Goal: Task Accomplishment & Management: Use online tool/utility

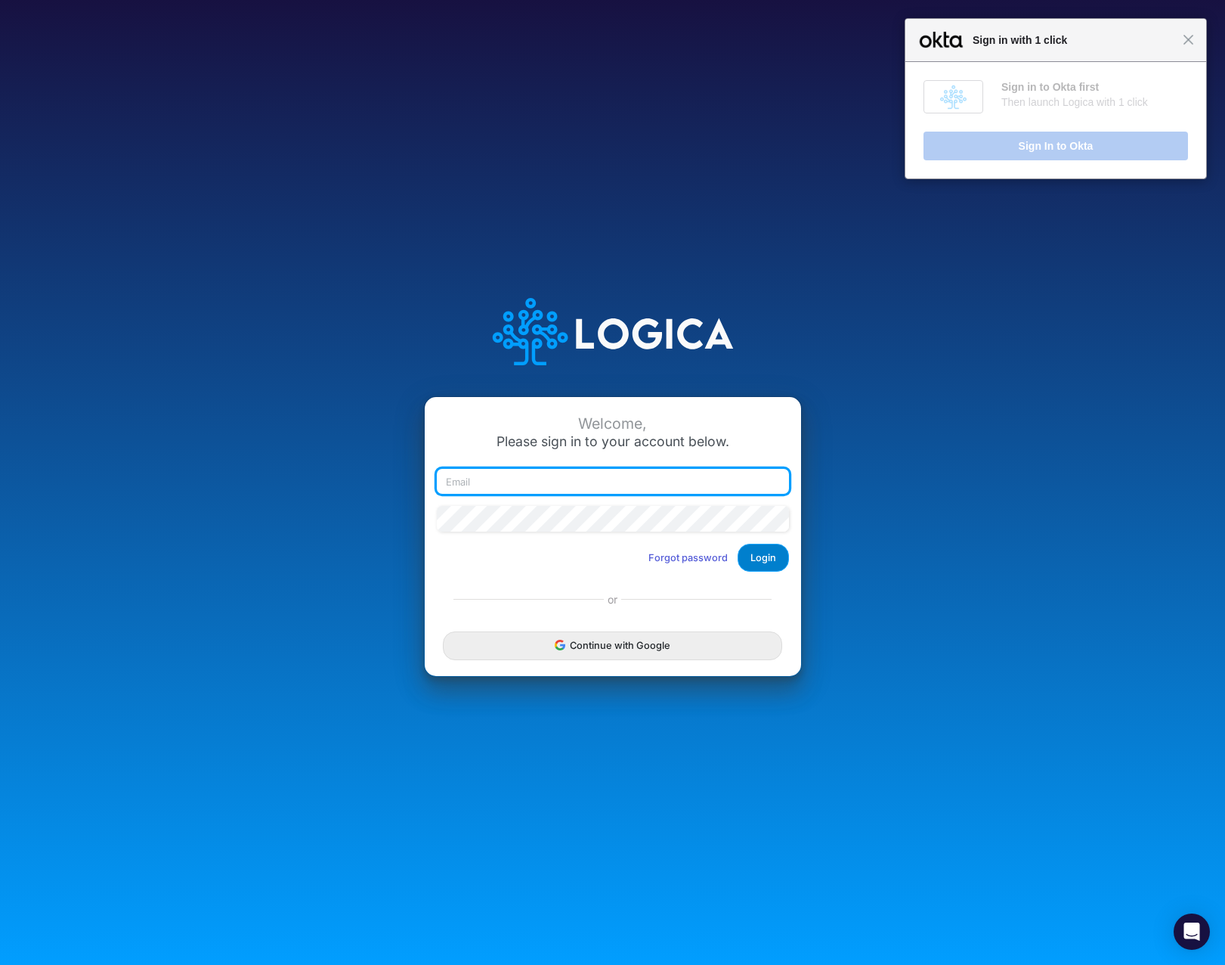
type input "[EMAIL_ADDRESS][DOMAIN_NAME]"
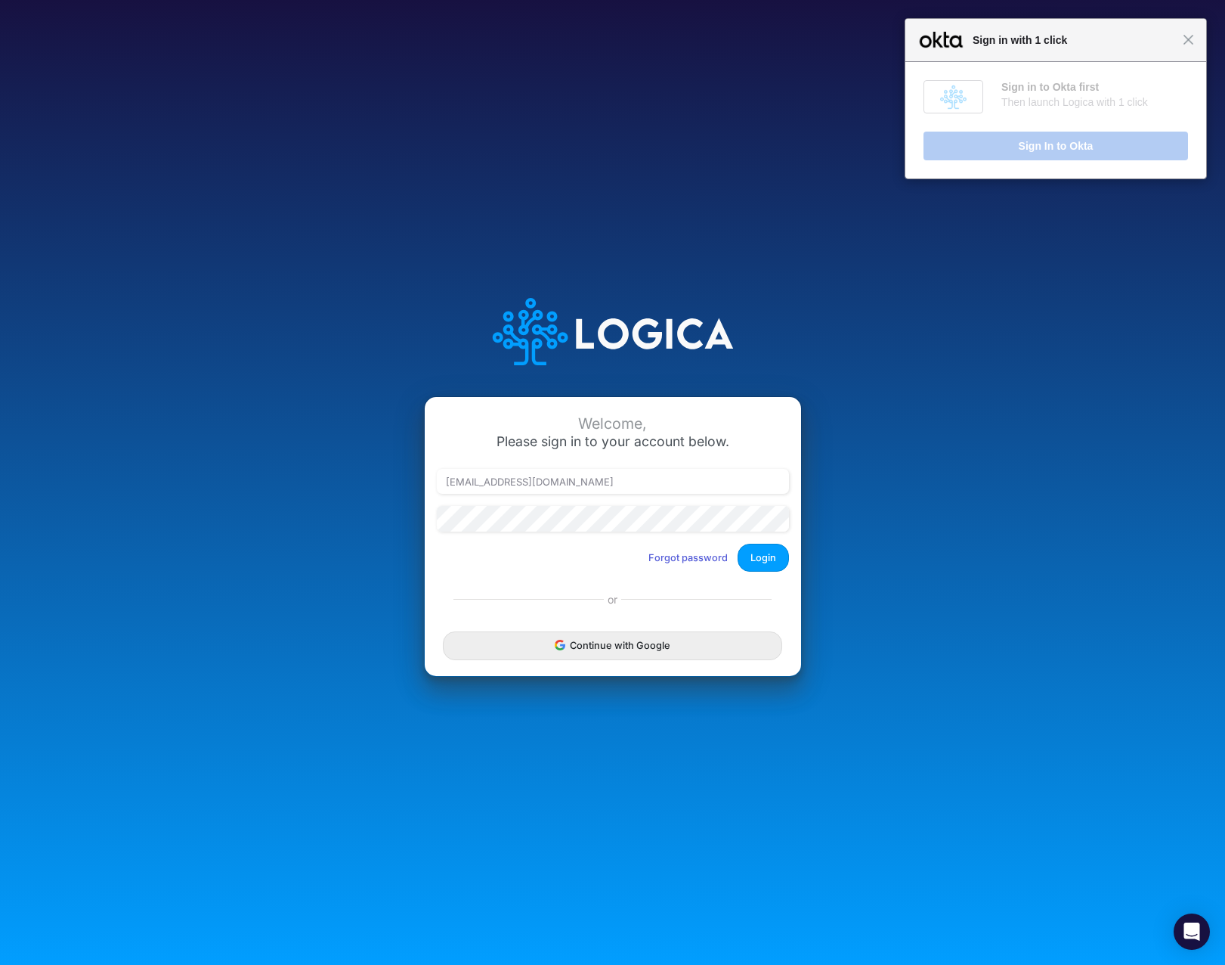
click at [772, 555] on button "Login" at bounding box center [763, 558] width 51 height 28
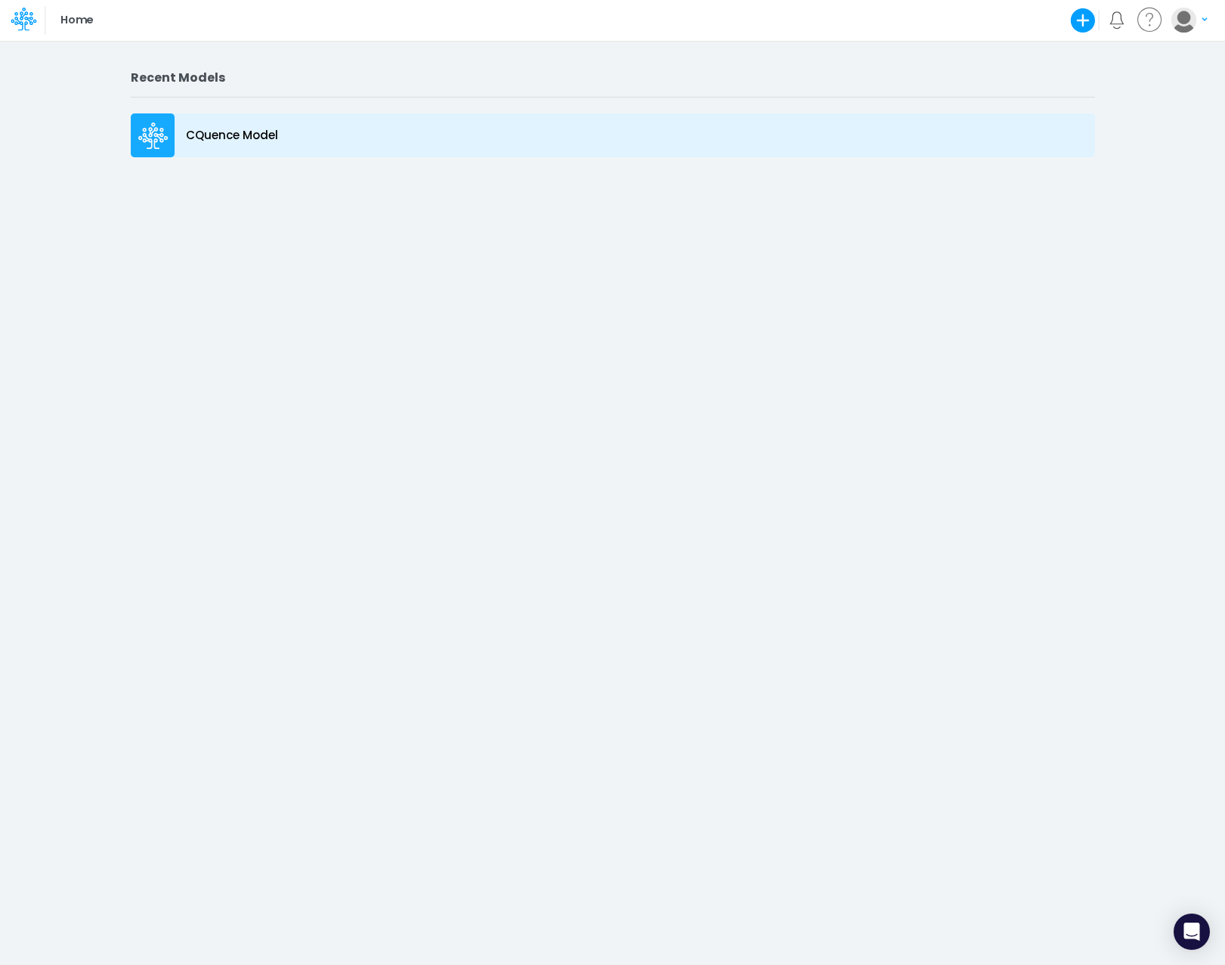
click at [229, 140] on p "CQuence Model" at bounding box center [232, 135] width 92 height 17
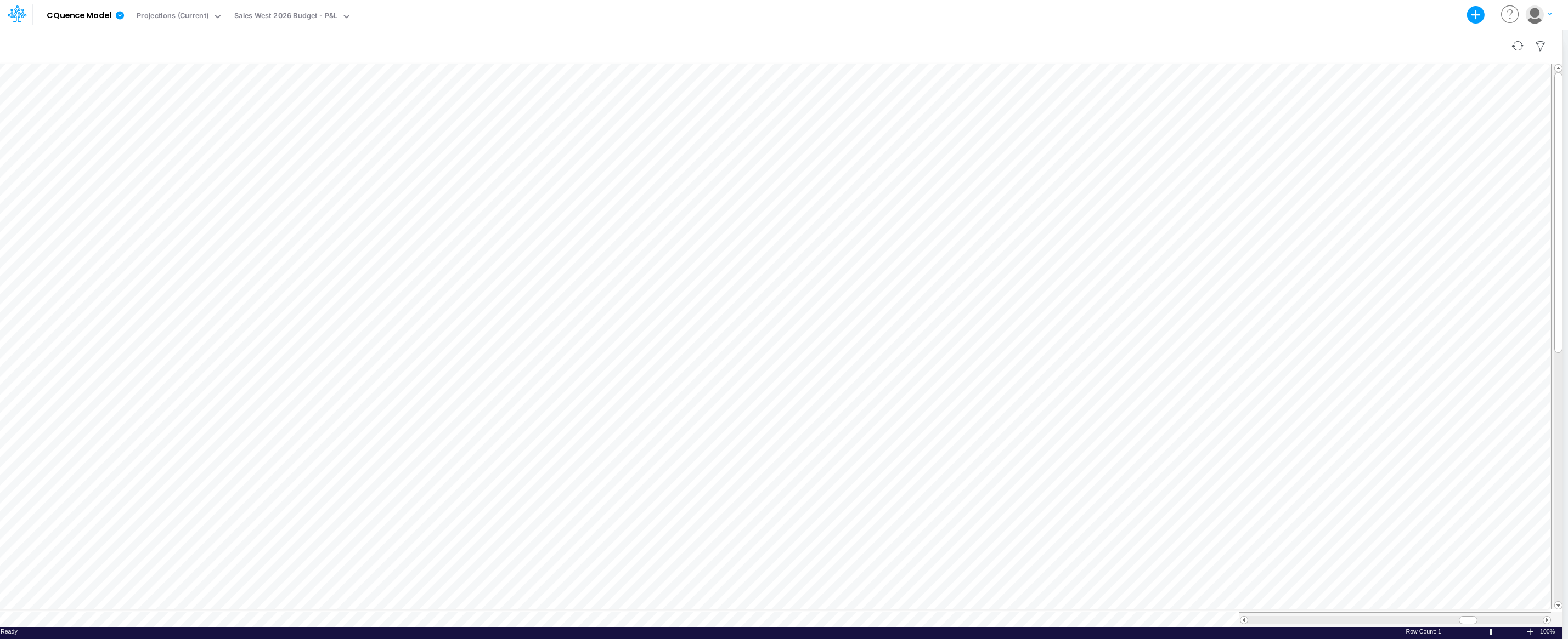
scroll to position [6, 0]
click at [889, 33] on div at bounding box center [778, 46] width 1567 height 30
click at [889, 30] on div "Model CQuence Model Export Excel Scenario Projections (Current) View Sales West…" at bounding box center [784, 15] width 1568 height 30
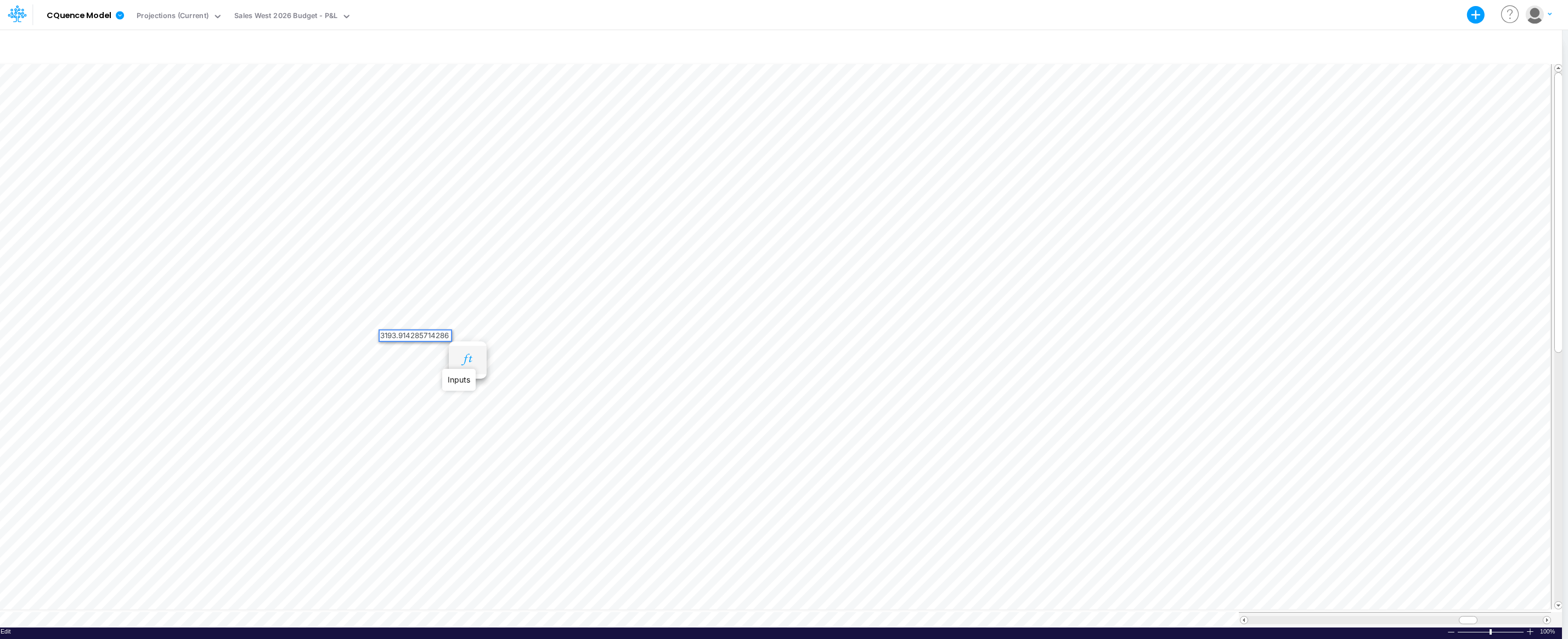
click at [469, 356] on icon "button" at bounding box center [467, 360] width 17 height 12
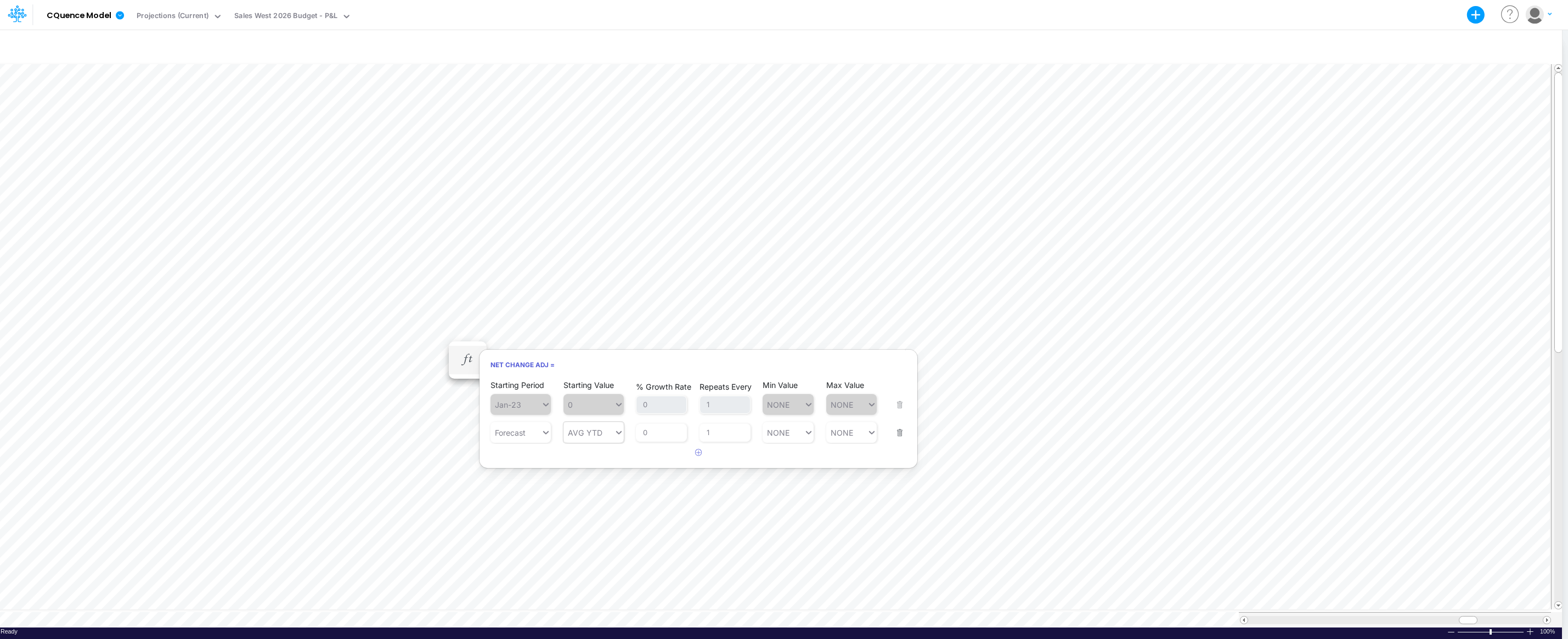
type input "AVG YTD"
click at [616, 434] on icon at bounding box center [619, 432] width 10 height 11
click at [584, 548] on div "AVG YTD" at bounding box center [593, 549] width 60 height 18
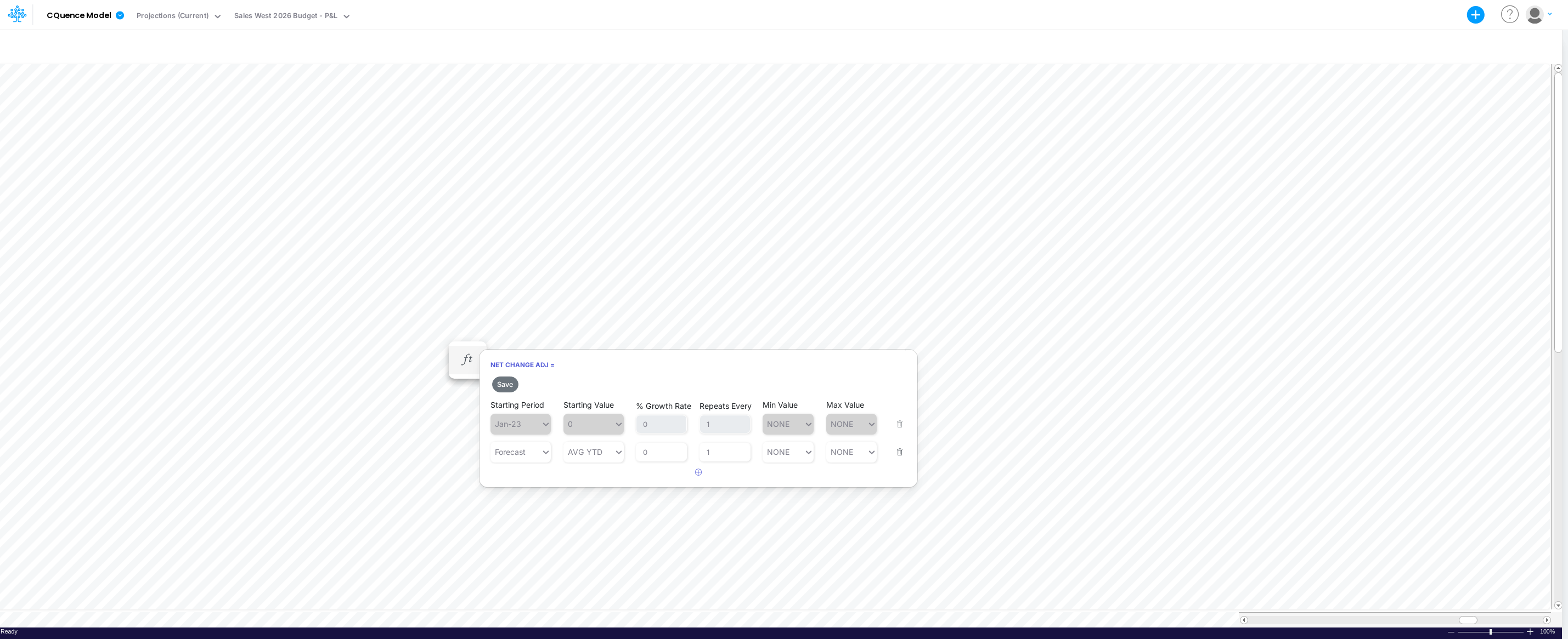
click at [578, 426] on span "0" at bounding box center [593, 424] width 60 height 21
click at [543, 456] on icon at bounding box center [546, 452] width 10 height 11
click at [543, 455] on icon at bounding box center [546, 452] width 10 height 11
type input "AVG YTD"
click at [615, 451] on icon at bounding box center [619, 452] width 10 height 11
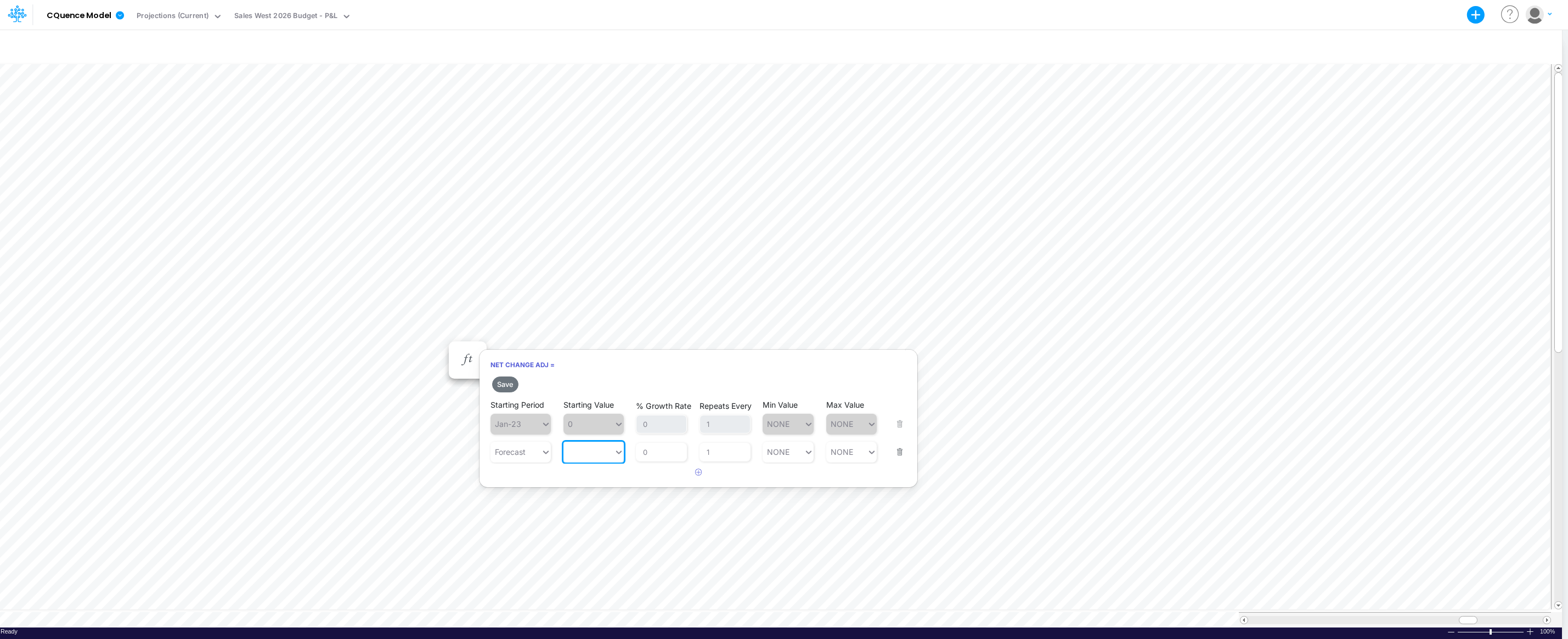
click at [620, 450] on icon at bounding box center [619, 452] width 10 height 11
click at [575, 423] on span "0" at bounding box center [593, 424] width 60 height 21
click at [579, 421] on span "0" at bounding box center [593, 424] width 60 height 21
drag, startPoint x: 579, startPoint y: 421, endPoint x: 586, endPoint y: 421, distance: 7.0
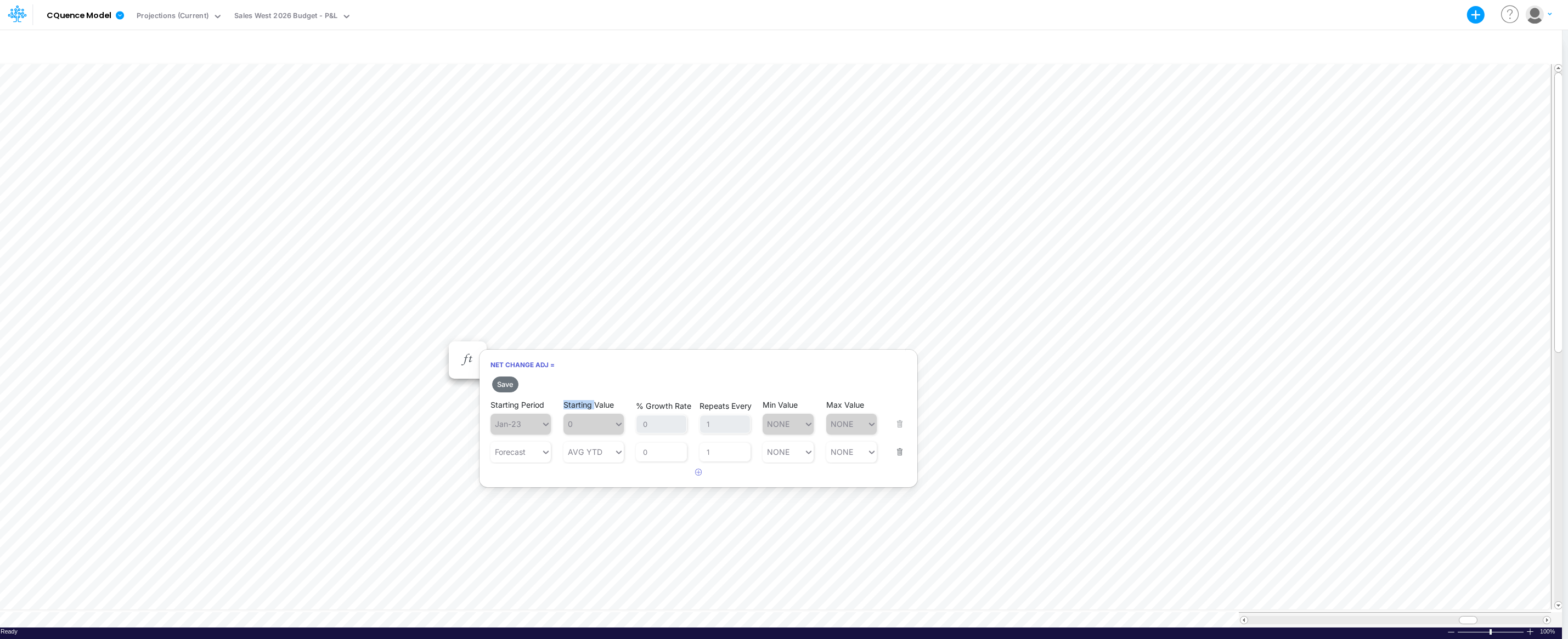
click at [586, 421] on span "0" at bounding box center [593, 424] width 60 height 21
drag, startPoint x: 602, startPoint y: 424, endPoint x: 586, endPoint y: 429, distance: 16.8
click at [586, 429] on div "Starting Value AVG YTD" at bounding box center [593, 445] width 60 height 35
click at [547, 455] on icon at bounding box center [546, 452] width 10 height 11
click at [578, 451] on input "3750" at bounding box center [578, 452] width 20 height 9
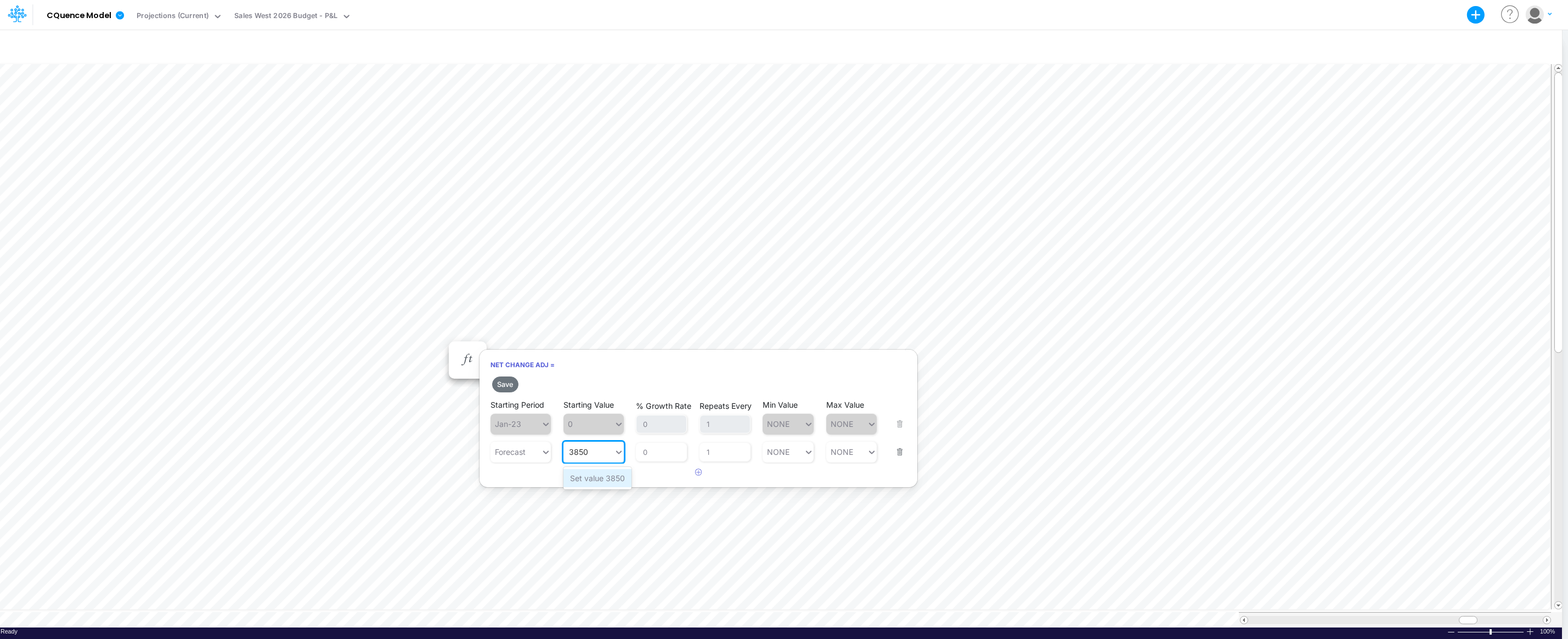
click at [594, 482] on div "Set value 3850" at bounding box center [597, 478] width 68 height 18
type input "3850"
click at [506, 387] on button "Save" at bounding box center [505, 384] width 26 height 16
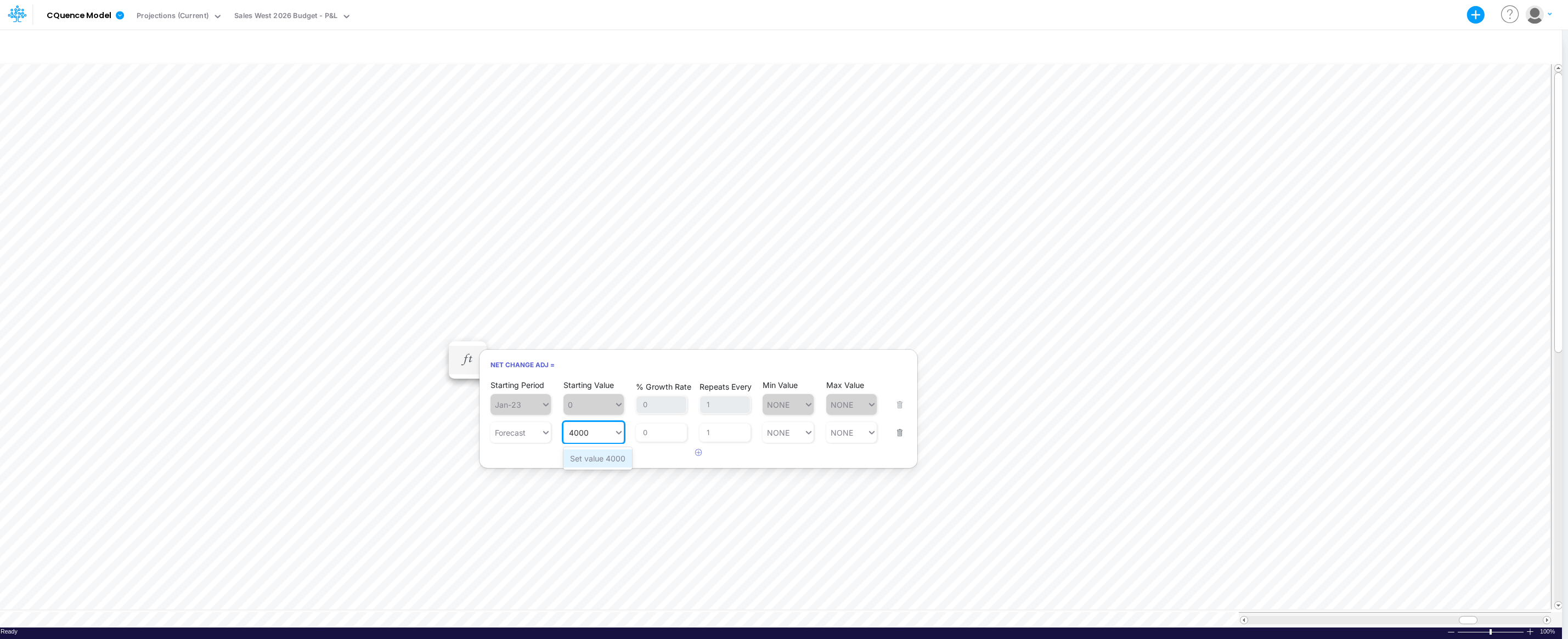
click at [599, 461] on div "Set value 4000" at bounding box center [597, 458] width 68 height 18
type input "4000"
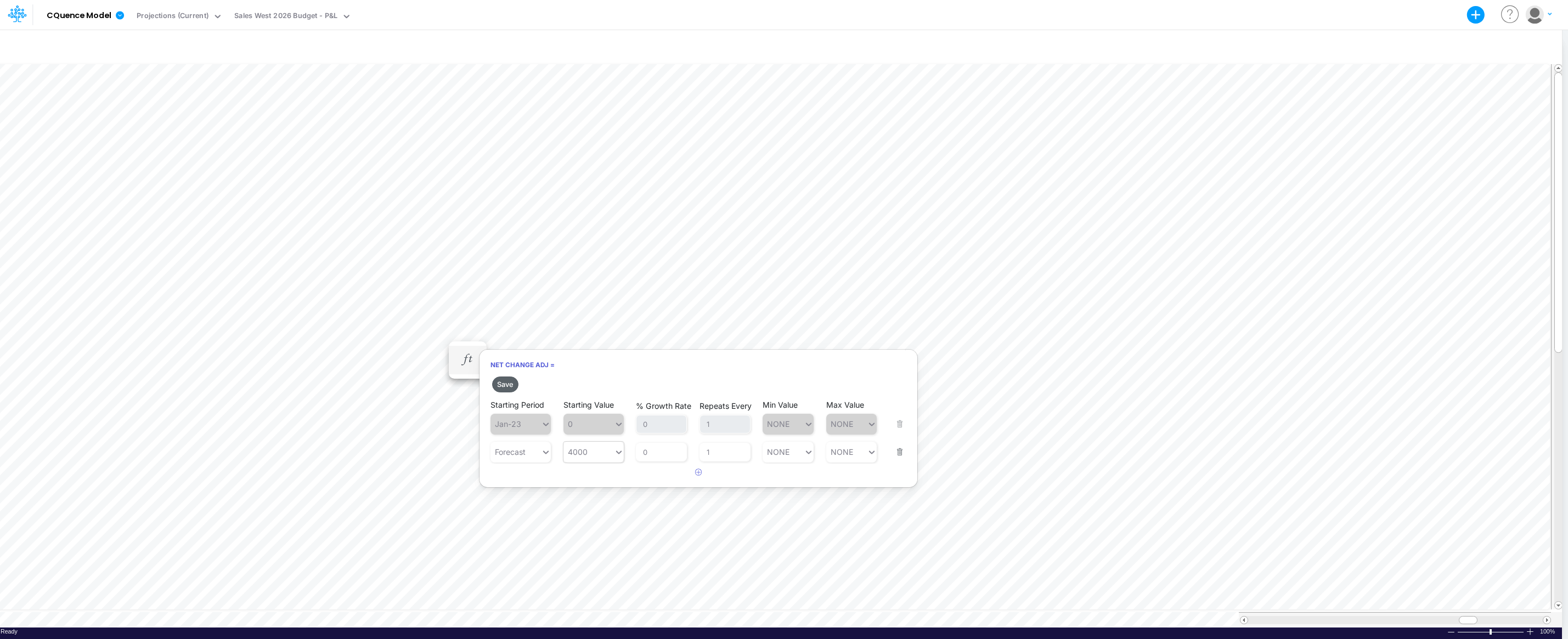
click at [501, 383] on button "Save" at bounding box center [505, 384] width 26 height 16
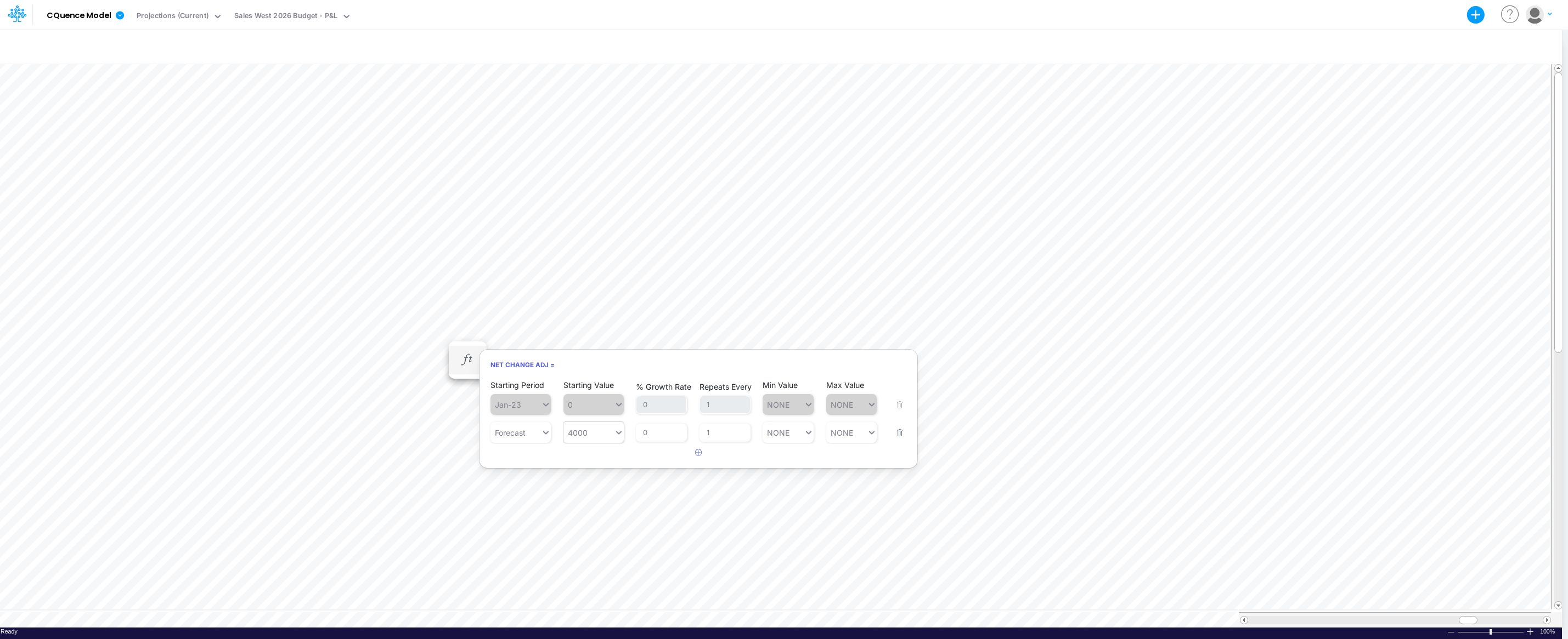
click at [546, 26] on div "Model CQuence Model Export Excel Scenario Projections (Current) View Sales West…" at bounding box center [784, 15] width 1411 height 30
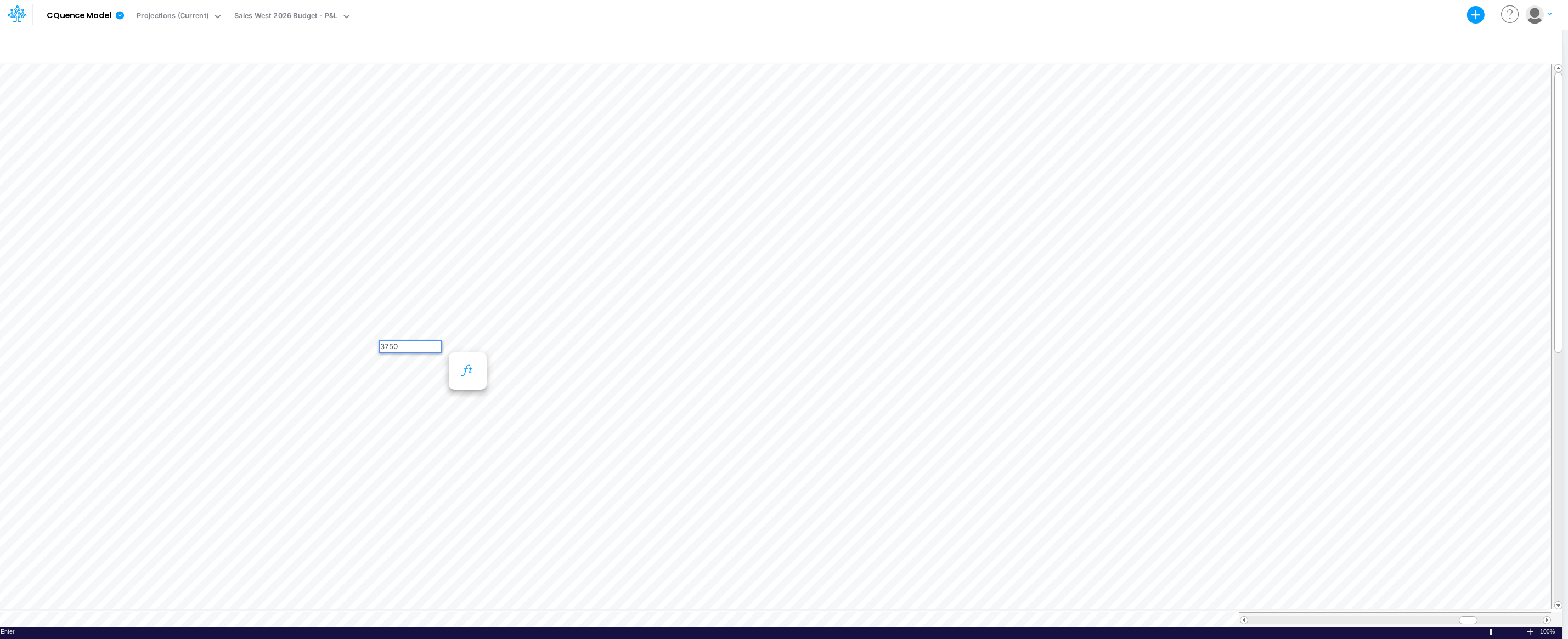
click at [472, 369] on icon "button" at bounding box center [467, 371] width 17 height 12
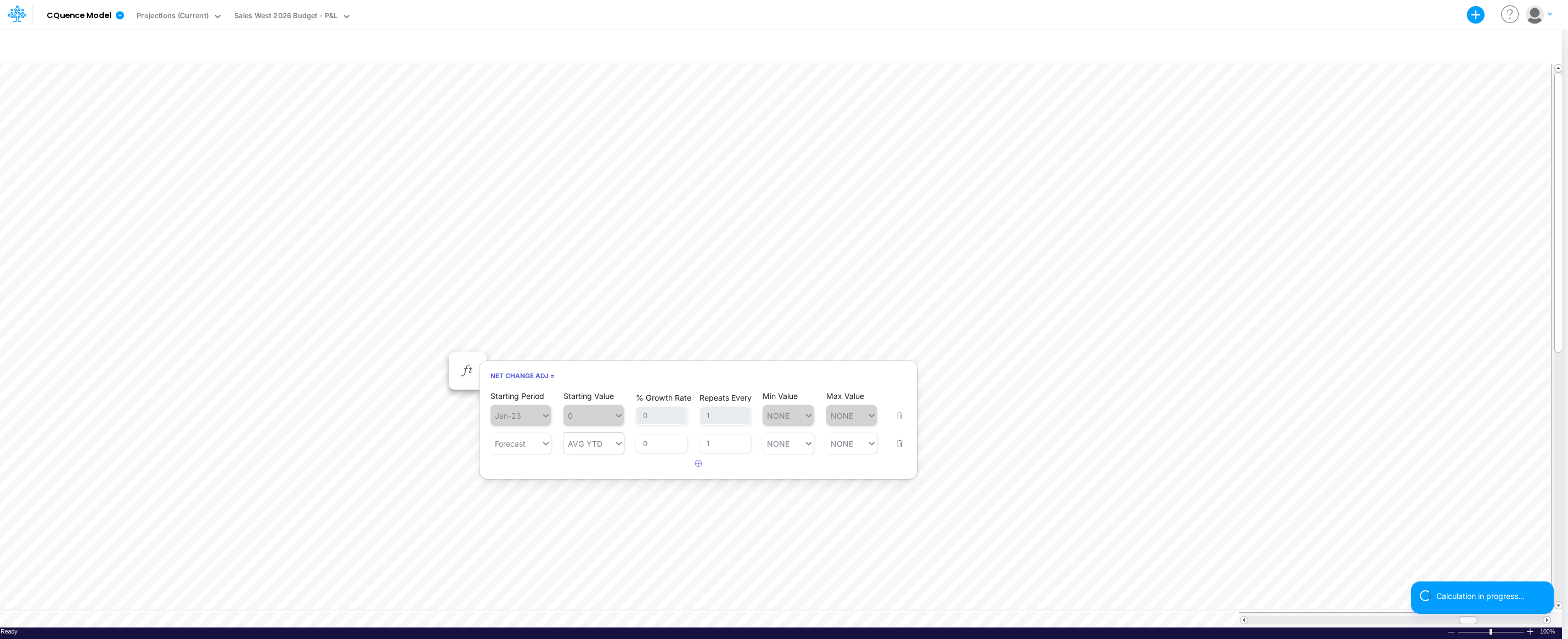
click at [586, 448] on div "AVG YTD" at bounding box center [588, 444] width 51 height 16
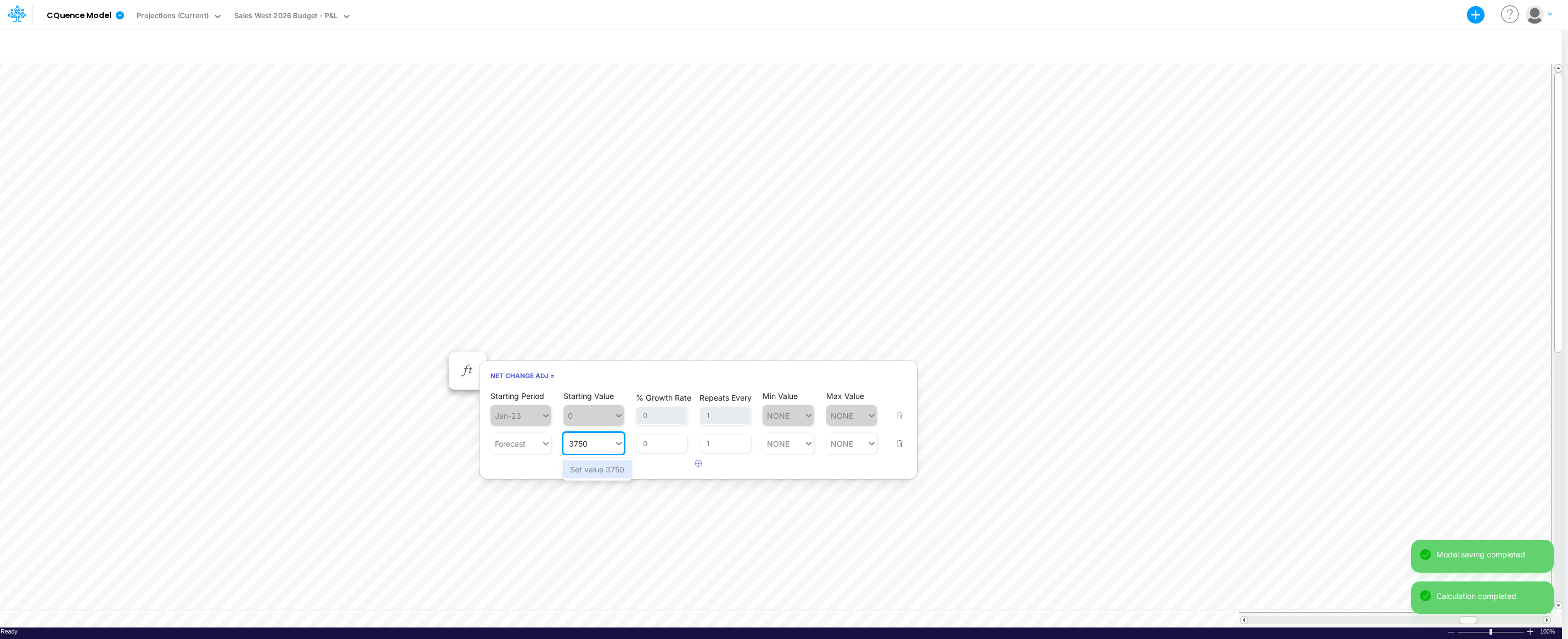
click at [612, 468] on div "Set value 3750" at bounding box center [596, 469] width 67 height 18
type input "3750"
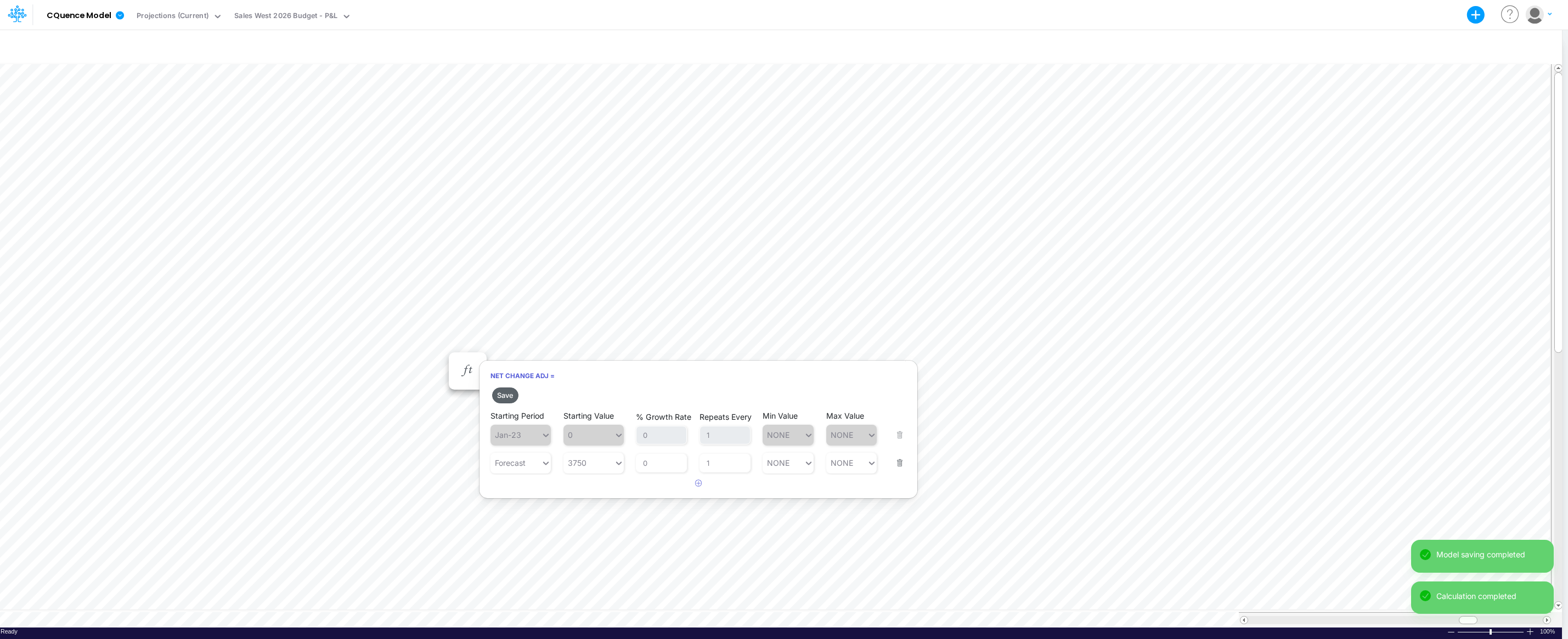
click at [502, 397] on button "Save" at bounding box center [505, 395] width 26 height 16
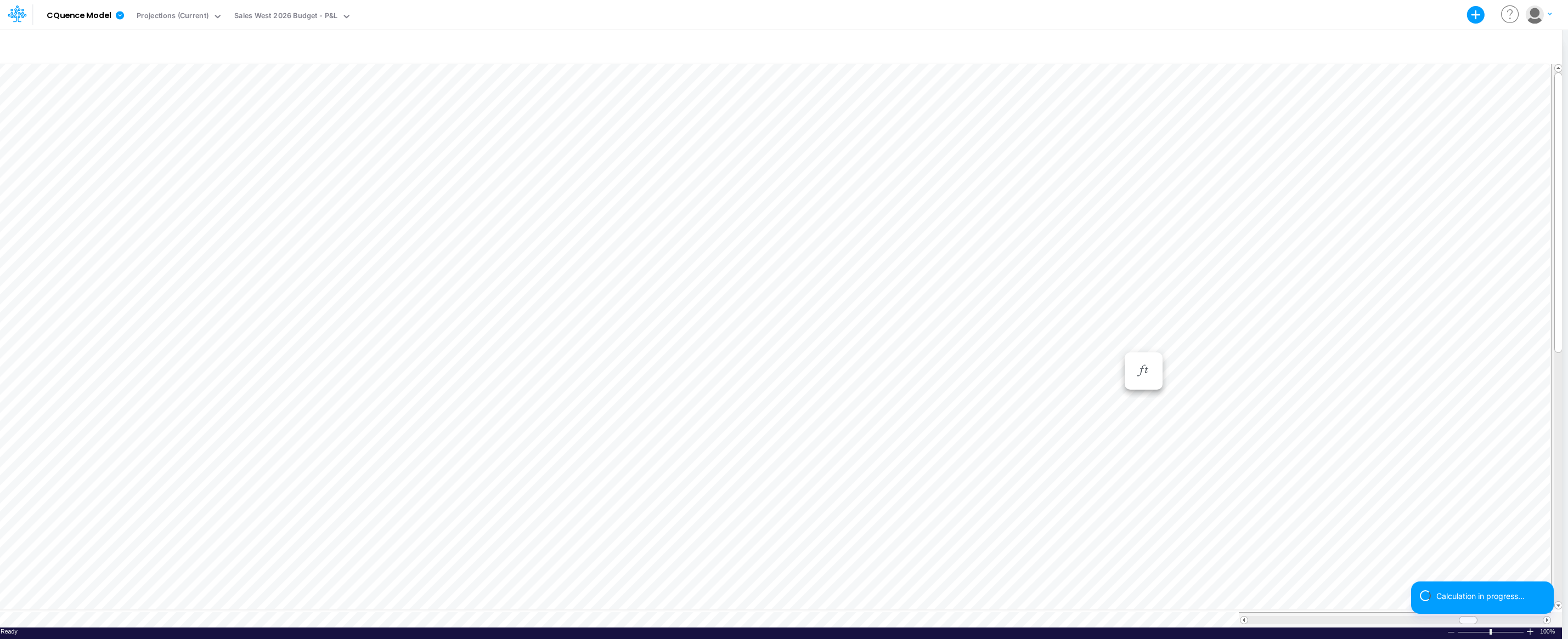
scroll to position [6, 1]
click at [889, 372] on icon "button" at bounding box center [1143, 371] width 17 height 12
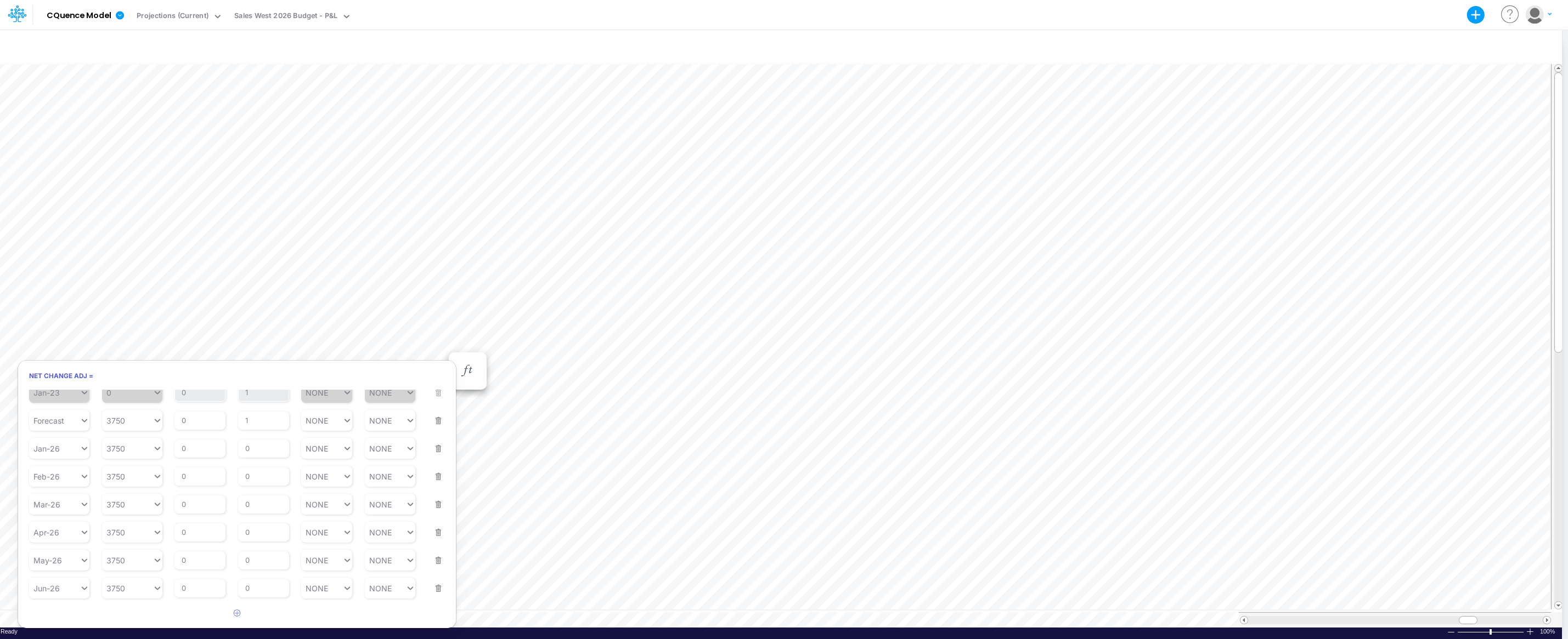
scroll to position [0, 0]
click at [471, 371] on icon "button" at bounding box center [467, 371] width 17 height 12
click at [469, 368] on icon "button" at bounding box center [467, 371] width 17 height 12
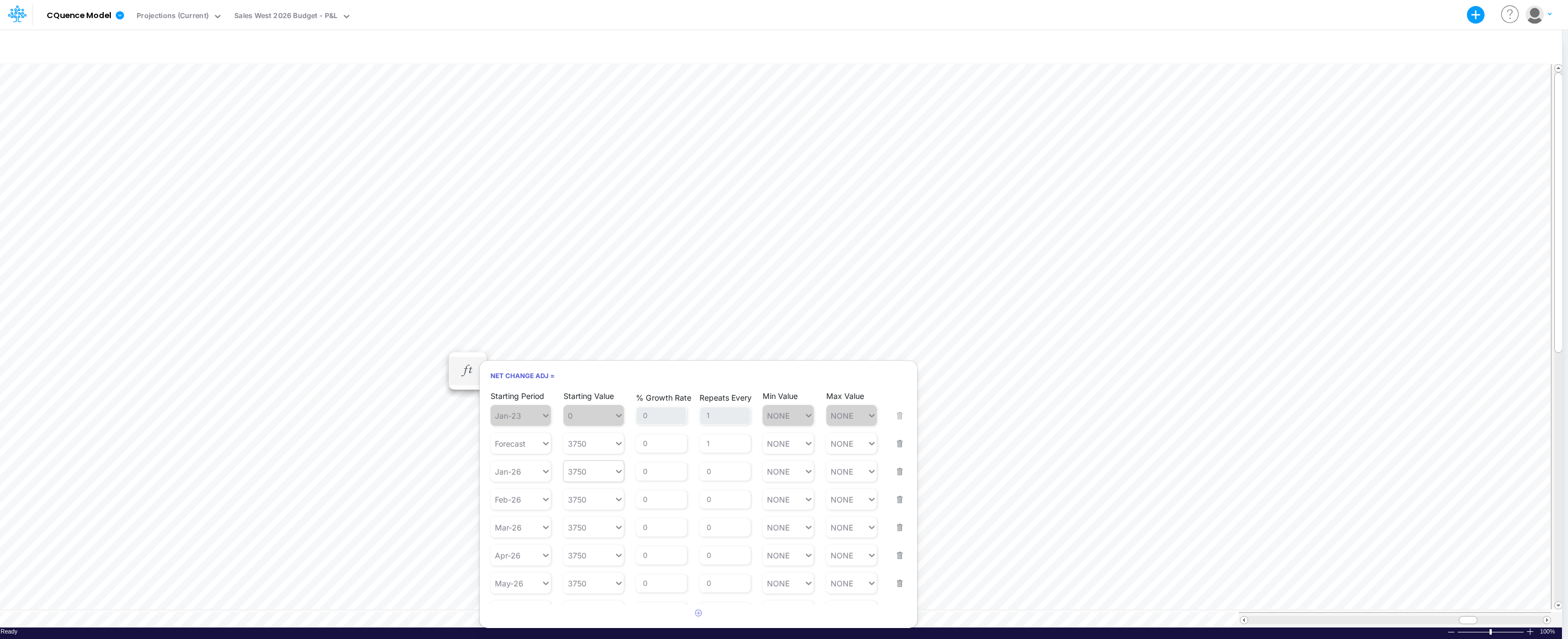
type input "3750"
click at [617, 471] on icon at bounding box center [619, 471] width 10 height 11
click at [585, 586] on div "AVG YTD" at bounding box center [593, 588] width 60 height 18
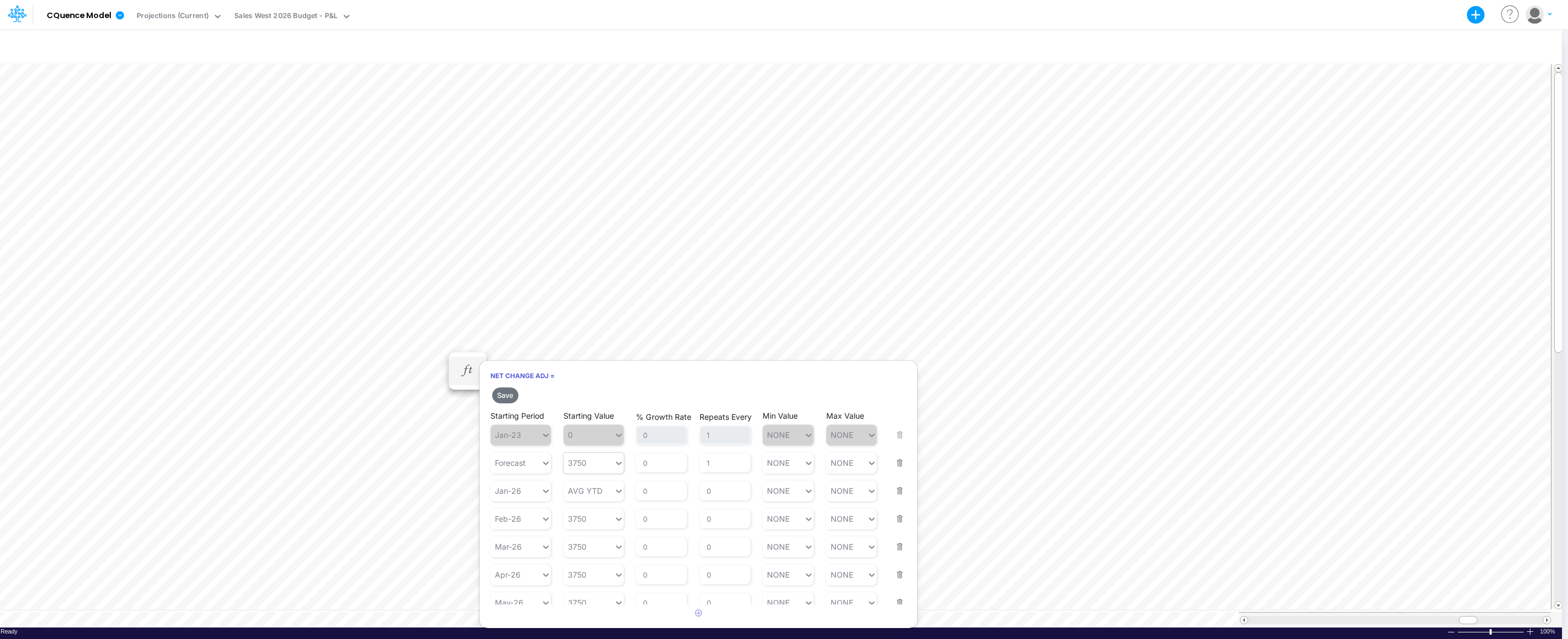
type input "3750"
click at [614, 463] on icon at bounding box center [619, 463] width 10 height 11
click at [591, 580] on div "AVG YTD" at bounding box center [593, 580] width 60 height 18
click at [616, 435] on span "0" at bounding box center [593, 435] width 60 height 21
click at [612, 434] on span "0" at bounding box center [593, 435] width 60 height 21
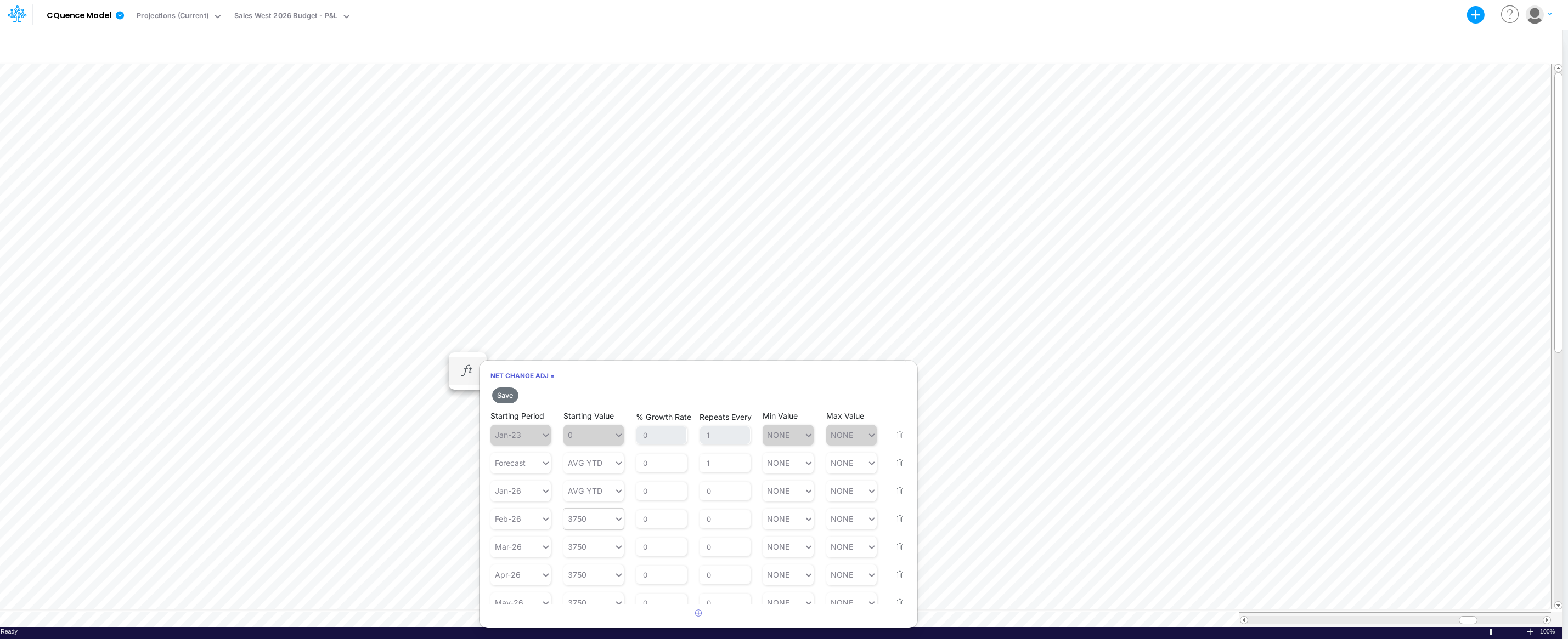
type input "3750"
click at [612, 519] on div "3750 3750" at bounding box center [588, 519] width 51 height 16
click at [588, 600] on div "AVG YTD" at bounding box center [593, 597] width 60 height 18
type input "3750"
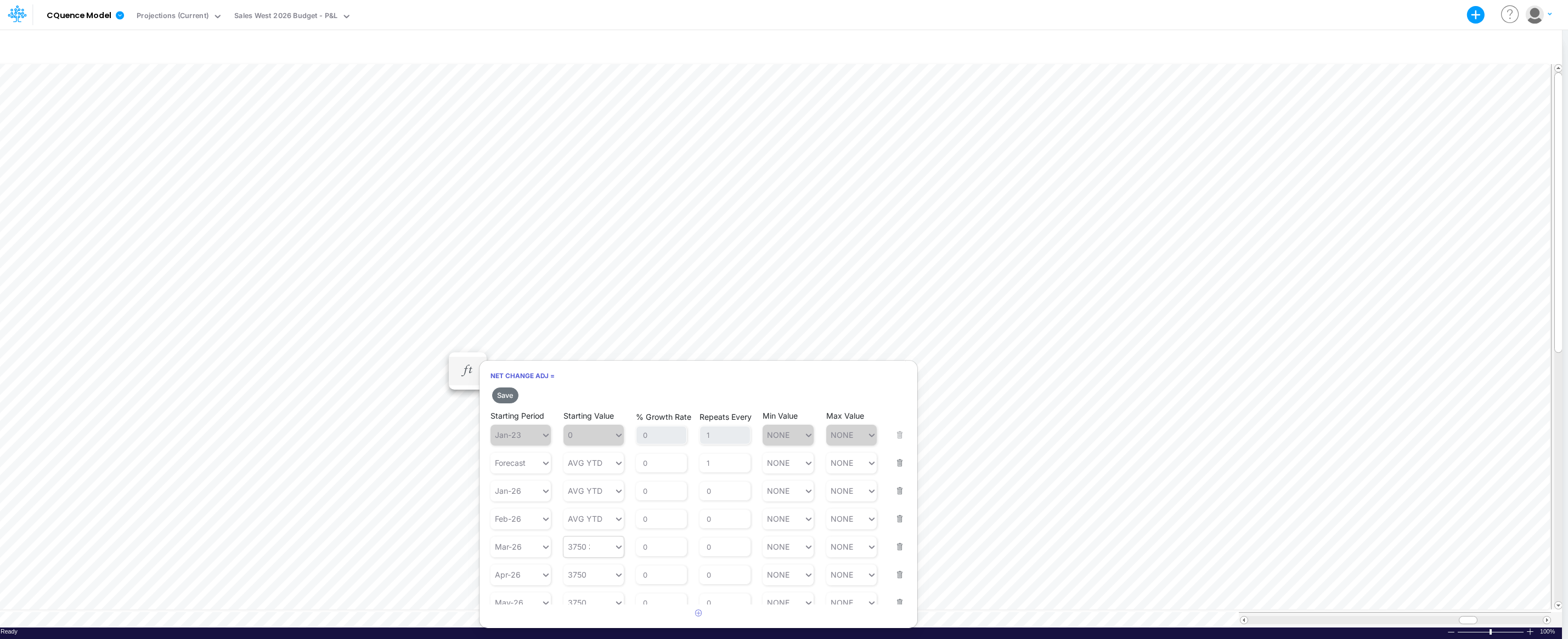
click at [620, 547] on icon at bounding box center [619, 547] width 6 height 4
click at [605, 566] on div "AVG YTD" at bounding box center [593, 569] width 60 height 18
type input "3750"
click at [617, 577] on icon at bounding box center [619, 574] width 10 height 11
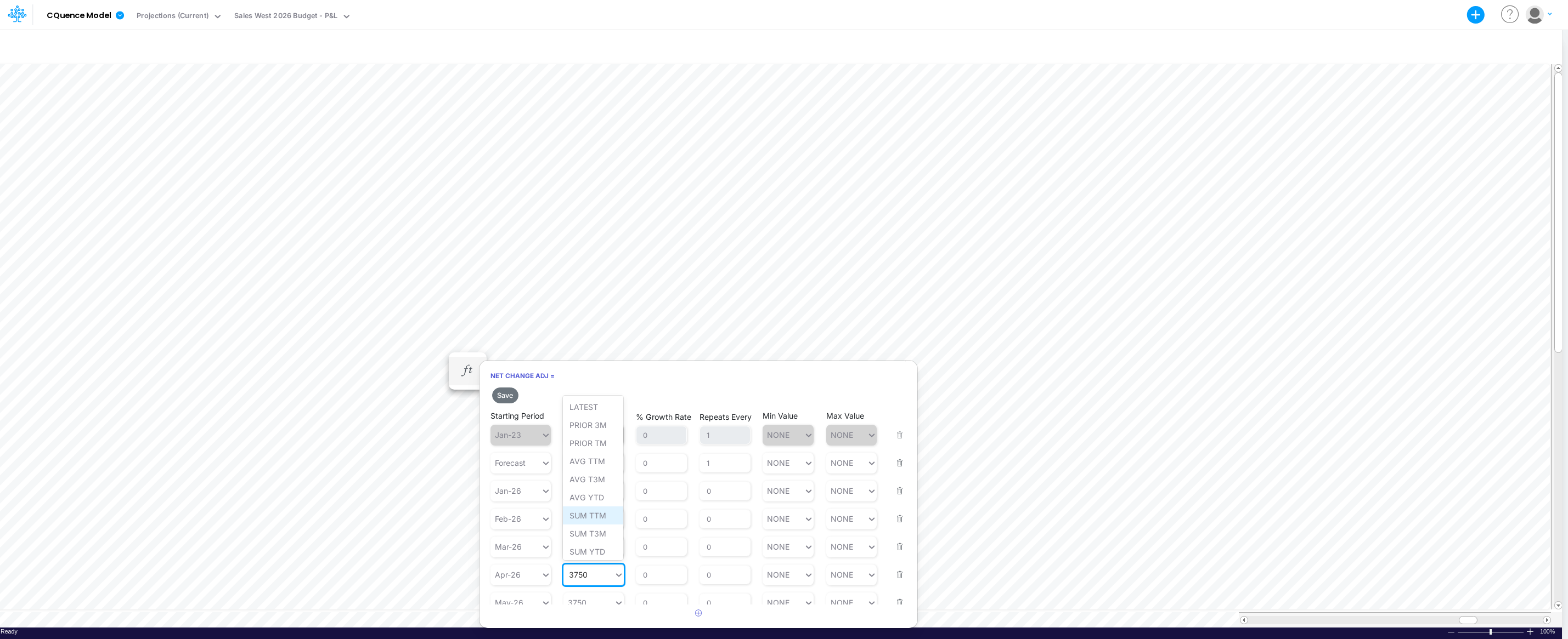
scroll to position [3, 0]
click at [592, 497] on div "AVG YTD" at bounding box center [593, 495] width 60 height 18
click at [673, 223] on body "Model CQuence Model Export Excel Scenario Projections (Current) View Sales West…" at bounding box center [784, 319] width 1568 height 639
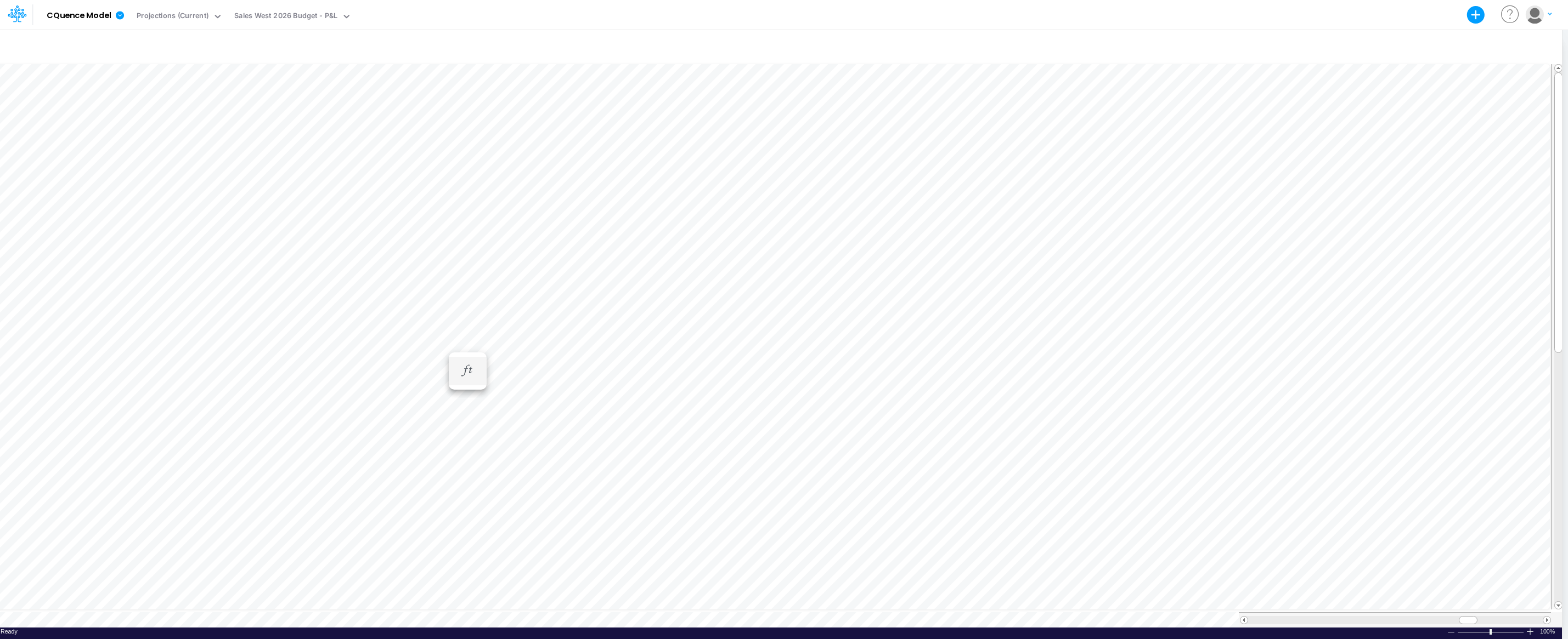
scroll to position [6, 1]
click at [477, 379] on li "Net Change Adj =" at bounding box center [467, 371] width 38 height 28
click at [472, 366] on icon "button" at bounding box center [467, 371] width 17 height 12
type input "3750"
click at [613, 444] on div "3750 3750" at bounding box center [588, 444] width 51 height 16
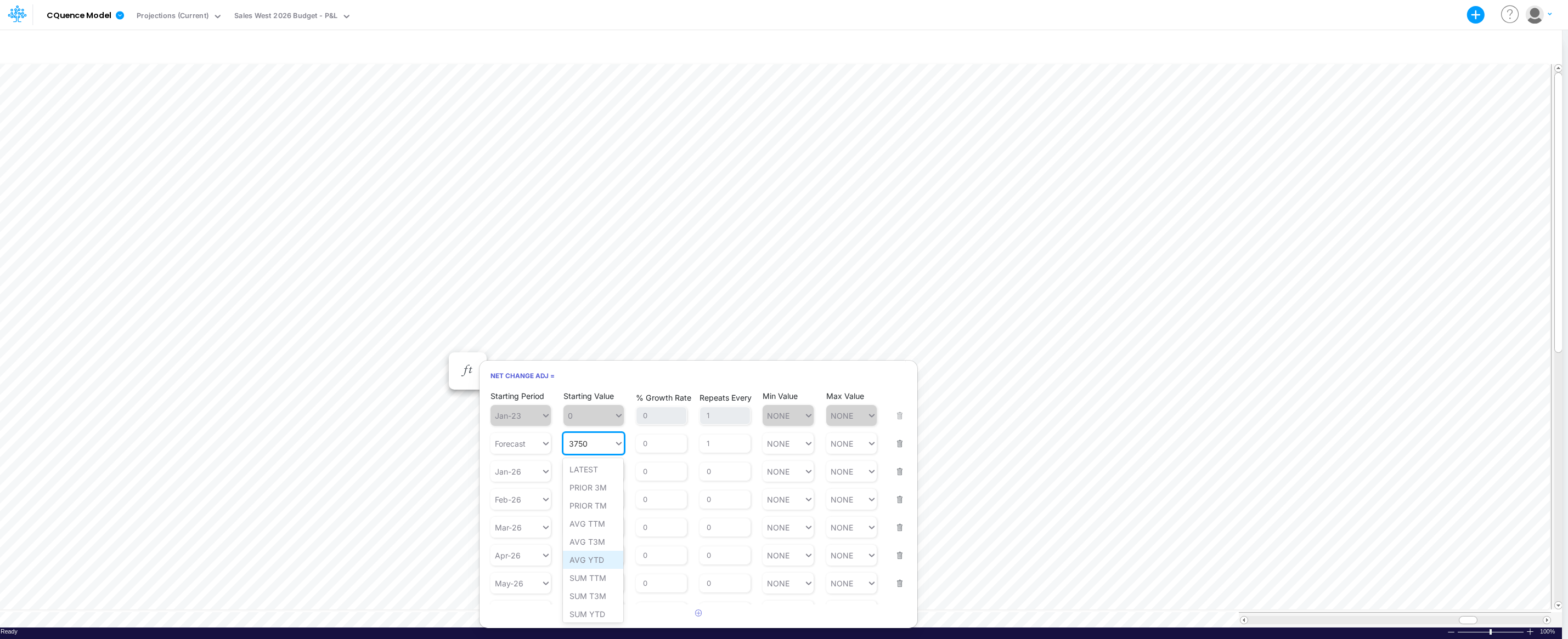
click at [583, 558] on div "AVG YTD" at bounding box center [593, 560] width 60 height 18
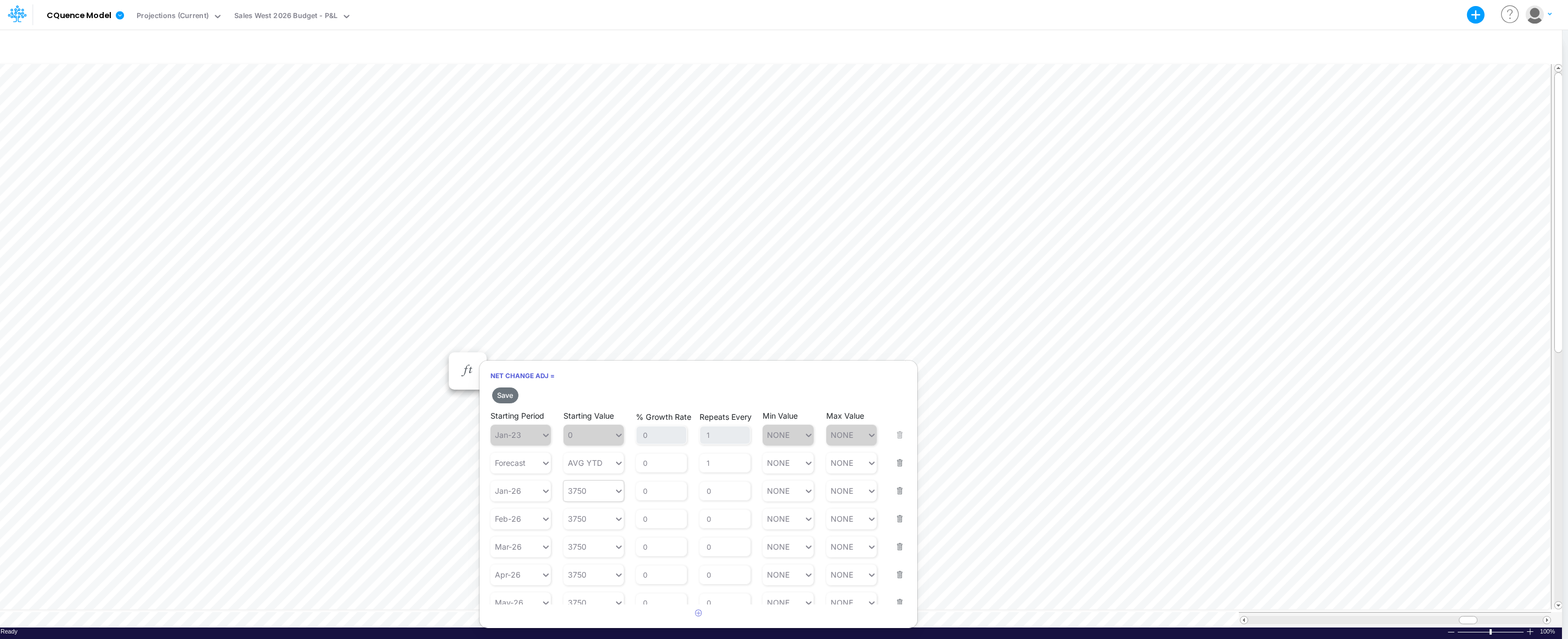
type input "3750"
click at [617, 492] on icon at bounding box center [619, 491] width 6 height 4
click at [583, 608] on div "AVG YTD" at bounding box center [593, 608] width 60 height 18
type input "3750"
click at [619, 517] on icon at bounding box center [619, 519] width 10 height 11
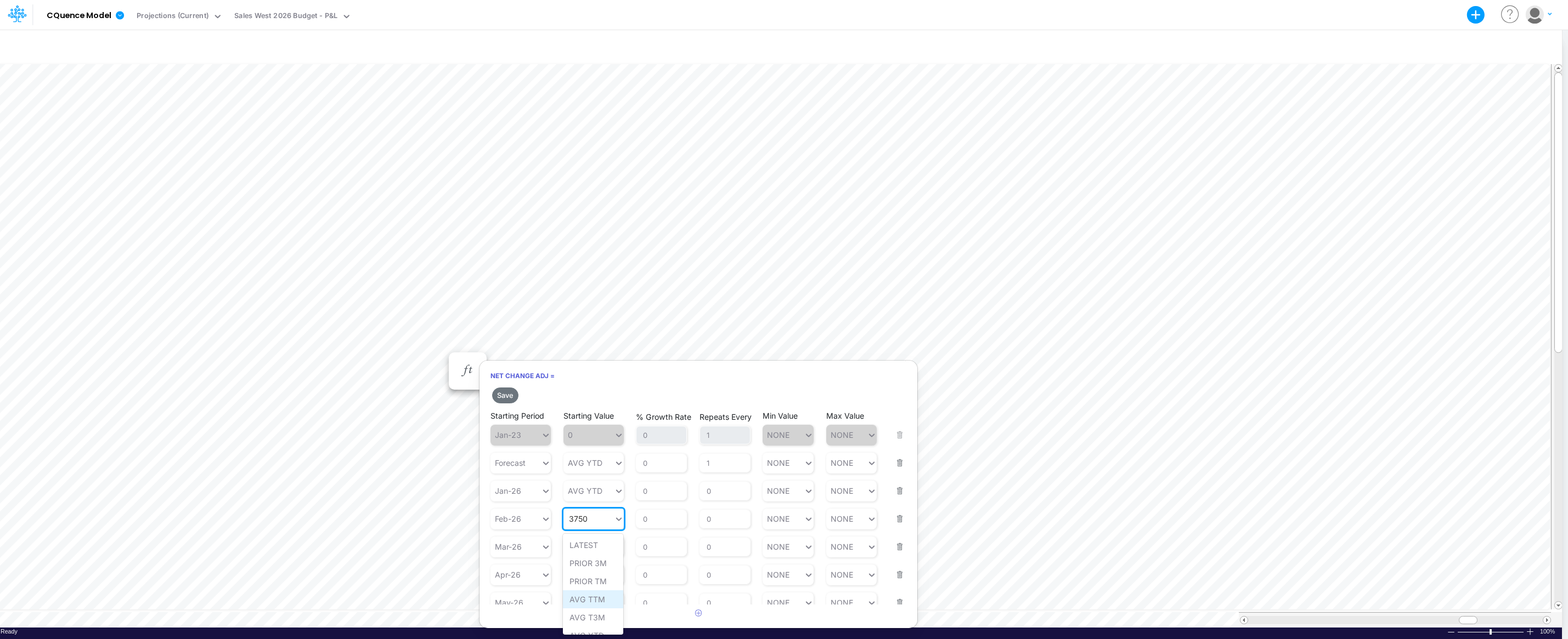
scroll to position [66, 0]
click at [590, 570] on div "AVG YTD" at bounding box center [593, 569] width 60 height 18
type input "3750"
click at [610, 545] on div "3750 3750" at bounding box center [588, 547] width 51 height 16
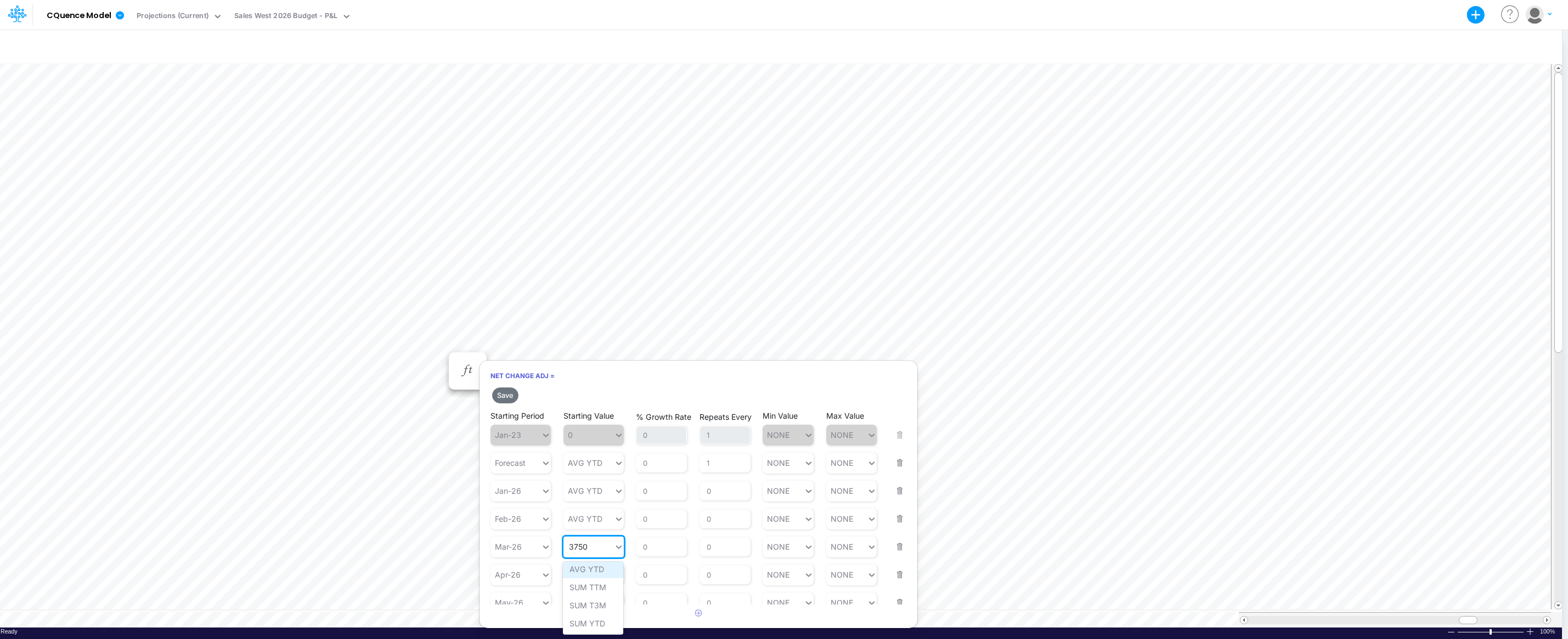
click at [591, 570] on div "AVG YTD" at bounding box center [593, 569] width 60 height 18
type input "3750"
click at [611, 576] on div "3750 3750" at bounding box center [588, 575] width 51 height 16
click at [588, 500] on div "AVG YTD" at bounding box center [593, 498] width 60 height 18
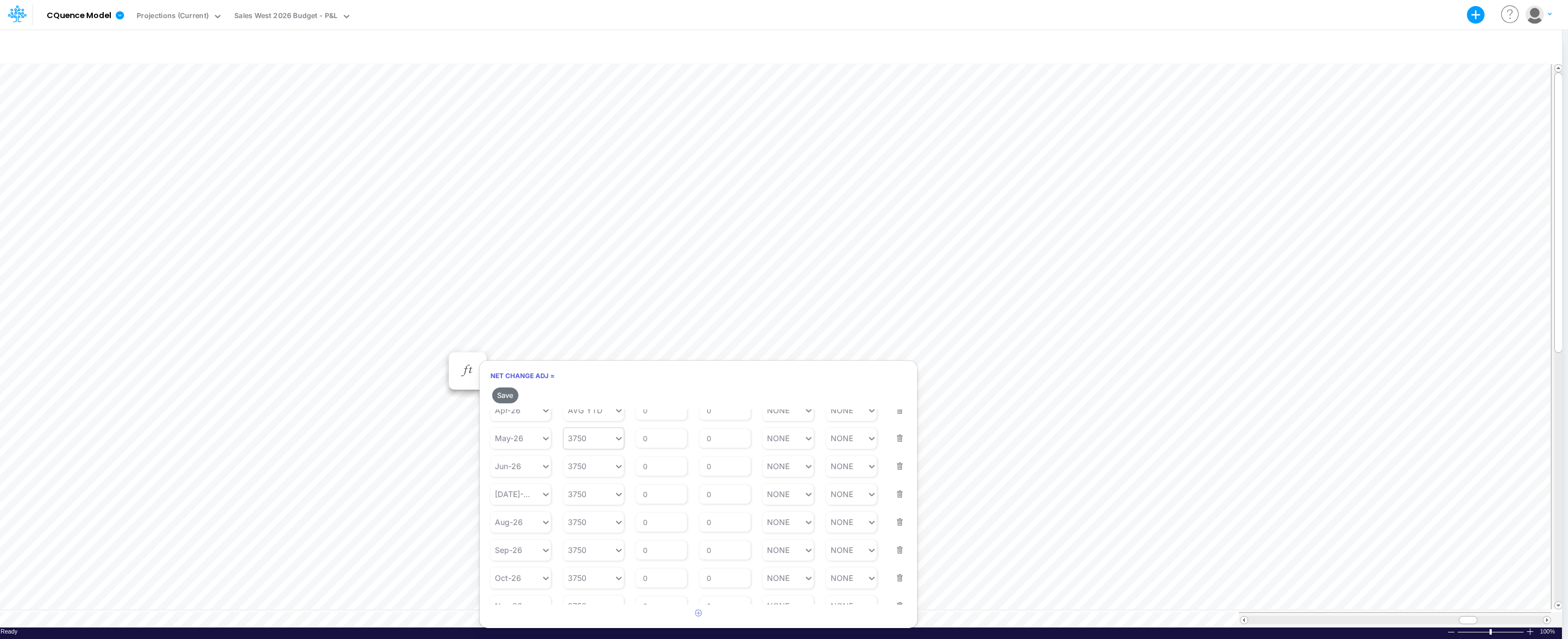
type input "3750"
click at [610, 432] on div "3750 3750" at bounding box center [588, 438] width 51 height 16
click at [587, 553] on div "AVG YTD" at bounding box center [593, 555] width 60 height 18
click at [596, 474] on div "Starting Value 3750" at bounding box center [593, 488] width 60 height 35
click at [594, 471] on div "Starting Value 3750" at bounding box center [593, 488] width 60 height 35
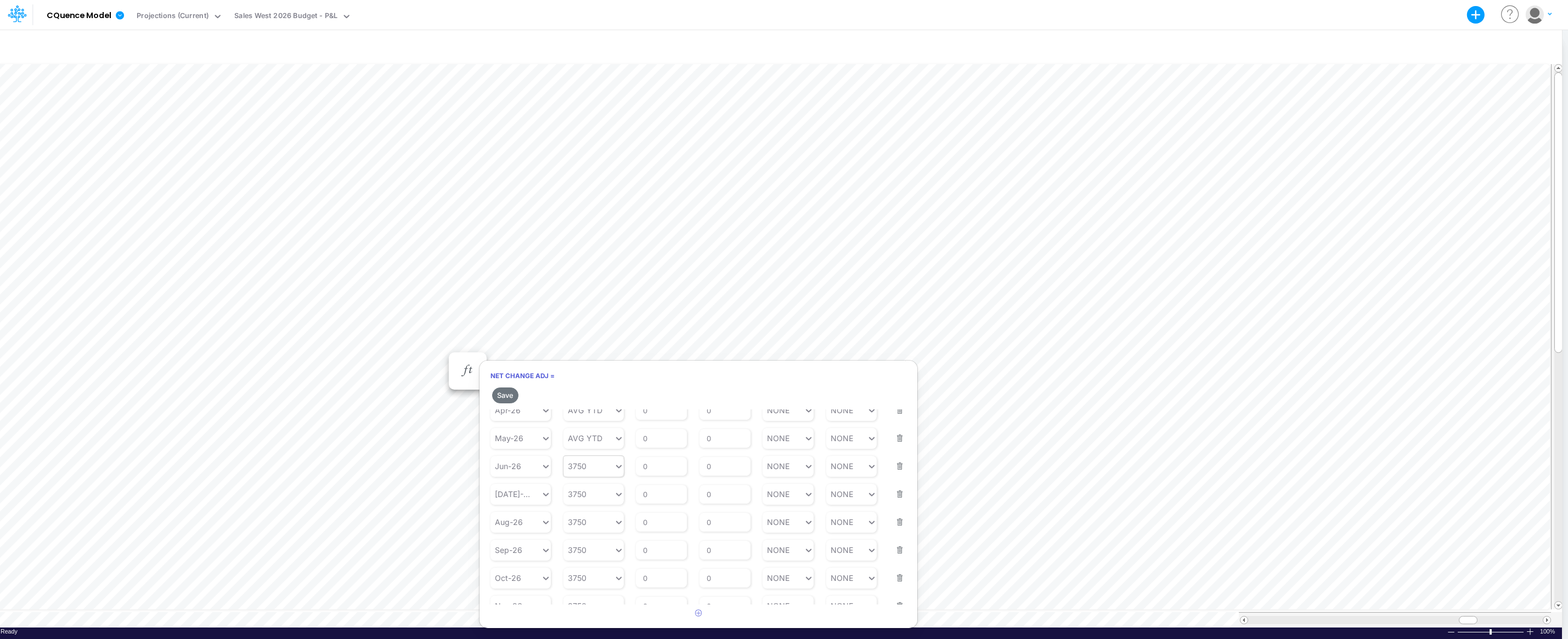
type input "3750"
click at [584, 460] on div "3750 3750" at bounding box center [588, 466] width 51 height 16
click at [589, 581] on div "AVG YTD" at bounding box center [593, 583] width 60 height 18
type input "3750"
click at [607, 497] on div "3750 3750" at bounding box center [588, 495] width 51 height 16
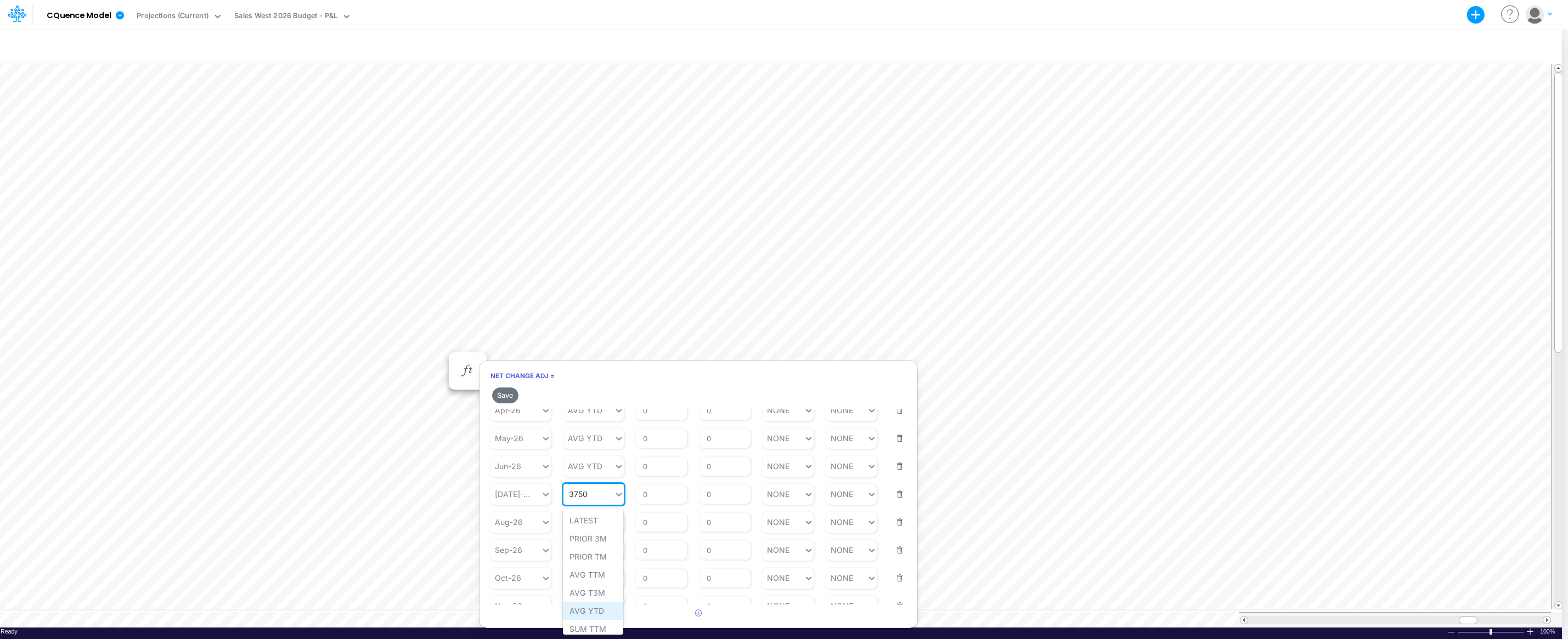
click at [588, 609] on div "AVG YTD" at bounding box center [593, 611] width 60 height 18
type input "3750"
click at [605, 524] on div "3750 3750" at bounding box center [588, 522] width 51 height 16
click at [592, 573] on div "AVG YTD" at bounding box center [593, 569] width 60 height 18
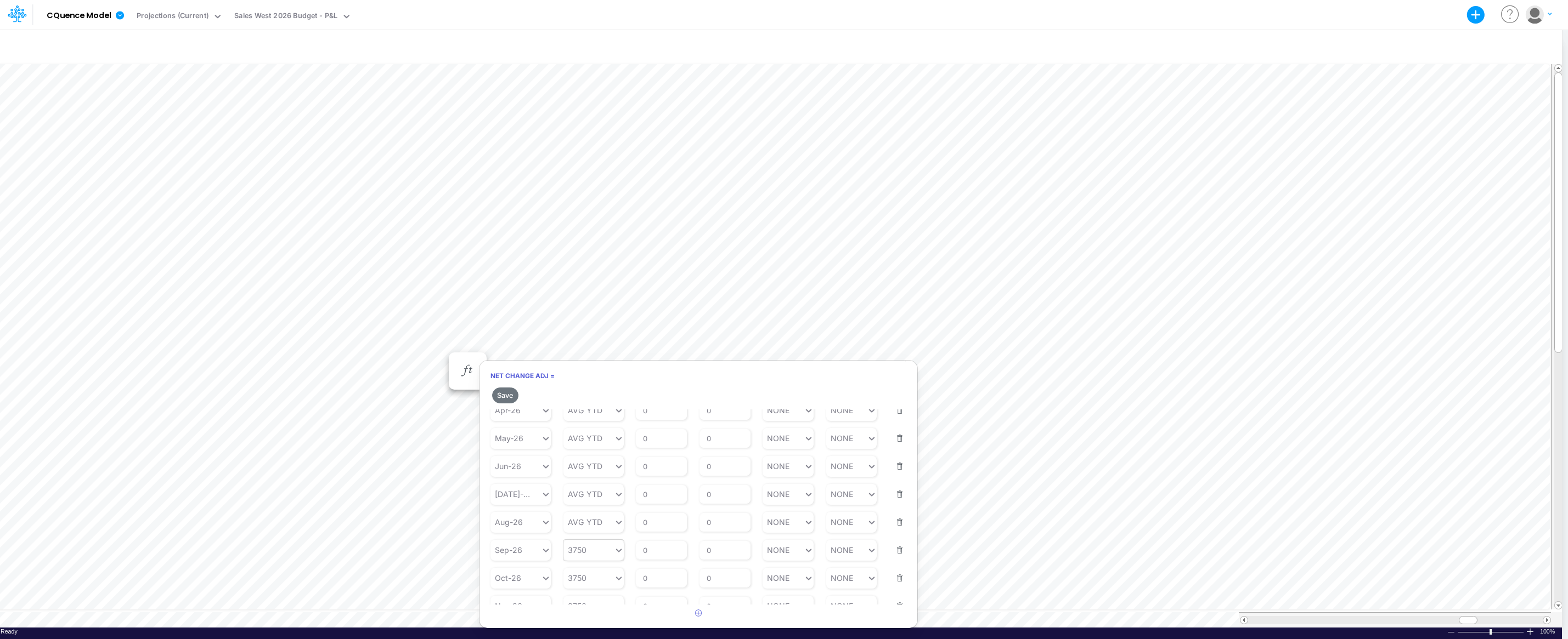
type input "3750"
click at [596, 545] on div "3750 3750" at bounding box center [588, 551] width 51 height 16
click at [583, 468] on div "AVG YTD" at bounding box center [593, 470] width 60 height 18
click at [588, 582] on div "Starting Value 3750" at bounding box center [593, 600] width 60 height 35
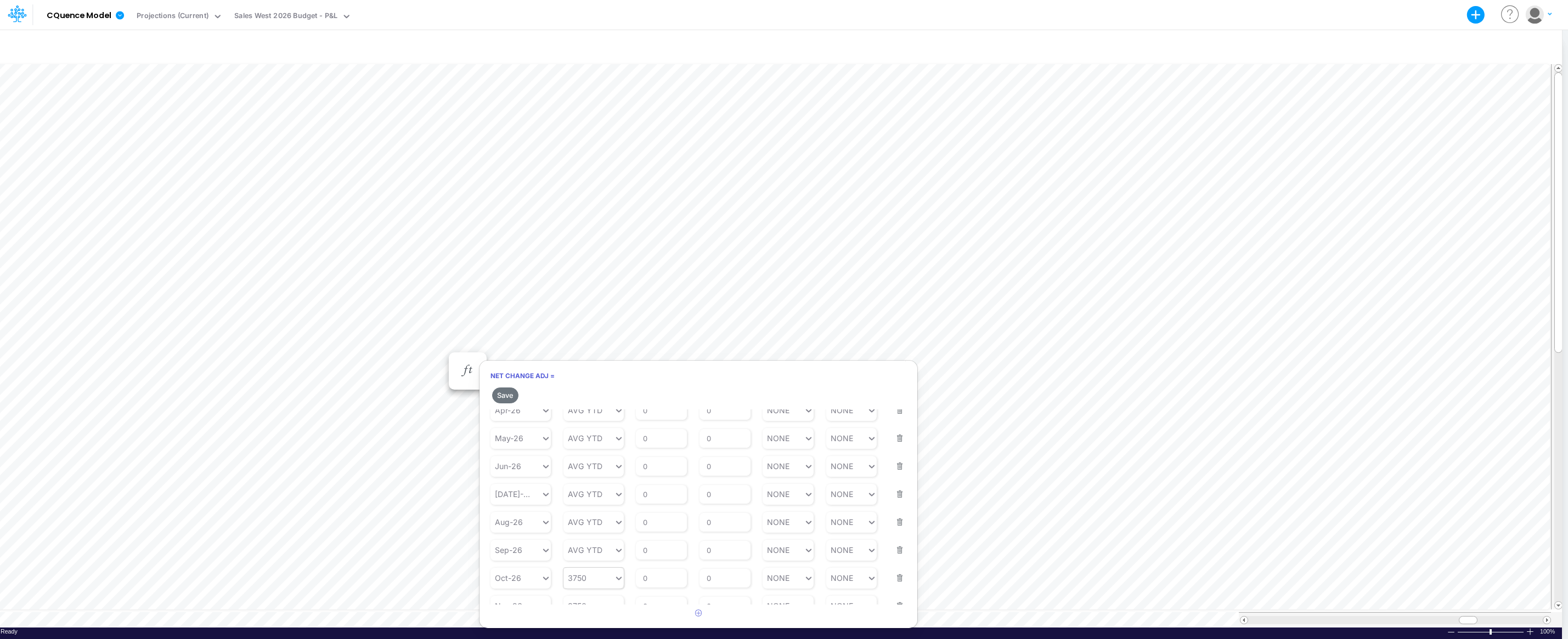
type input "3750"
click at [588, 573] on div "3750 3750" at bounding box center [588, 578] width 51 height 16
click at [583, 499] on div "AVG YTD" at bounding box center [593, 500] width 60 height 18
type input "3750"
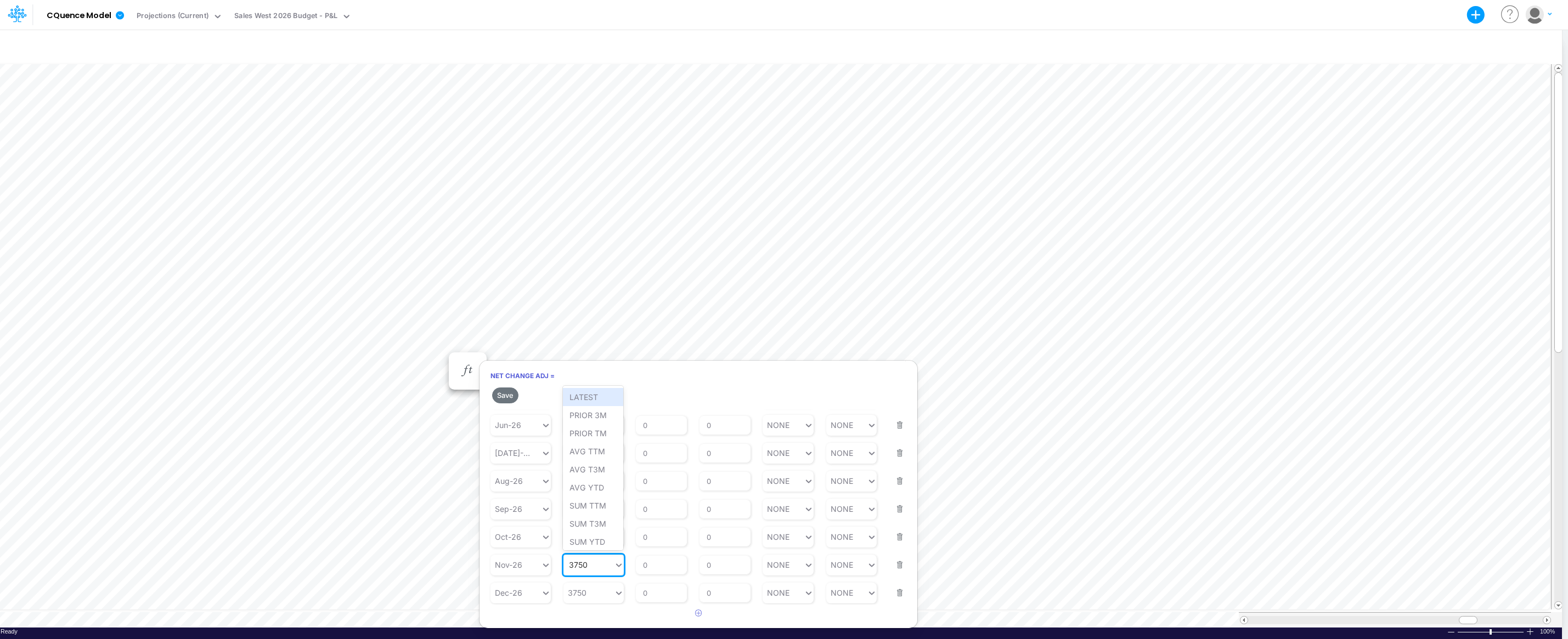
click at [594, 568] on div "3750 3750" at bounding box center [588, 565] width 51 height 16
click at [585, 487] on div "AVG YTD" at bounding box center [593, 487] width 60 height 18
type input "3750"
click at [593, 595] on div "3750 3750" at bounding box center [588, 593] width 51 height 16
click at [575, 518] on div "AVG YTD" at bounding box center [593, 516] width 60 height 18
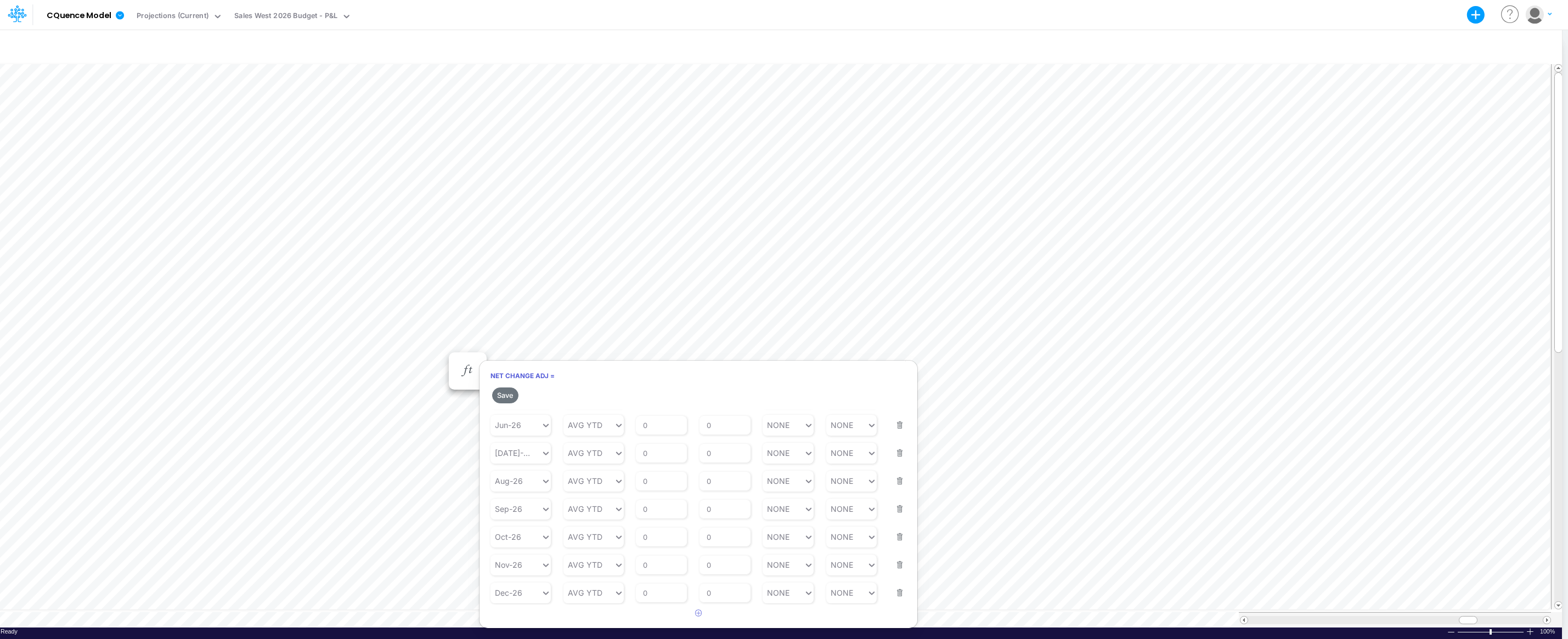
drag, startPoint x: 502, startPoint y: 395, endPoint x: 680, endPoint y: 377, distance: 178.9
click at [502, 394] on button "Save" at bounding box center [505, 395] width 26 height 16
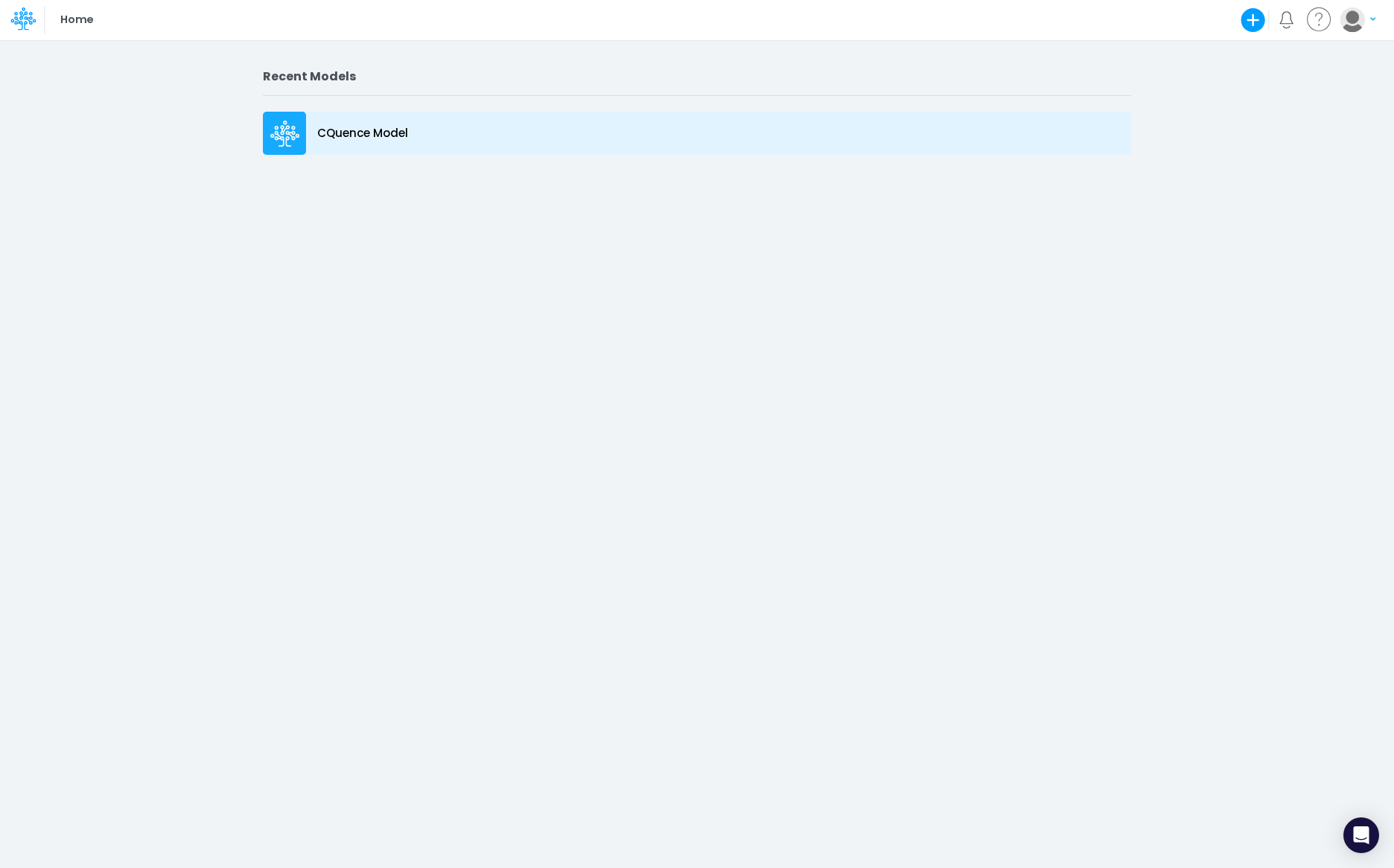
click at [325, 129] on p "CQuence Model" at bounding box center [363, 133] width 91 height 17
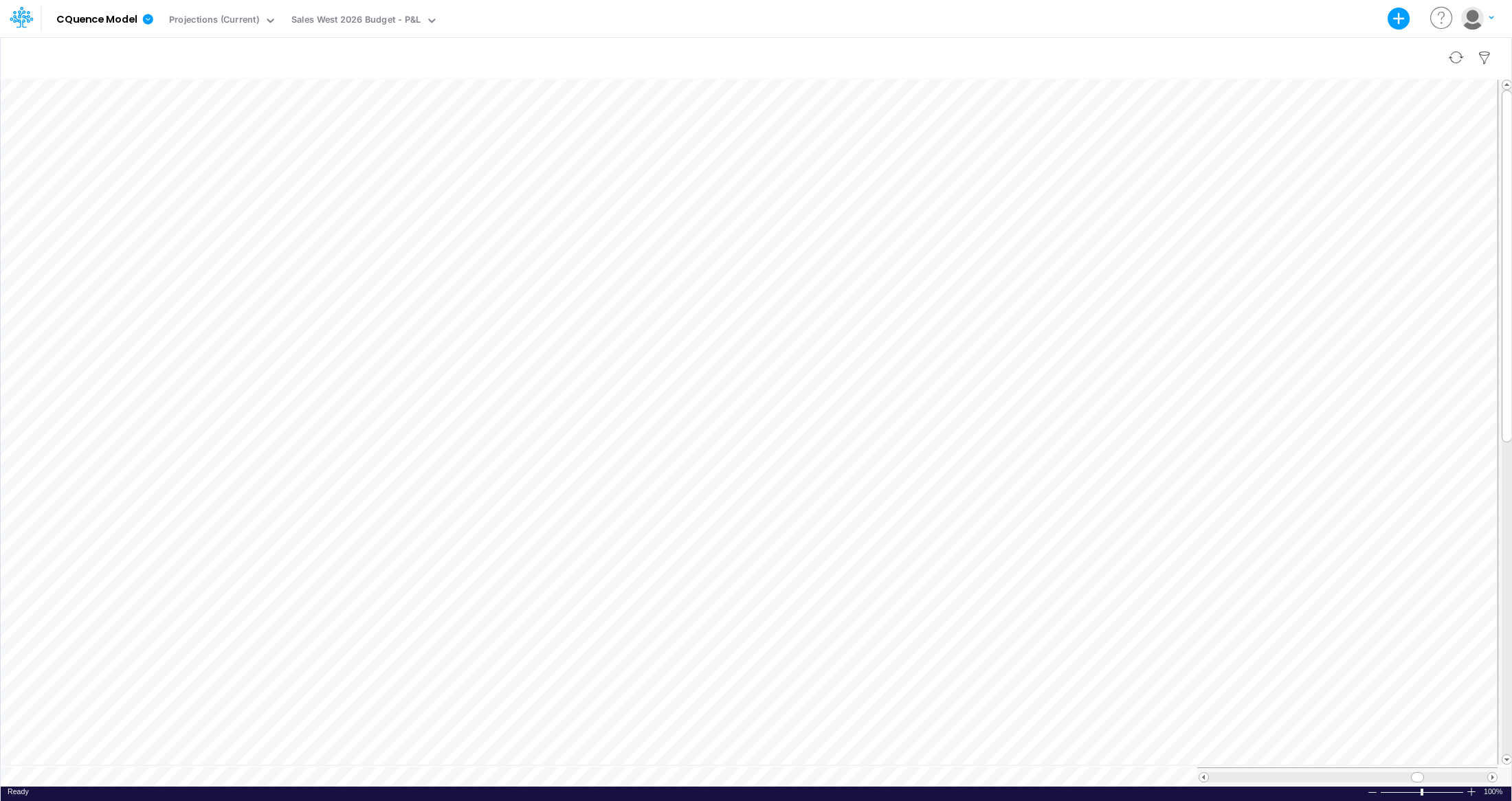
scroll to position [7, 1]
click at [578, 461] on icon "button" at bounding box center [586, 465] width 21 height 15
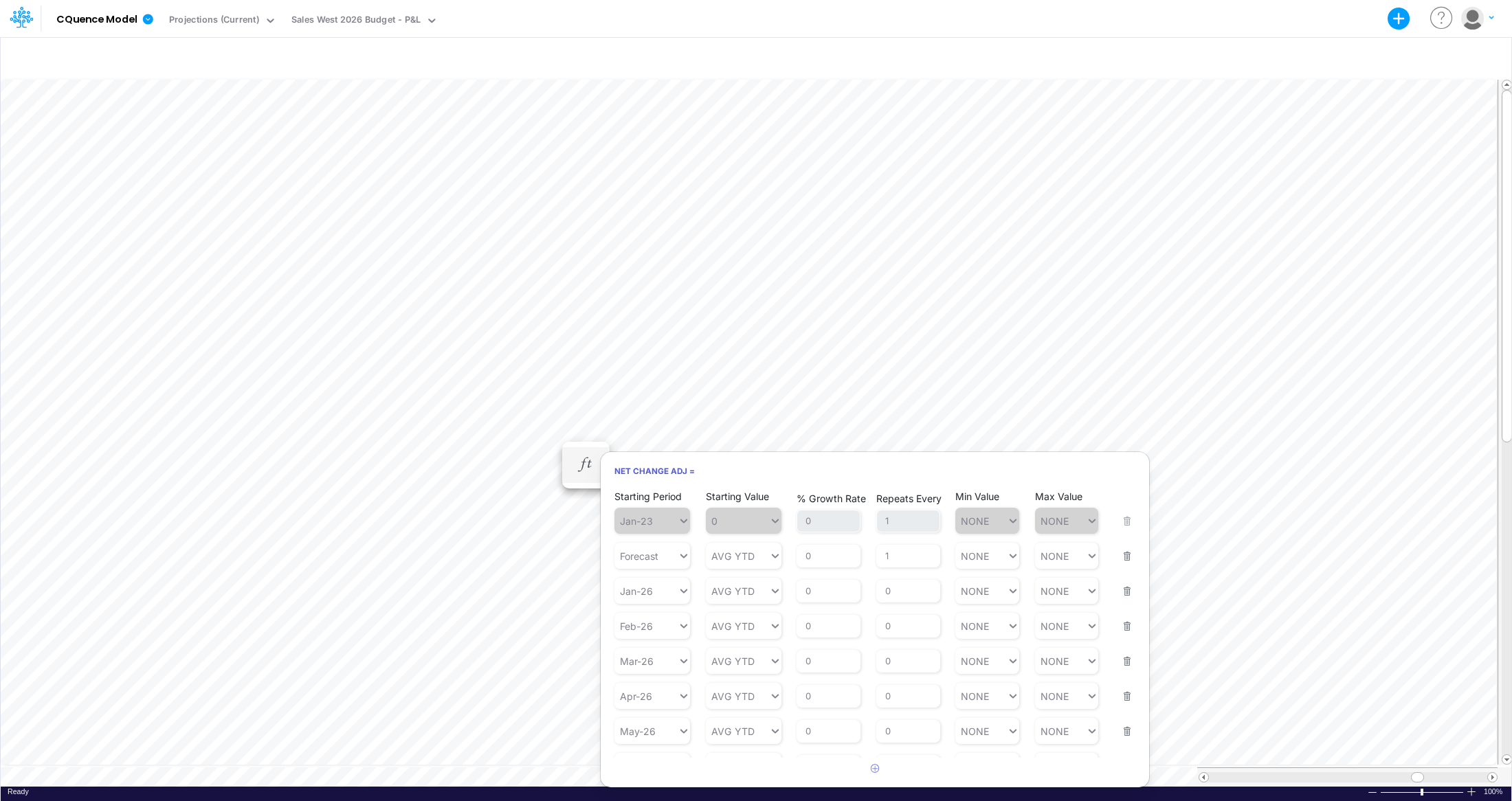
click at [634, 469] on h6 "Net Change Adj =" at bounding box center [875, 471] width 548 height 24
click at [680, 470] on h6 "Net Change Adj =" at bounding box center [875, 471] width 548 height 24
click at [671, 556] on div "Forecast" at bounding box center [646, 556] width 64 height 20
click at [684, 554] on icon at bounding box center [684, 556] width 13 height 14
click at [834, 593] on input "0" at bounding box center [828, 592] width 64 height 24
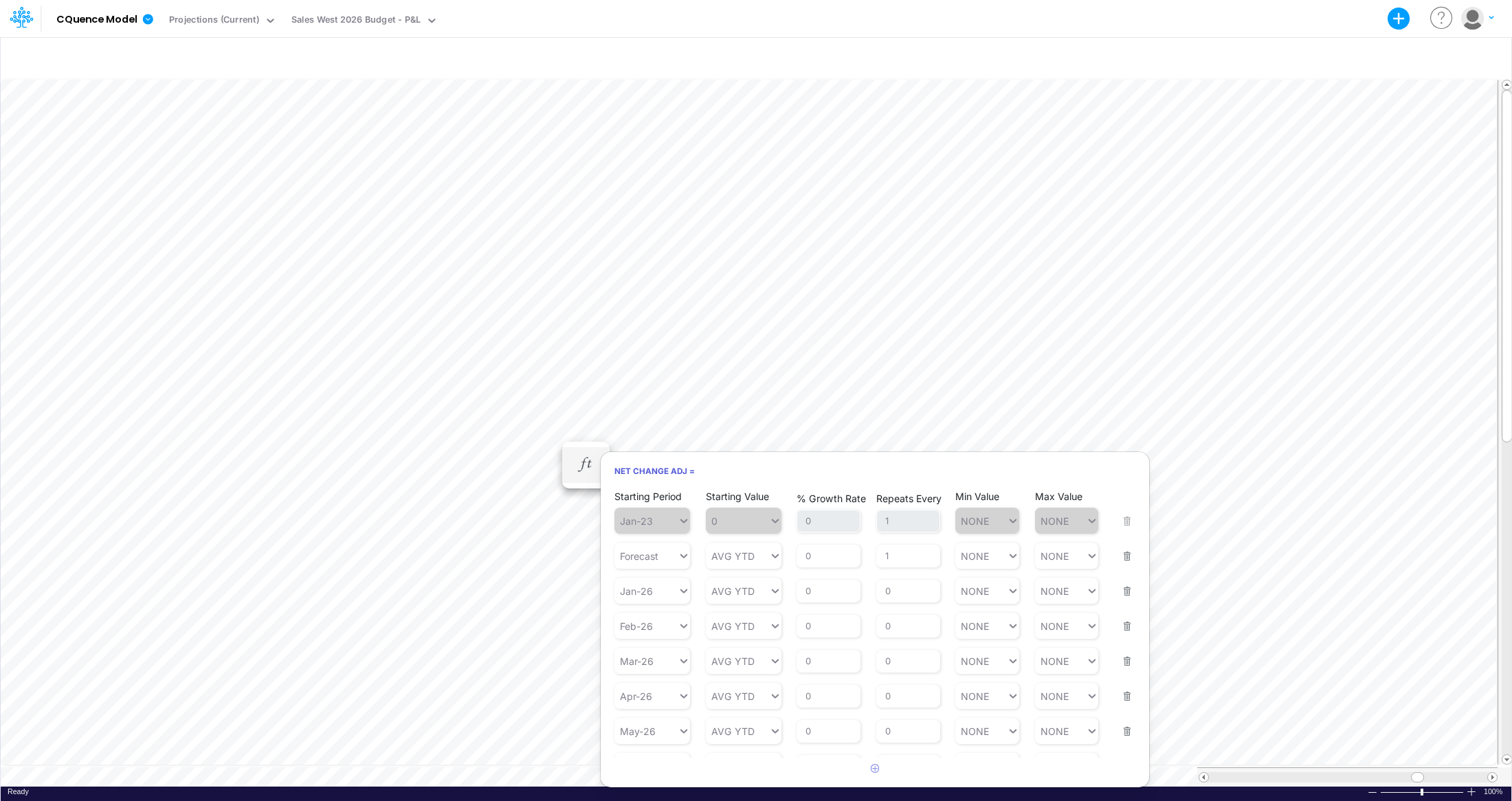
type input "AVG YTD"
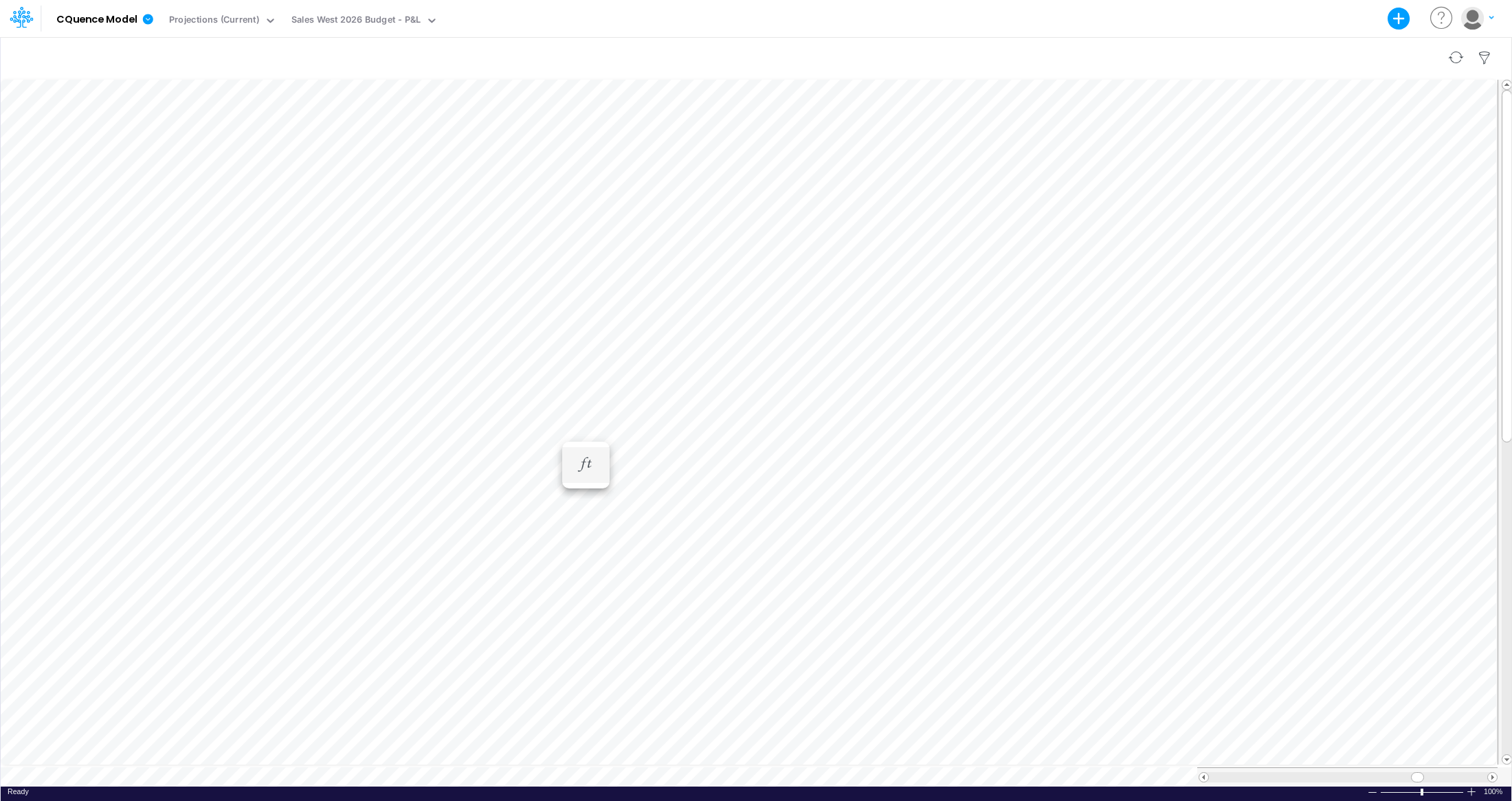
scroll to position [7, 1]
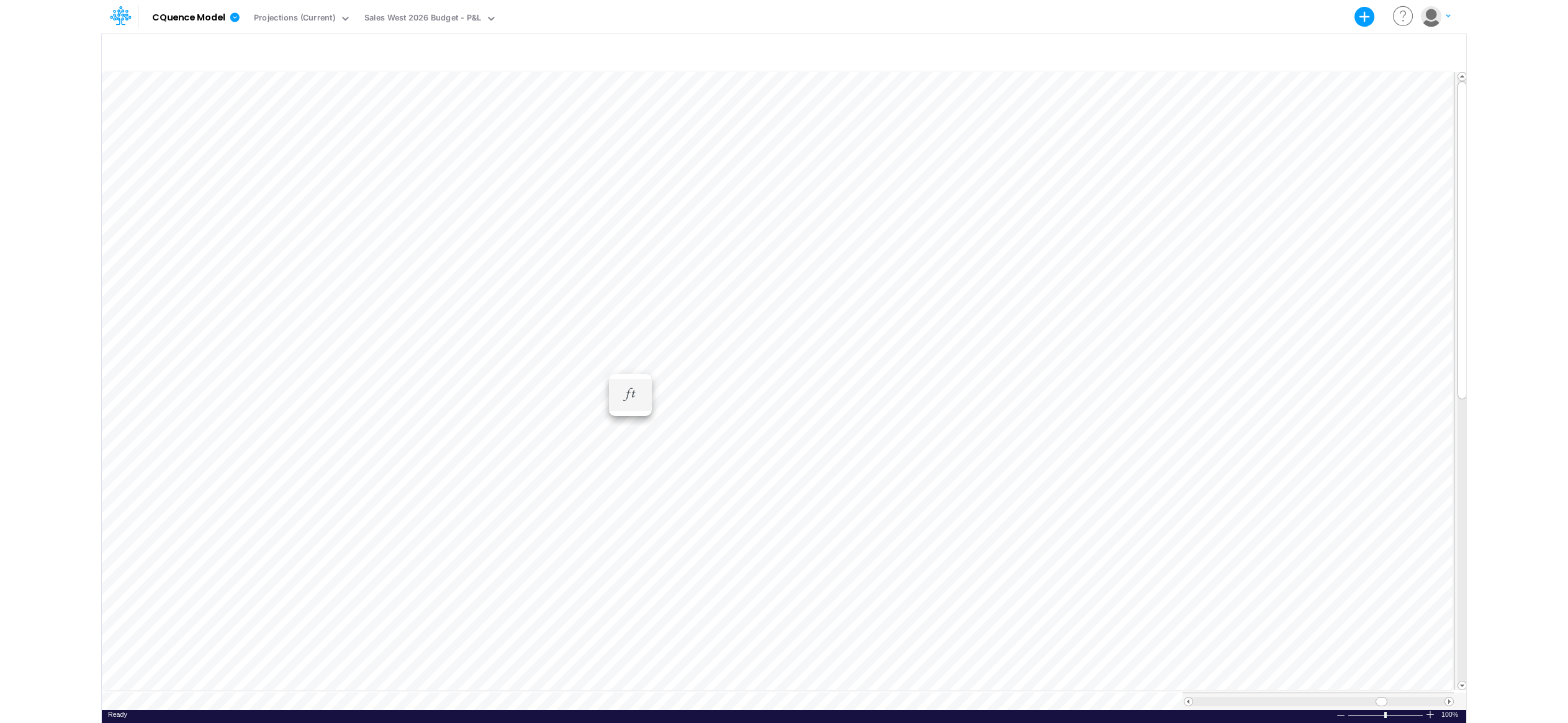
scroll to position [7, 1]
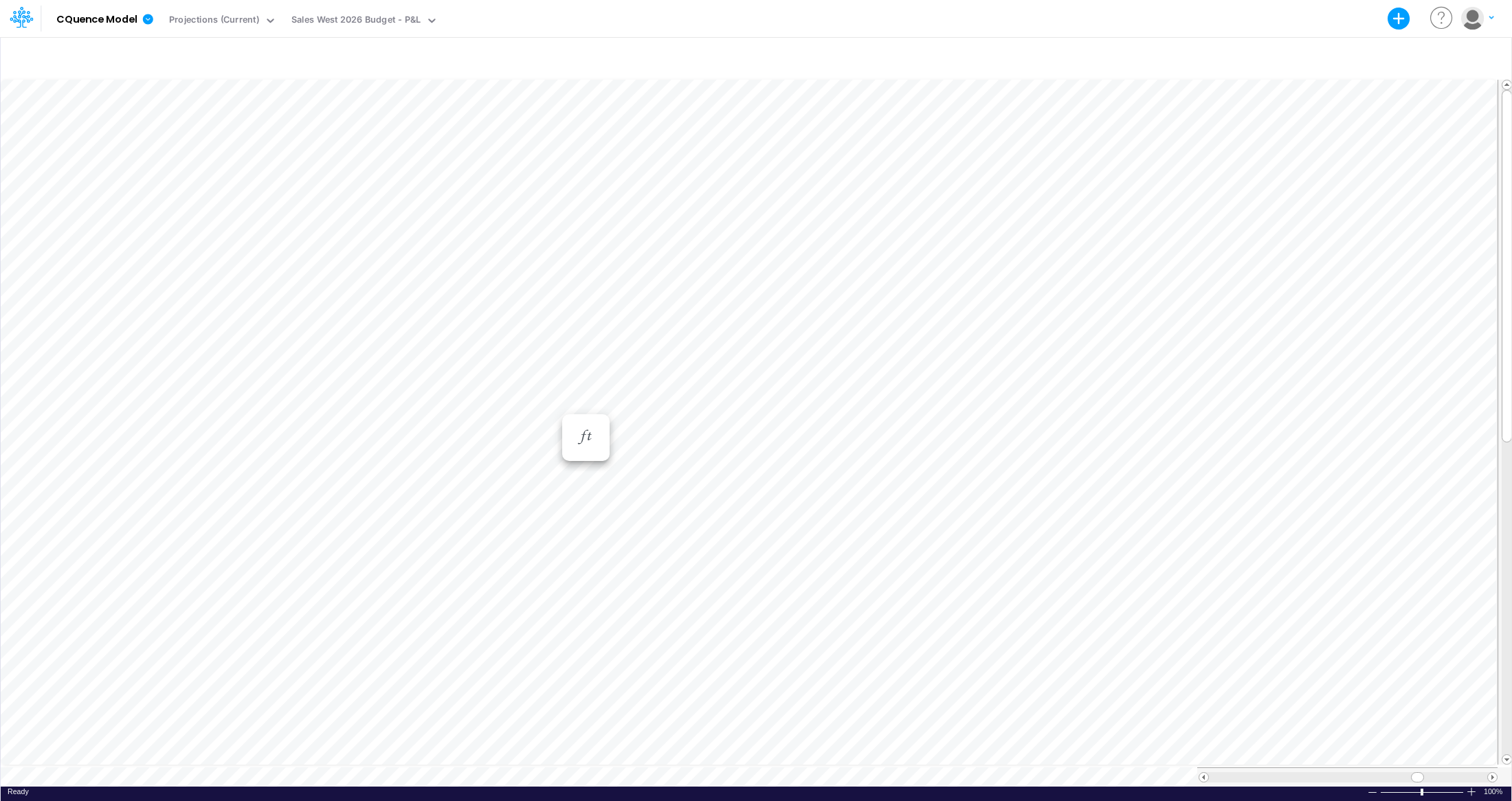
click at [587, 433] on ul "Net Change Adj =" at bounding box center [586, 437] width 47 height 46
click at [585, 454] on icon "button" at bounding box center [586, 451] width 21 height 15
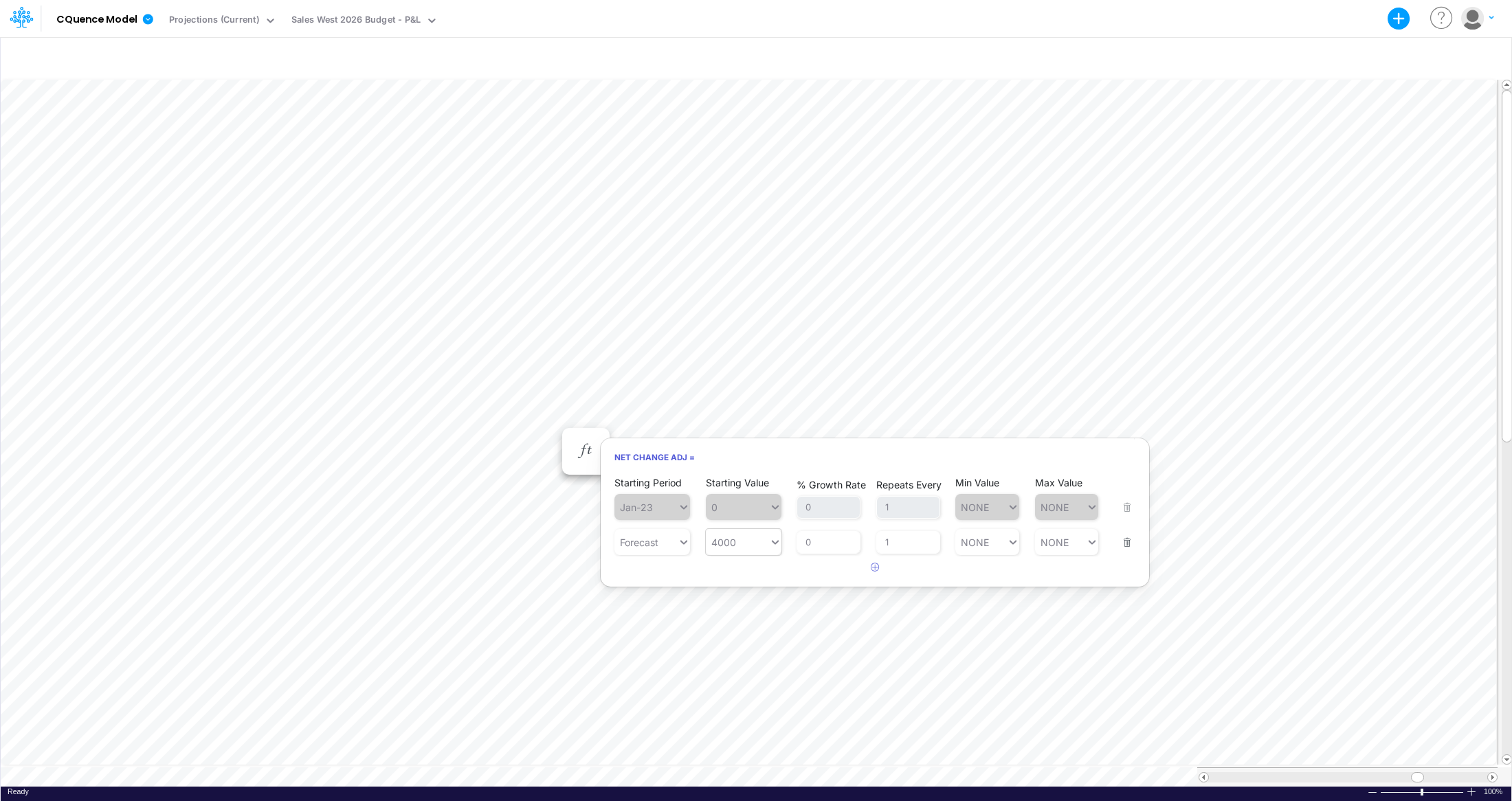
type input "4000"
click at [778, 543] on icon at bounding box center [776, 542] width 13 height 14
click at [734, 690] on div "AVG YTD" at bounding box center [743, 688] width 75 height 23
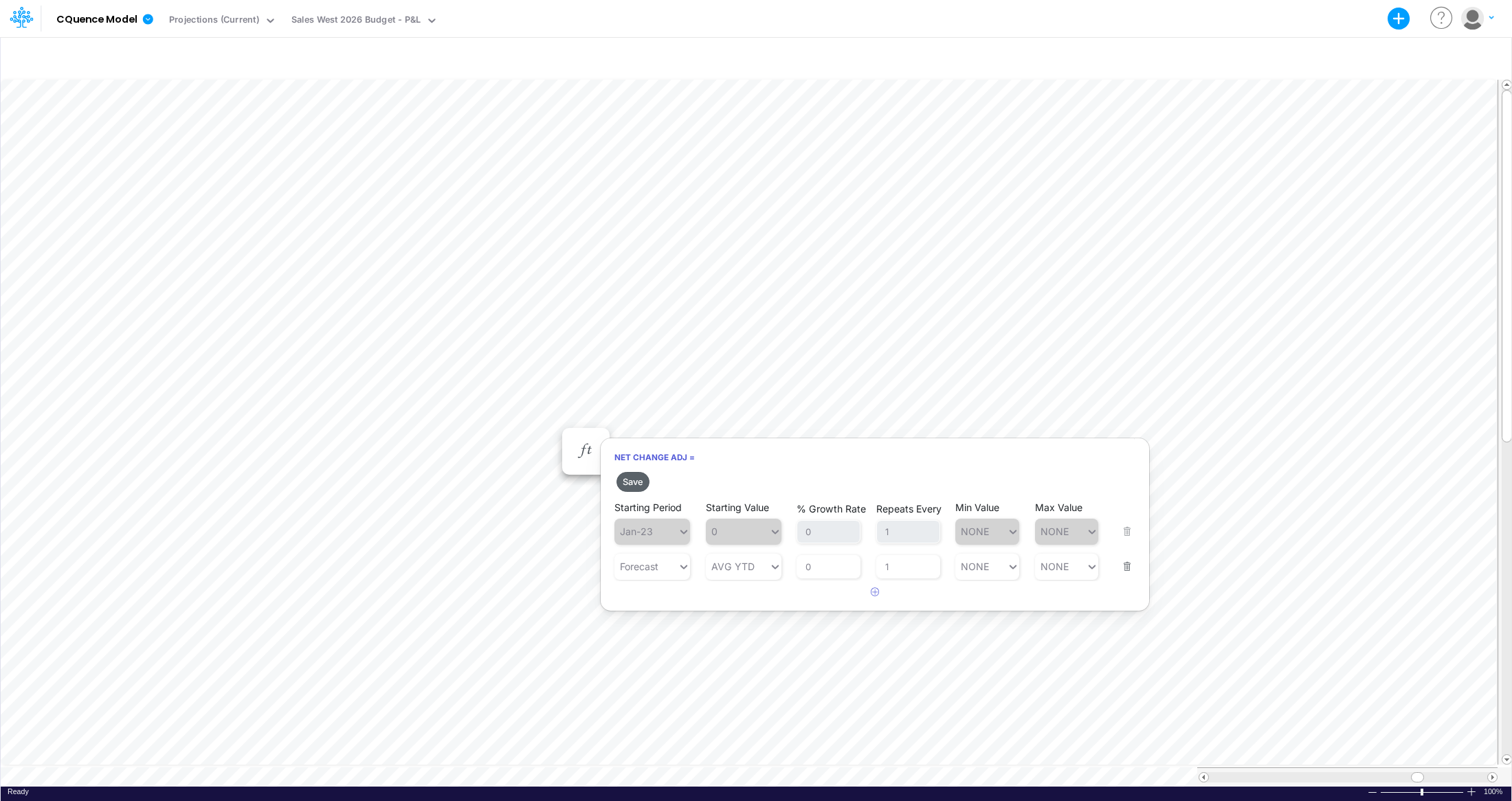
click at [636, 482] on button "Save" at bounding box center [633, 482] width 33 height 20
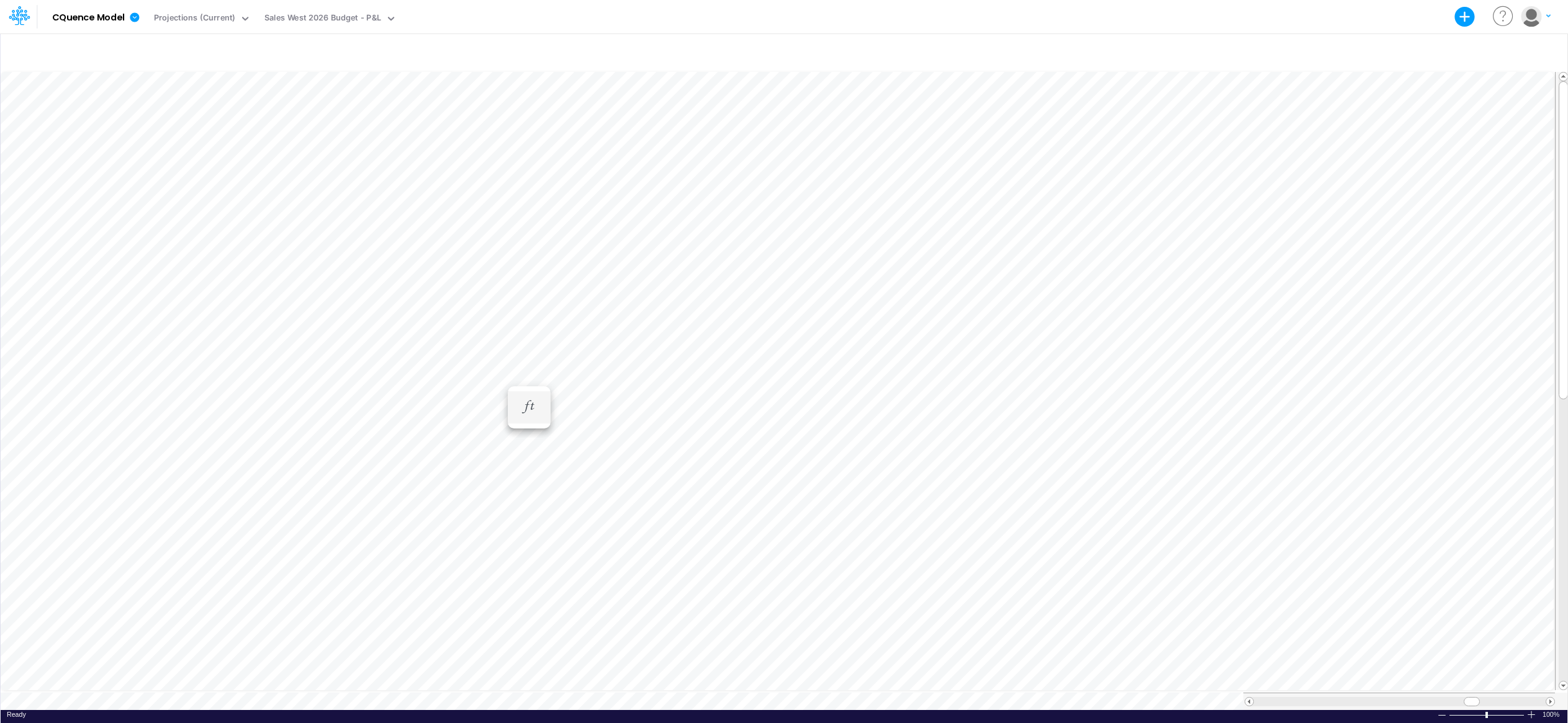
scroll to position [7, 1]
click at [538, 421] on icon "button" at bounding box center [529, 419] width 19 height 13
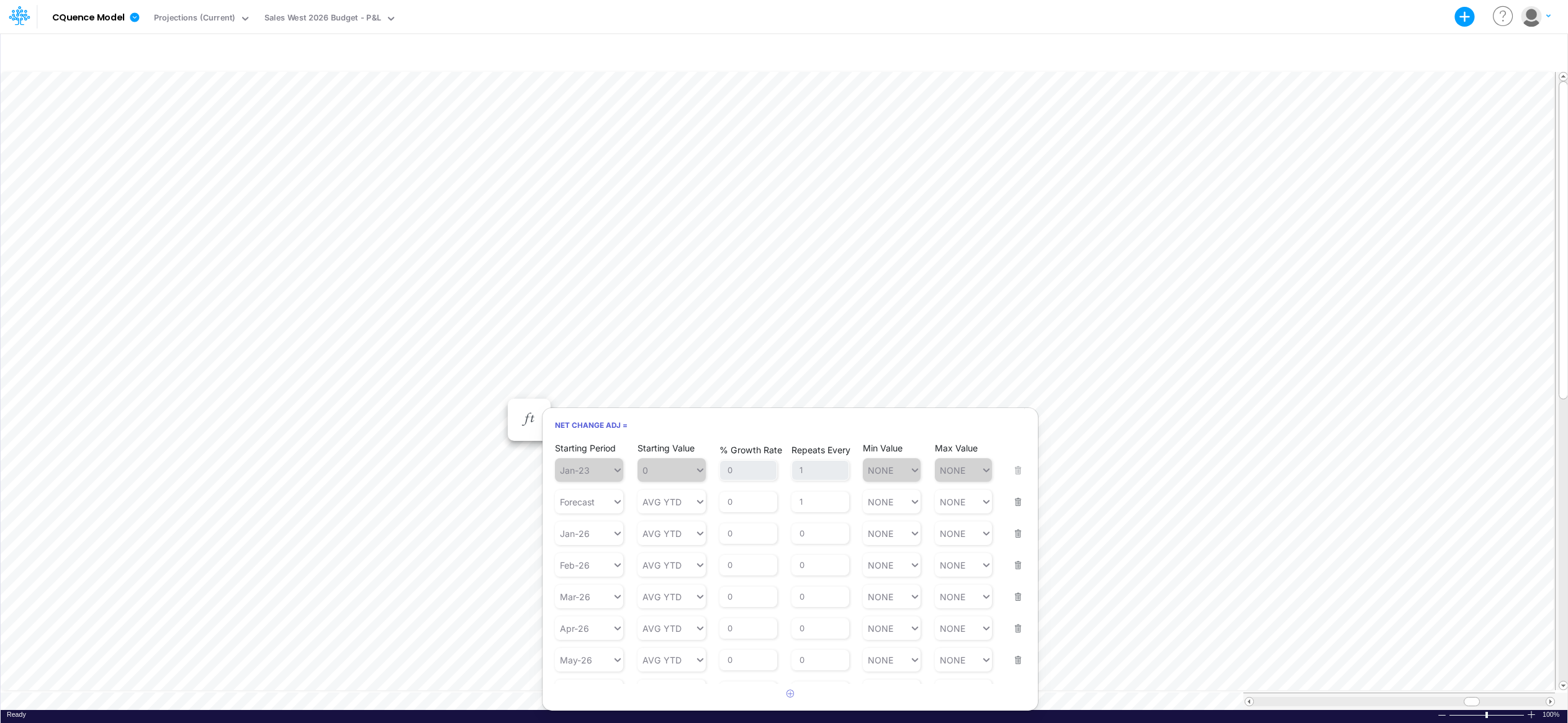
click at [1012, 662] on button "button" at bounding box center [1014, 652] width 16 height 34
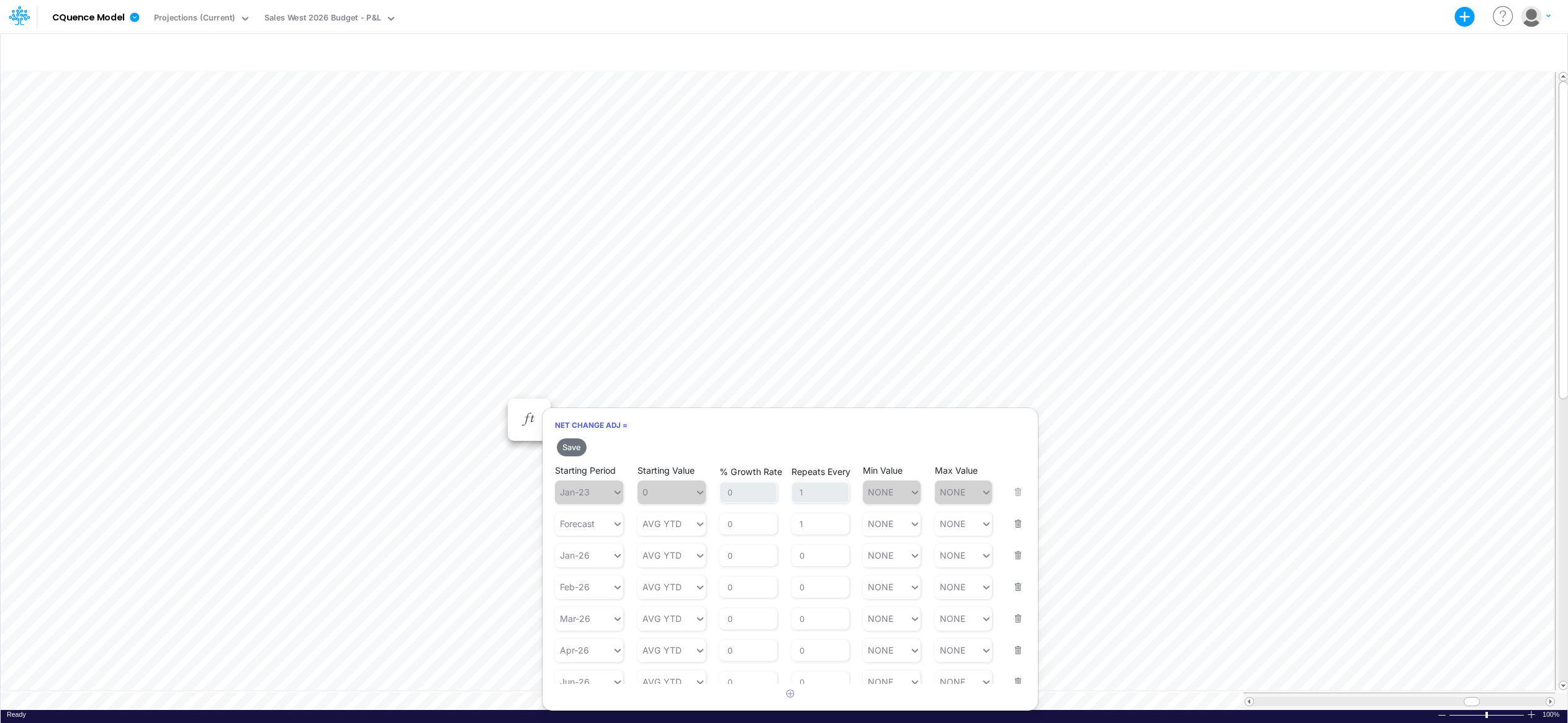
click at [1013, 680] on button "button" at bounding box center [1014, 674] width 16 height 34
click at [1013, 652] on button "button" at bounding box center [1014, 643] width 16 height 34
click at [1014, 617] on button "button" at bounding box center [1014, 611] width 16 height 34
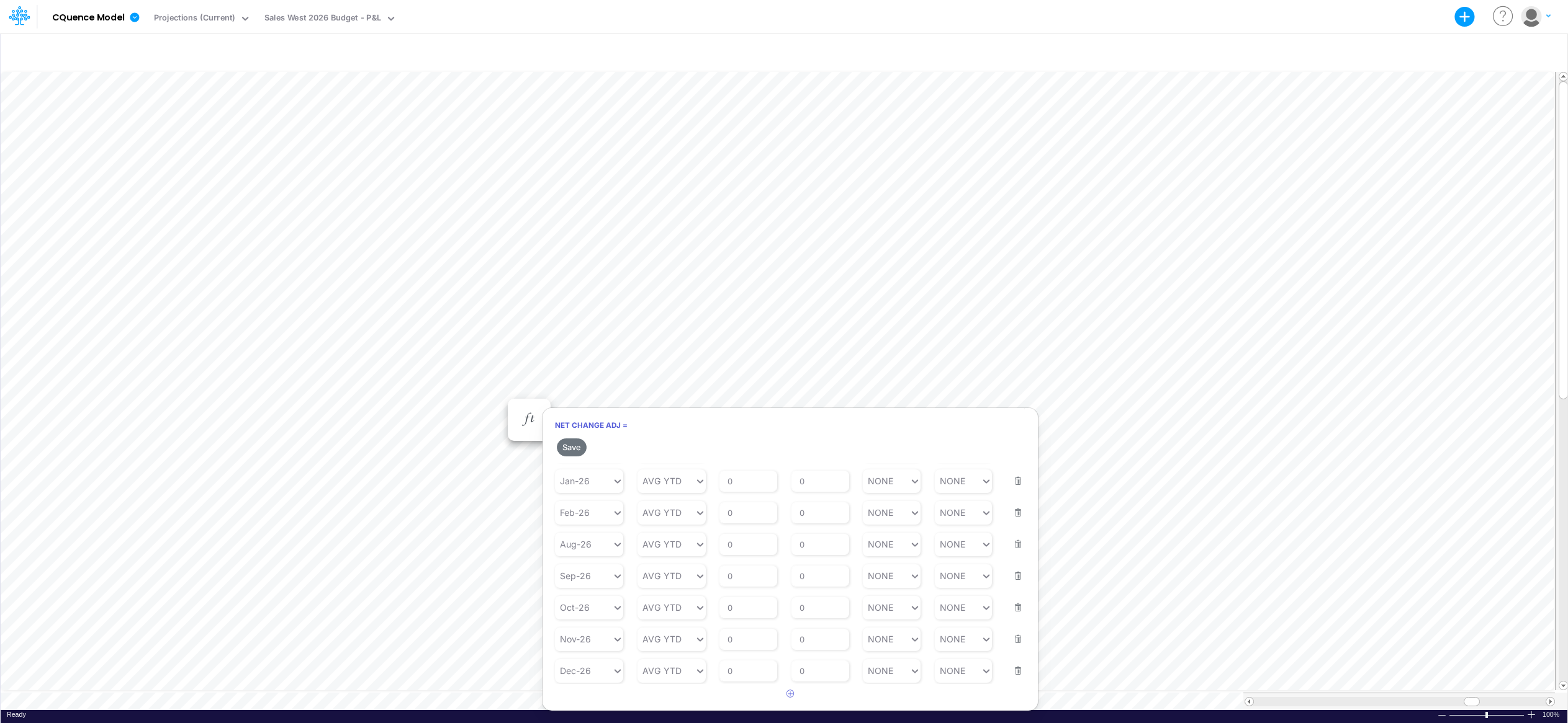
click at [1011, 670] on button "button" at bounding box center [1014, 663] width 16 height 34
click at [1011, 637] on button "button" at bounding box center [1014, 631] width 16 height 34
drag, startPoint x: 1012, startPoint y: 606, endPoint x: 1013, endPoint y: 597, distance: 9.1
click at [1013, 606] on button "button" at bounding box center [1014, 600] width 16 height 34
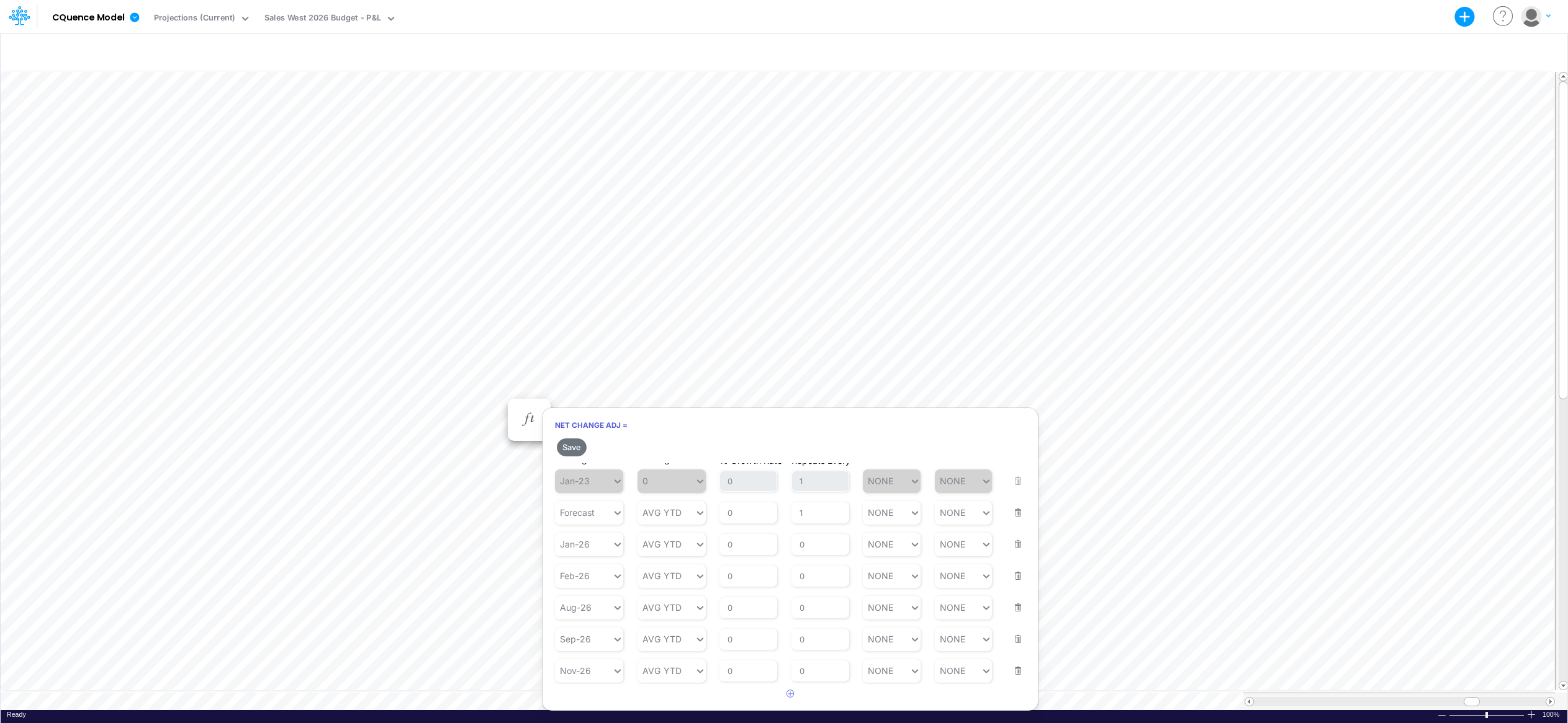
scroll to position [0, 0]
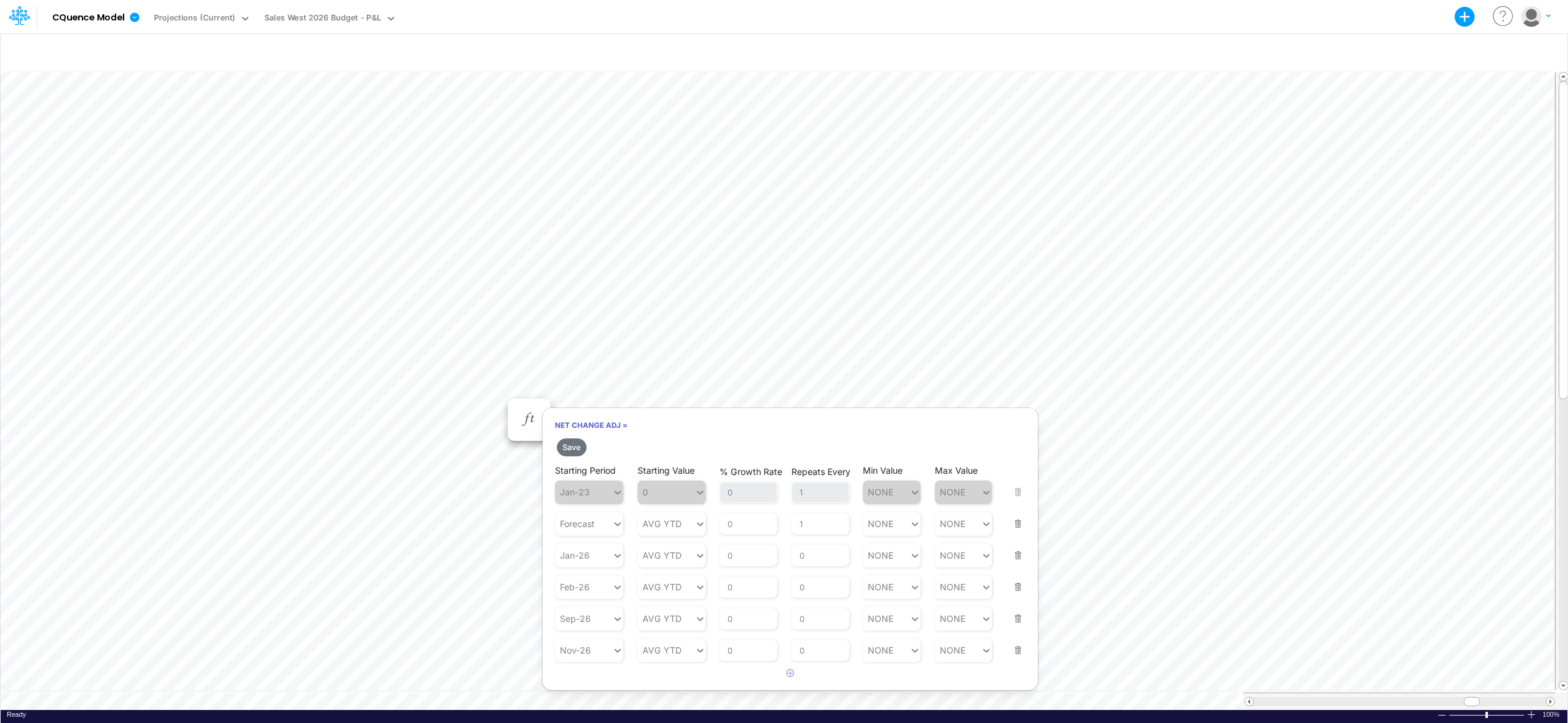
click at [1015, 651] on button "button" at bounding box center [1014, 643] width 16 height 34
click at [1019, 618] on button "button" at bounding box center [1014, 611] width 16 height 34
click at [1017, 579] on button "button" at bounding box center [1014, 579] width 16 height 34
click at [569, 446] on button "Save" at bounding box center [571, 447] width 30 height 18
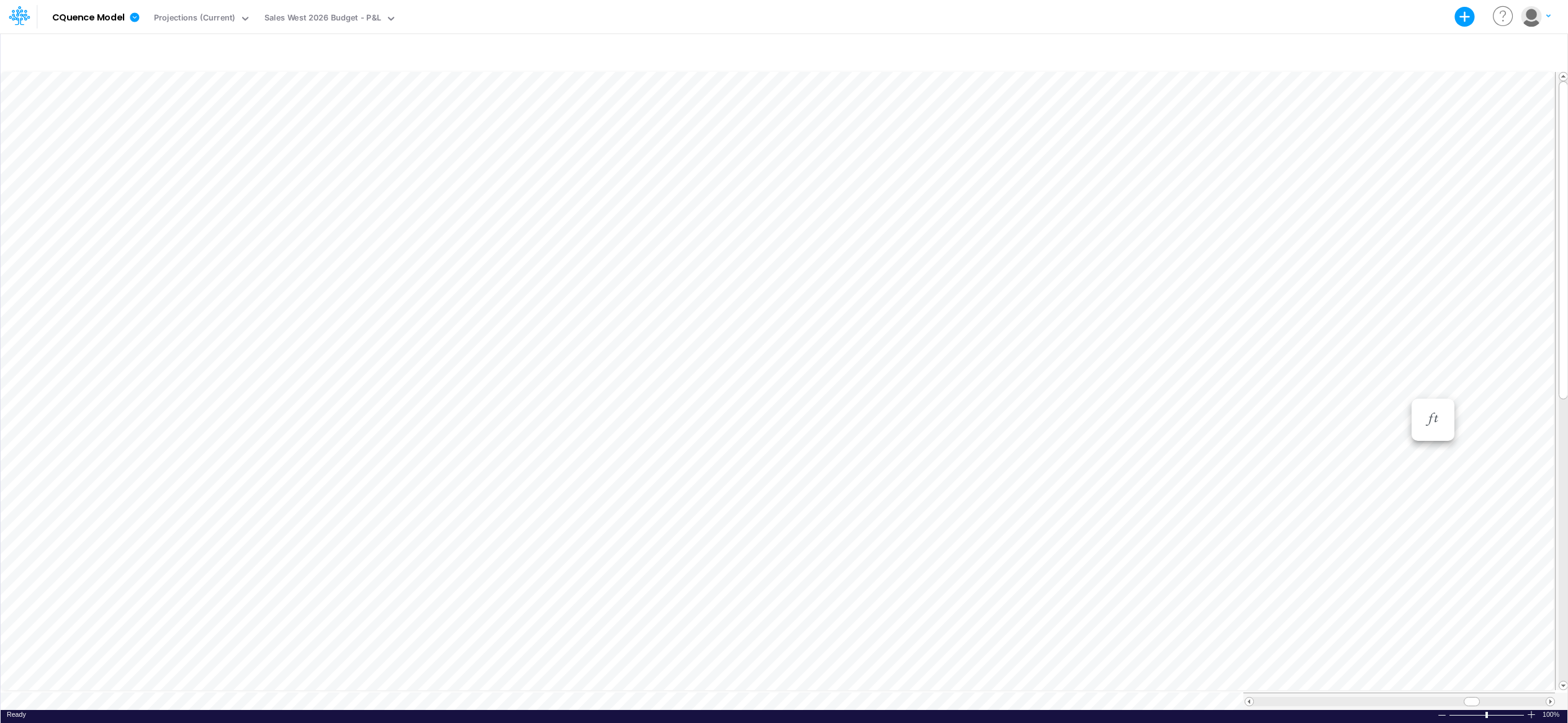
scroll to position [7, 1]
click at [1161, 419] on icon "button" at bounding box center [1363, 419] width 19 height 13
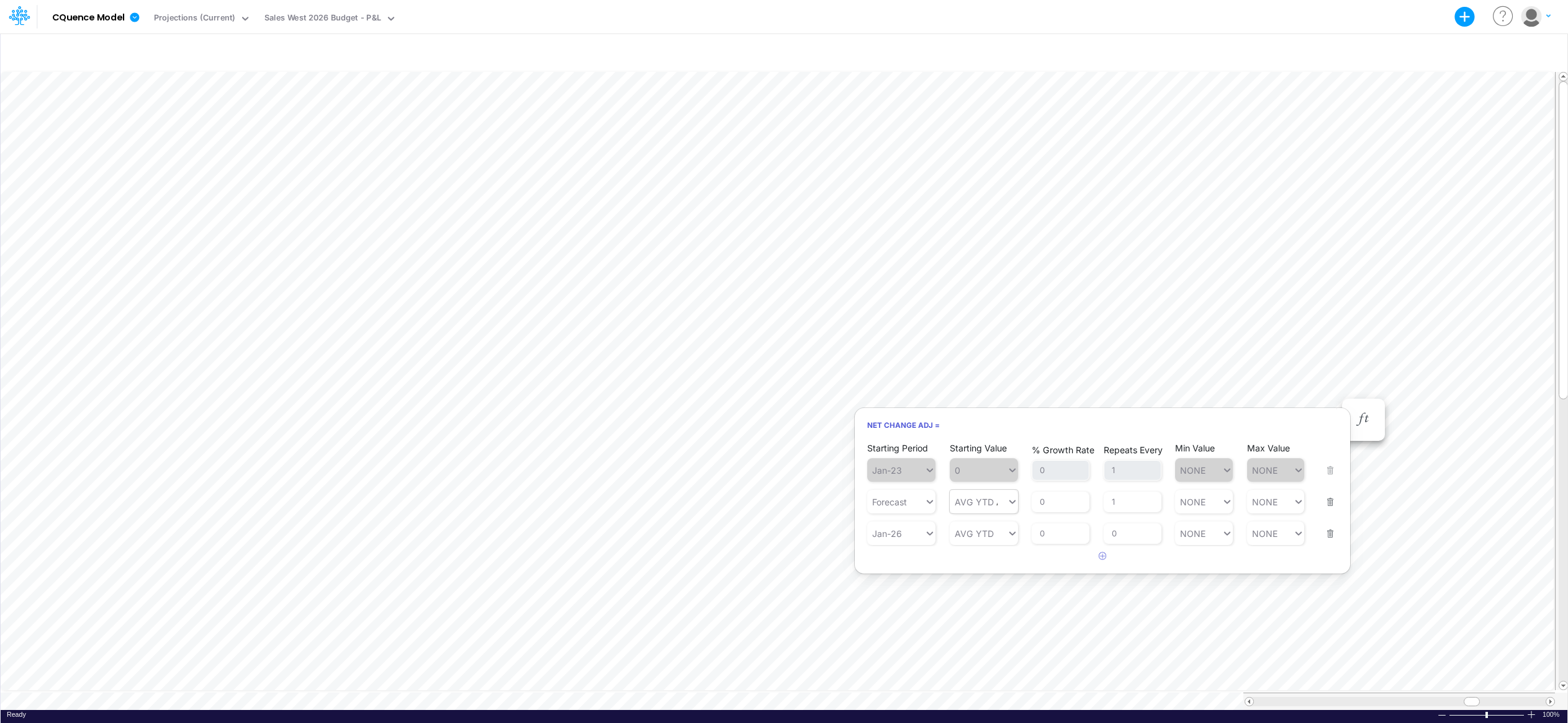
click at [1010, 503] on icon at bounding box center [1012, 501] width 11 height 12
type input "42024"
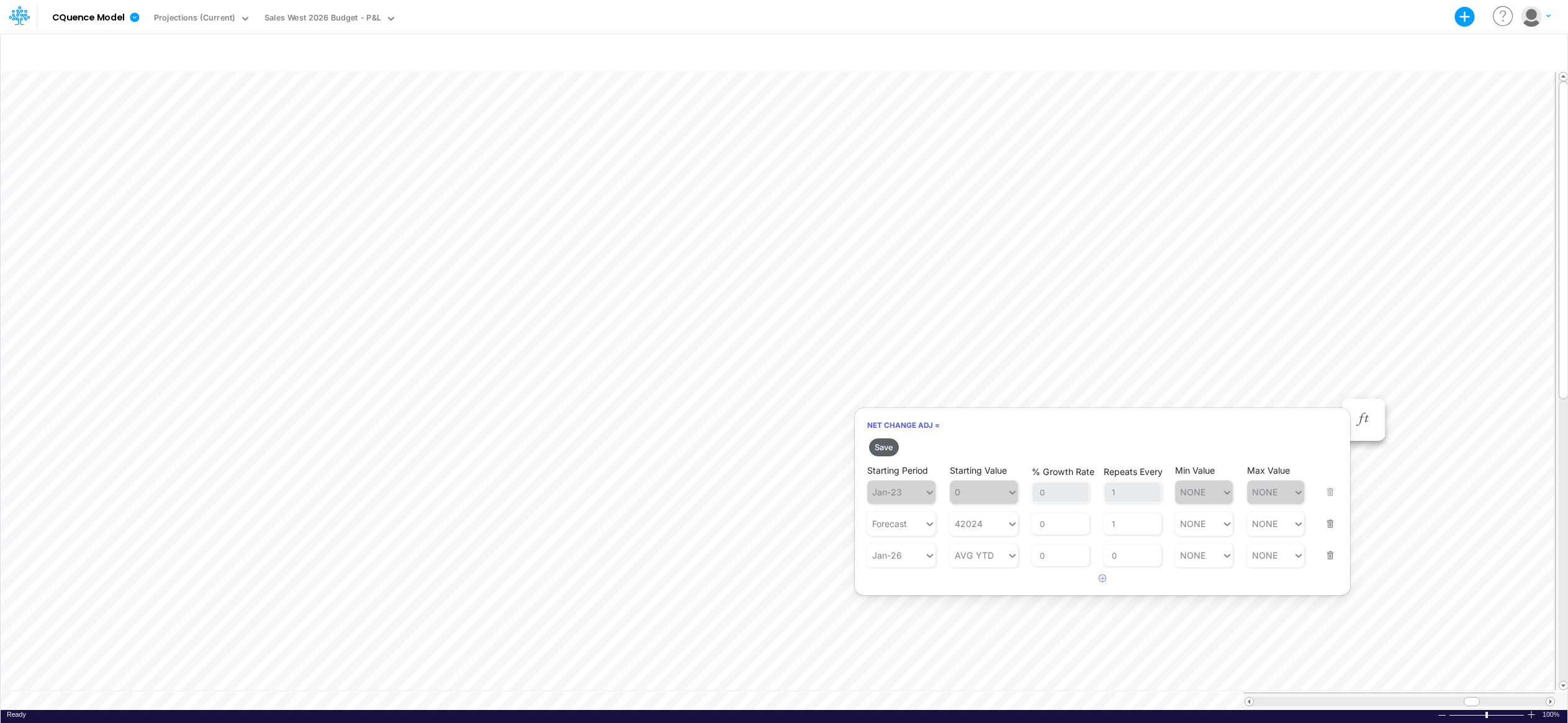
click at [885, 446] on button "Save" at bounding box center [883, 447] width 30 height 18
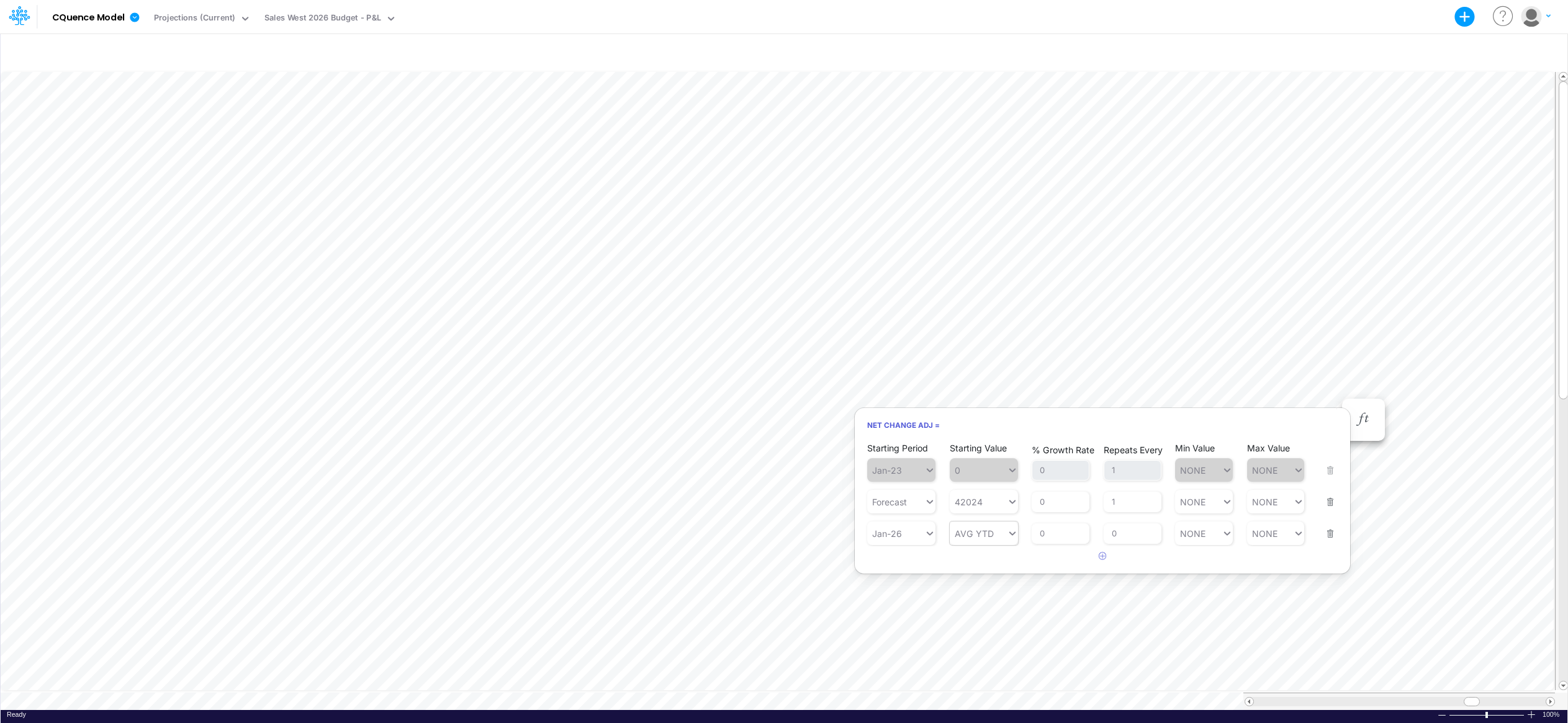
type input "AVG YTD"
click at [1013, 535] on icon at bounding box center [1012, 534] width 7 height 4
type input "42024"
click at [1012, 501] on icon at bounding box center [1012, 501] width 11 height 12
click at [974, 635] on div "AVG YTD" at bounding box center [983, 634] width 68 height 21
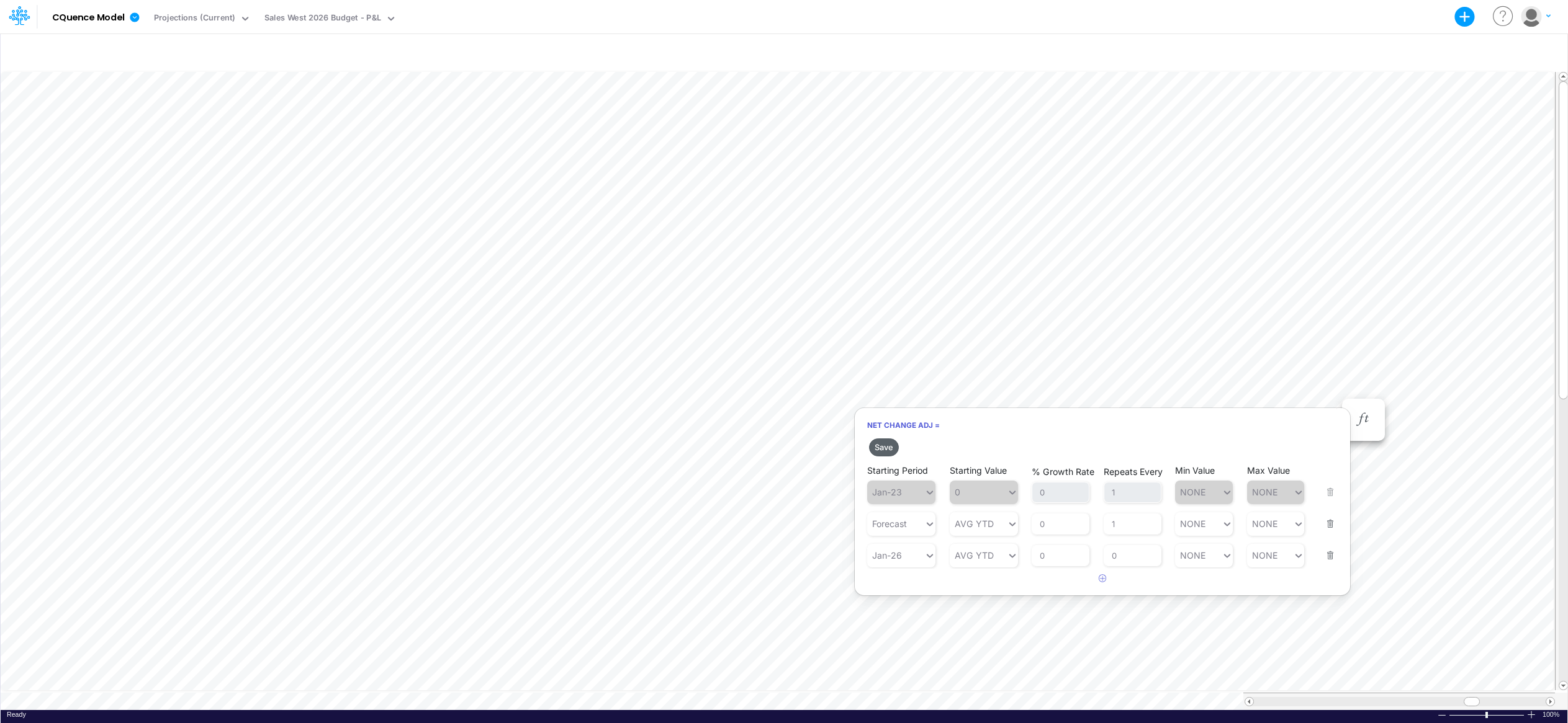
click at [886, 445] on button "Save" at bounding box center [883, 447] width 30 height 18
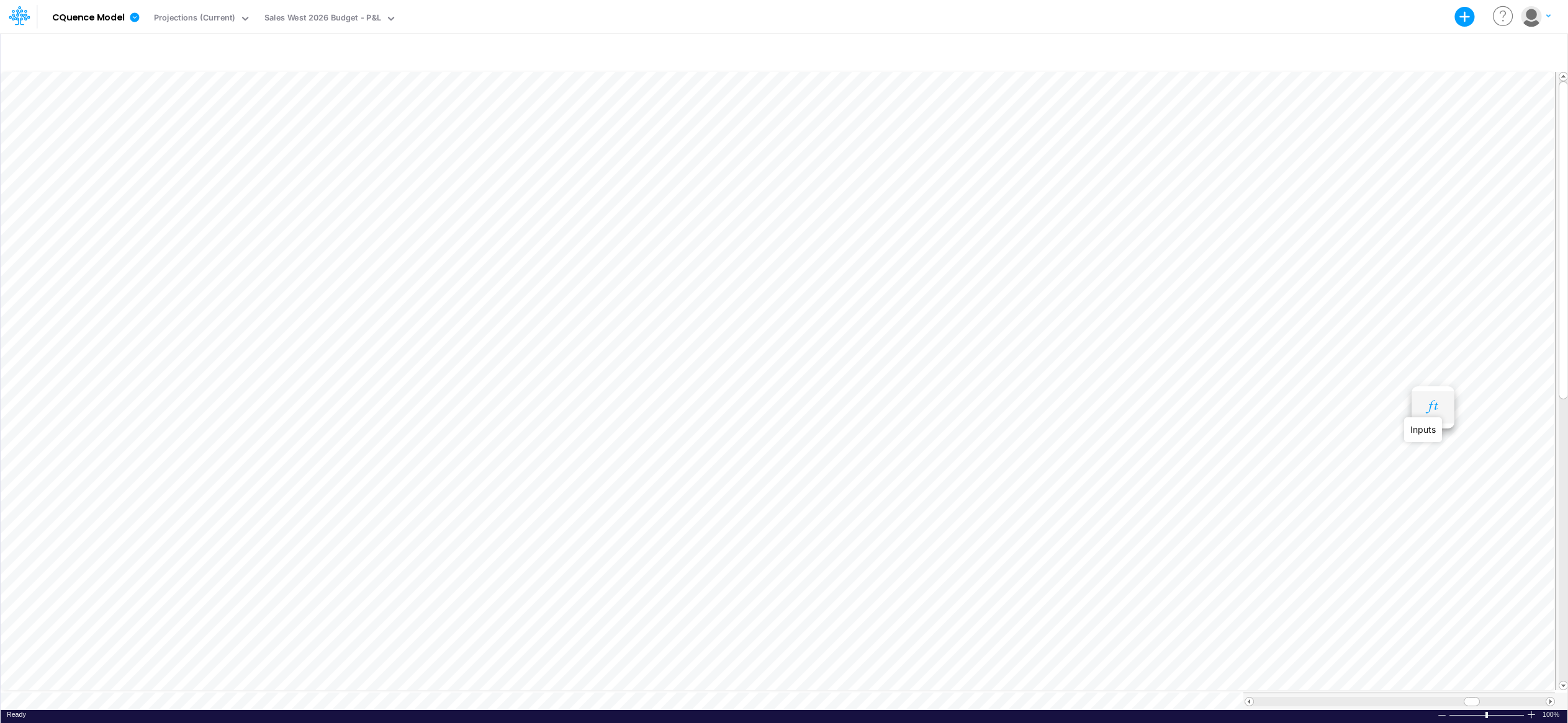
click at [1161, 409] on icon "button" at bounding box center [1432, 407] width 19 height 13
click at [1161, 396] on icon "button" at bounding box center [1432, 395] width 19 height 13
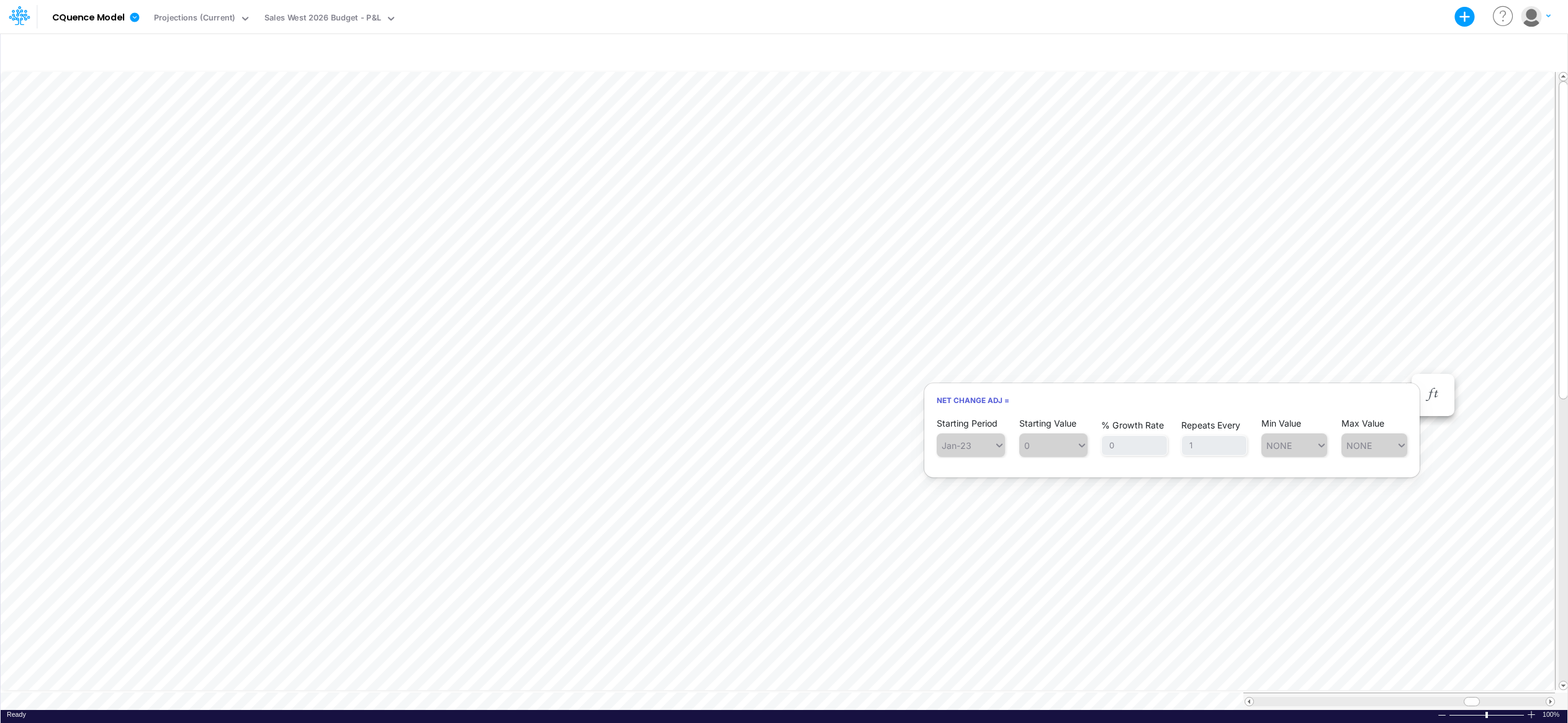
click at [1100, 19] on div "Model CQuence Model Export Excel Scenario Projections (Current) View Sales West…" at bounding box center [783, 16] width 1410 height 34
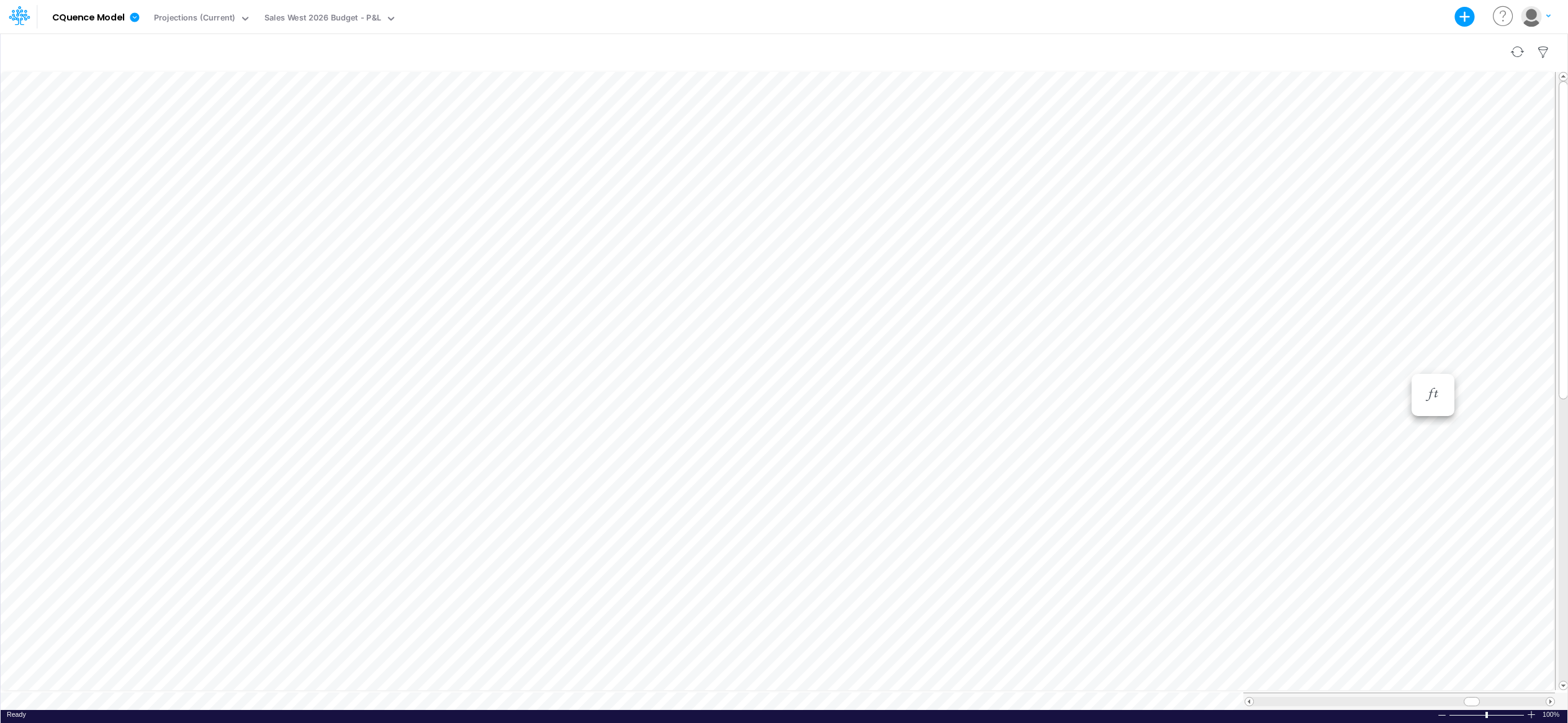
scroll to position [7, 1]
click at [1161, 437] on icon "button" at bounding box center [1432, 432] width 19 height 13
click at [1161, 419] on icon "button" at bounding box center [1432, 419] width 19 height 13
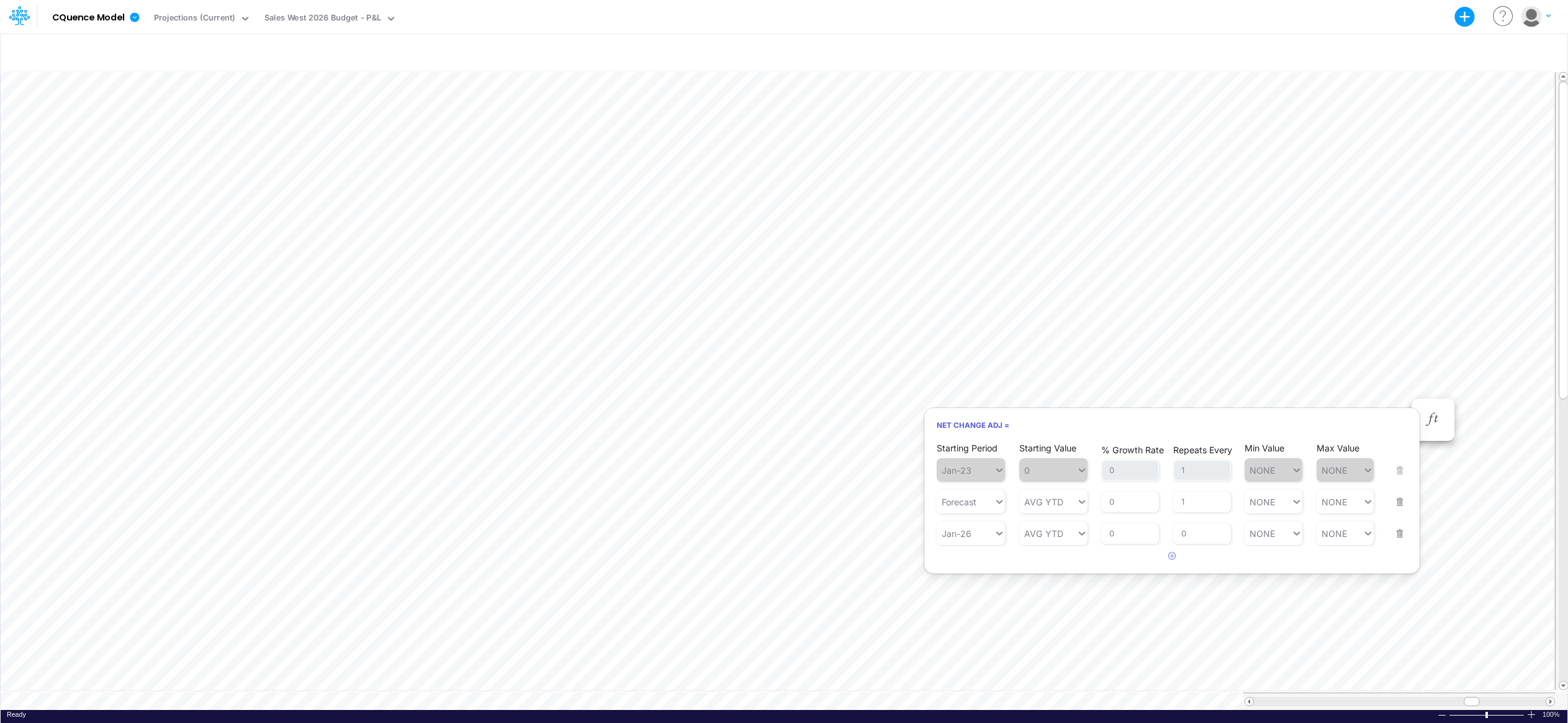
click at [1161, 535] on button "button" at bounding box center [1396, 526] width 16 height 34
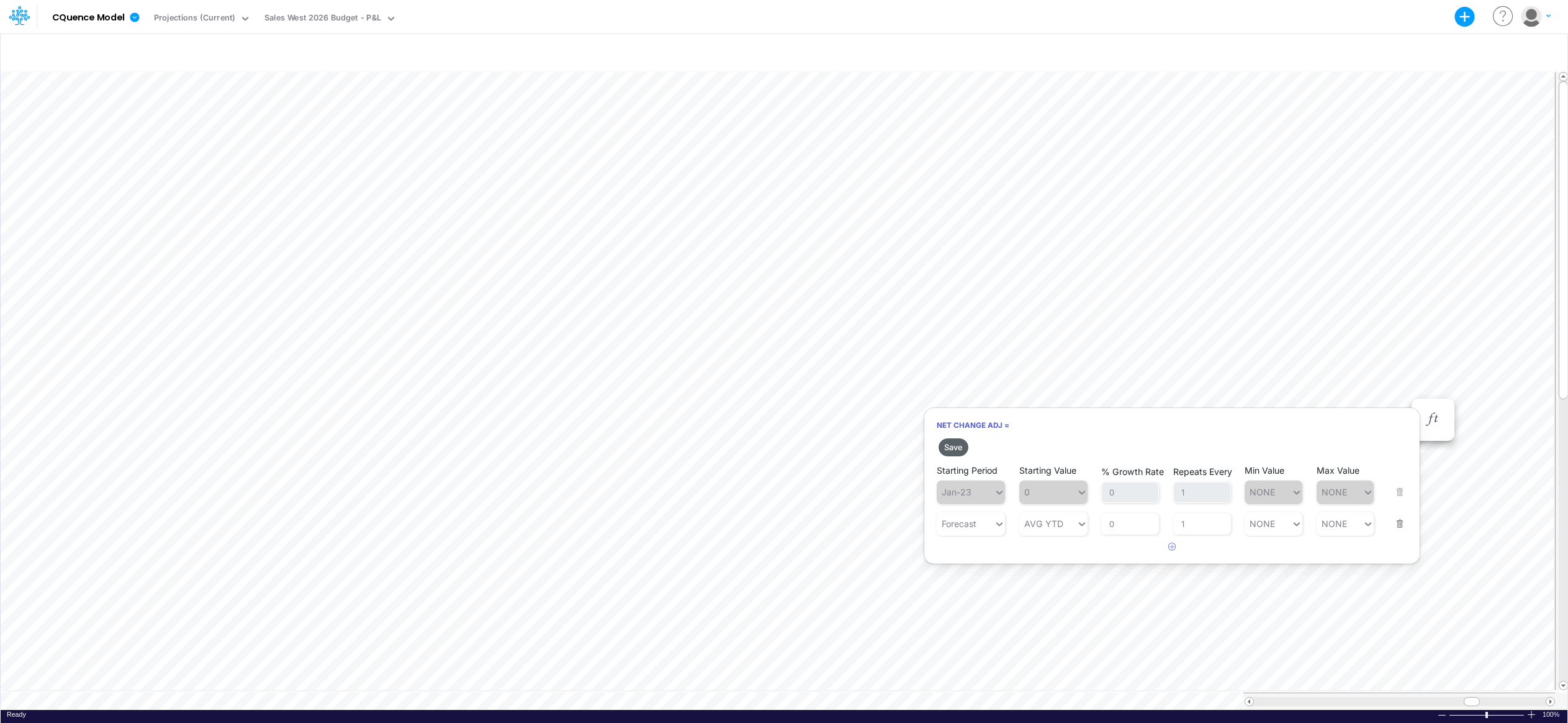
click at [953, 449] on button "Save" at bounding box center [953, 447] width 30 height 18
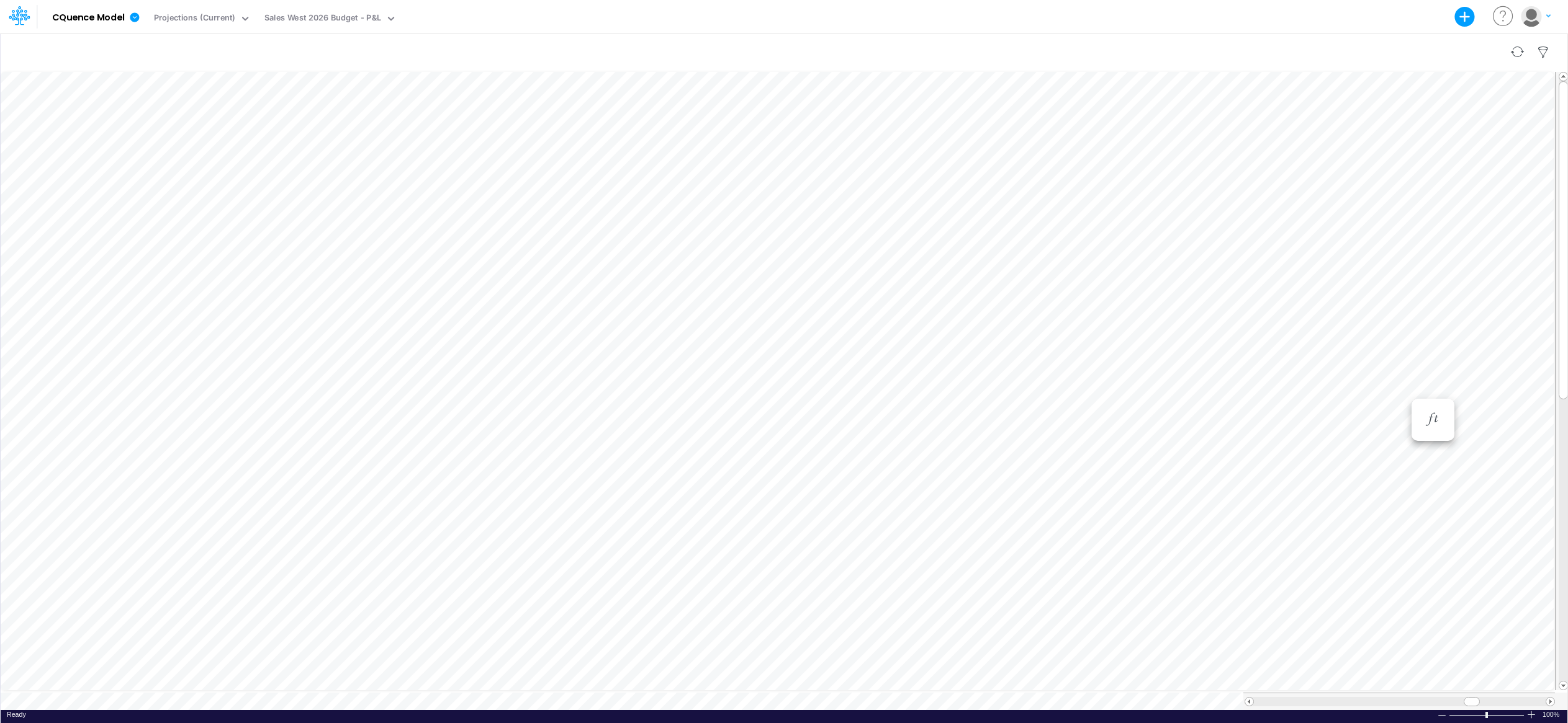
scroll to position [7, 1]
click at [528, 410] on icon "button" at bounding box center [529, 407] width 19 height 13
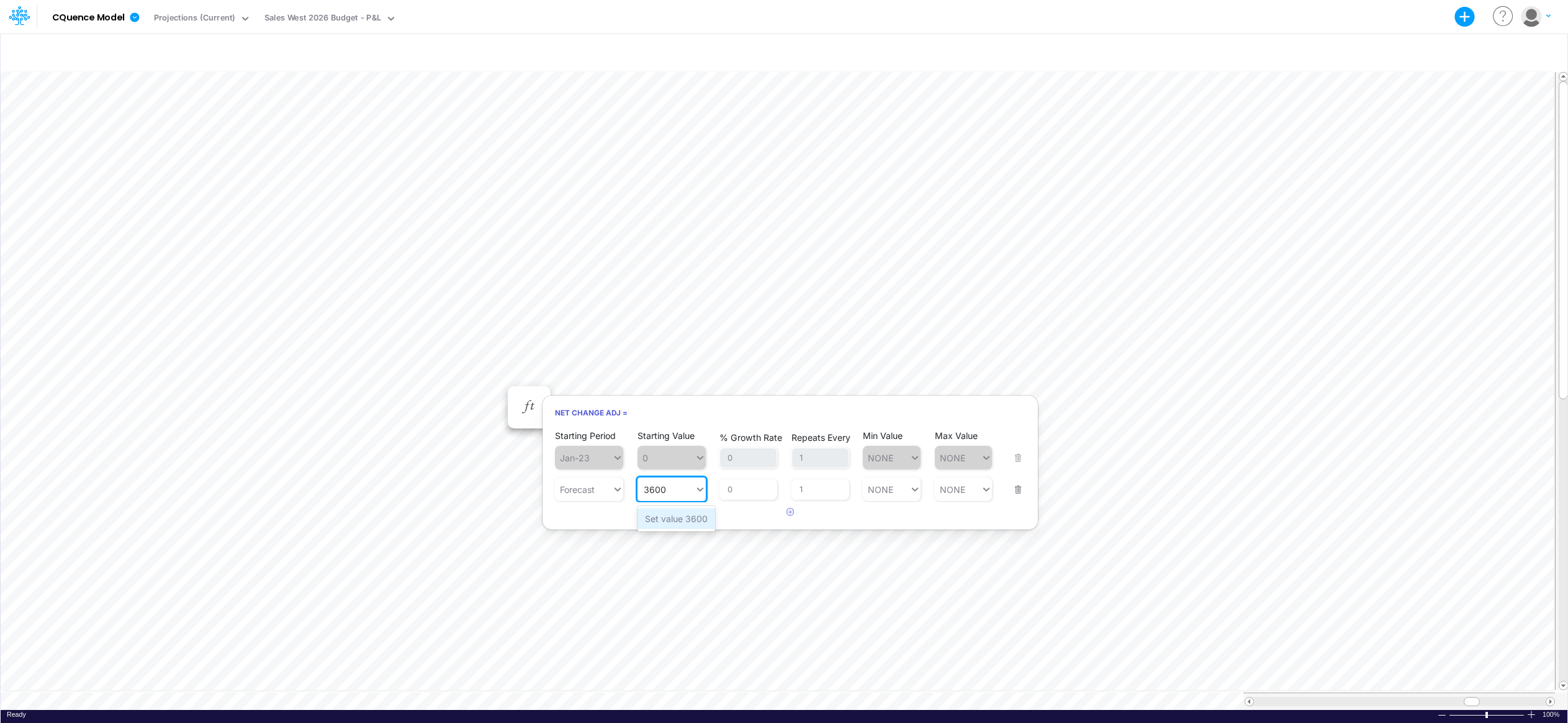
click at [672, 518] on div "Set value 3600" at bounding box center [676, 519] width 77 height 21
type input "3600"
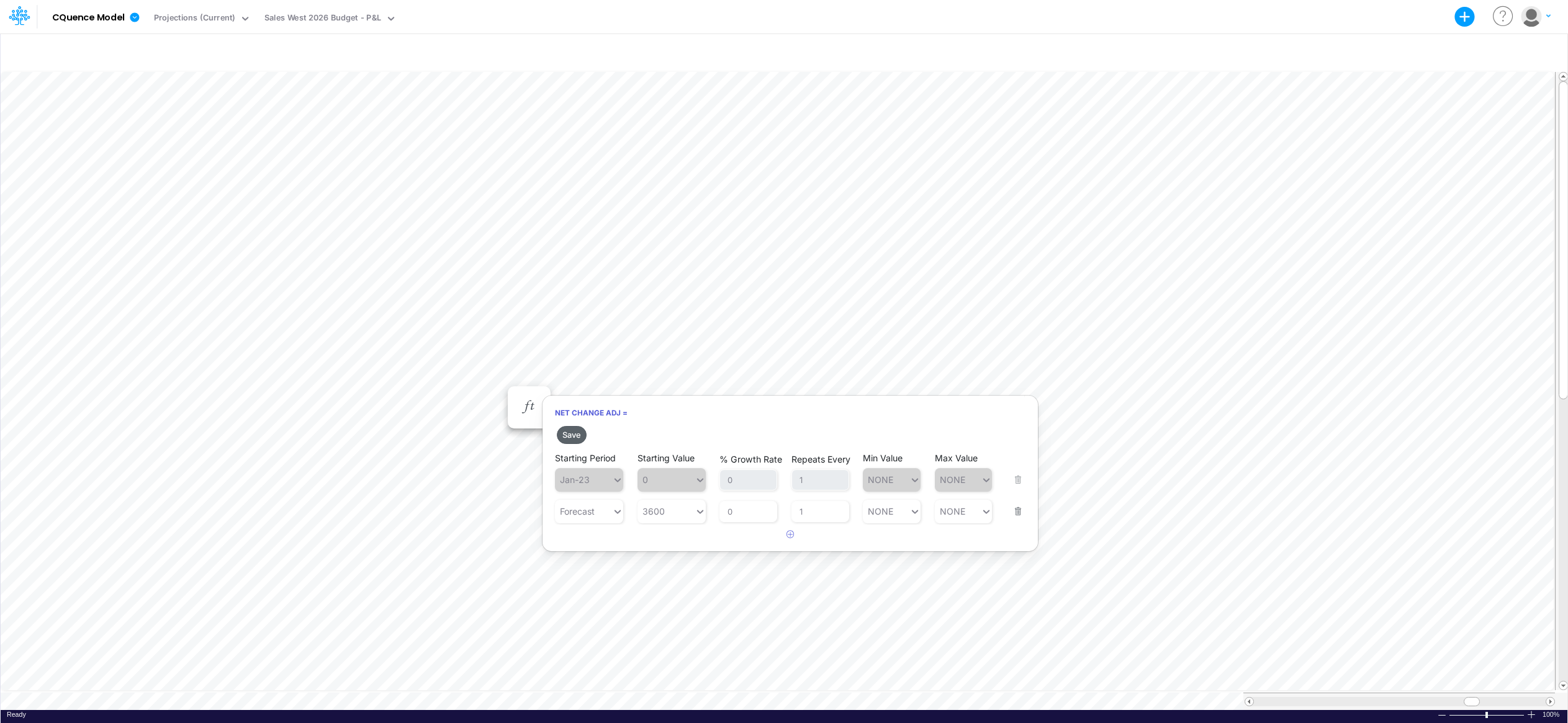
click at [571, 435] on button "Save" at bounding box center [571, 435] width 30 height 18
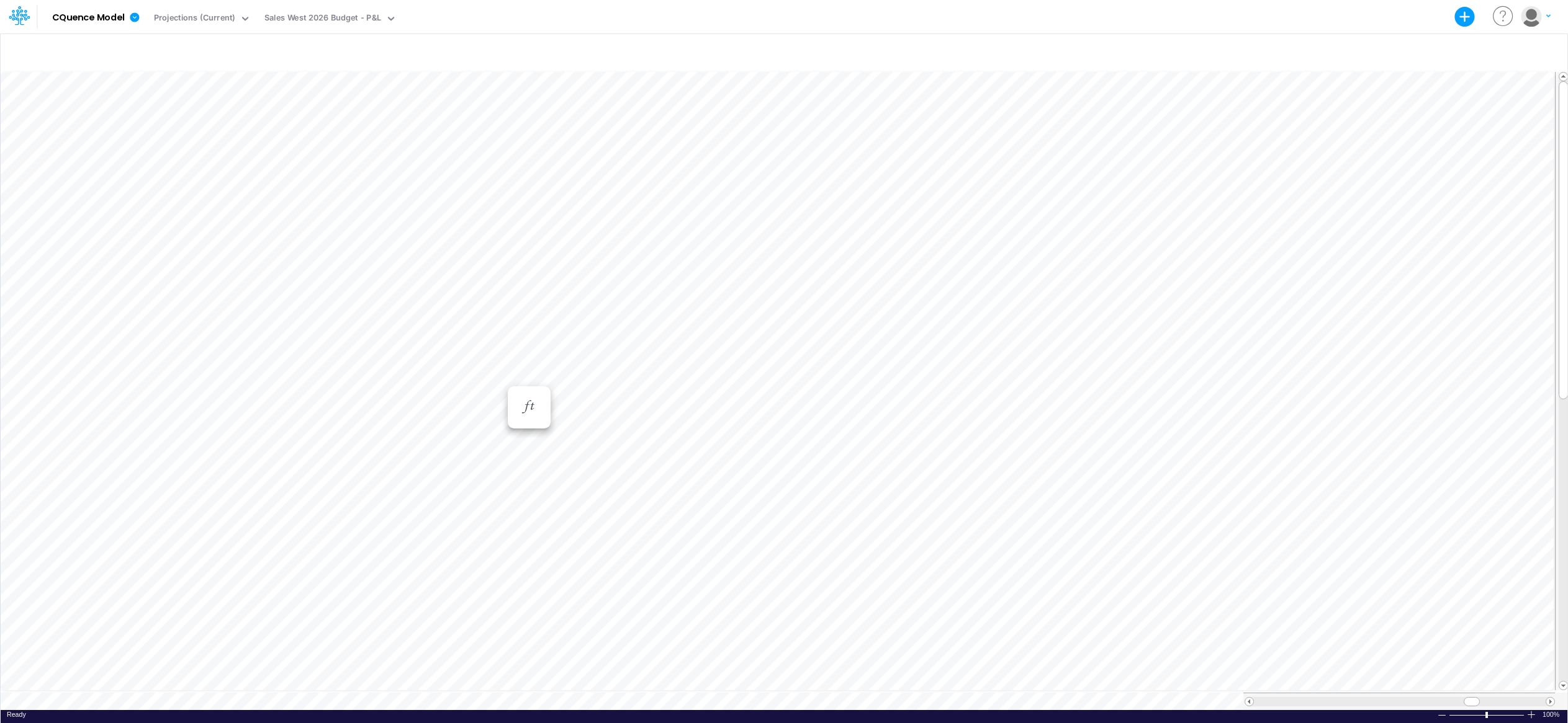
scroll to position [7, 1]
click at [530, 417] on icon "button" at bounding box center [529, 419] width 19 height 13
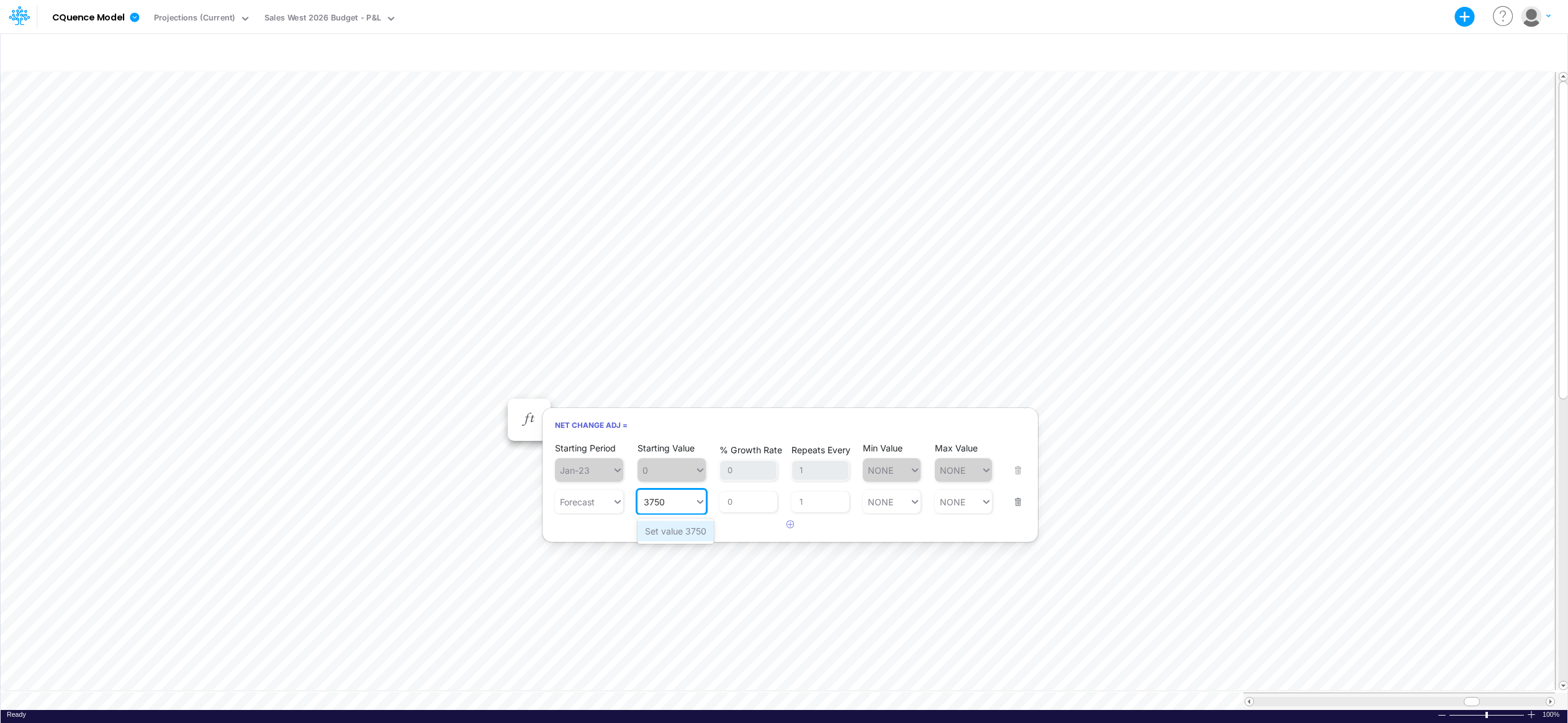
click at [680, 533] on div "Set value 3750" at bounding box center [675, 531] width 76 height 21
type input "3750"
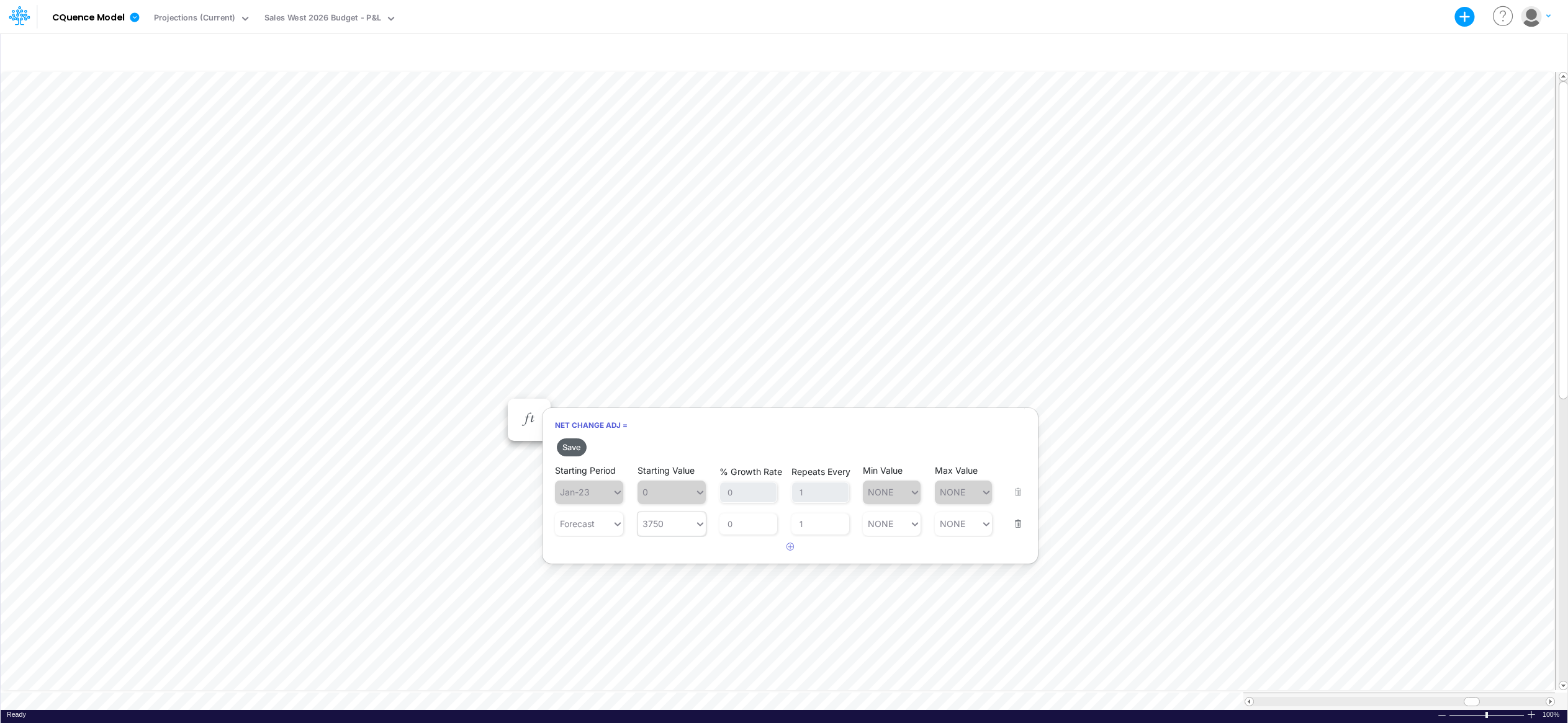
click at [566, 450] on button "Save" at bounding box center [571, 447] width 30 height 18
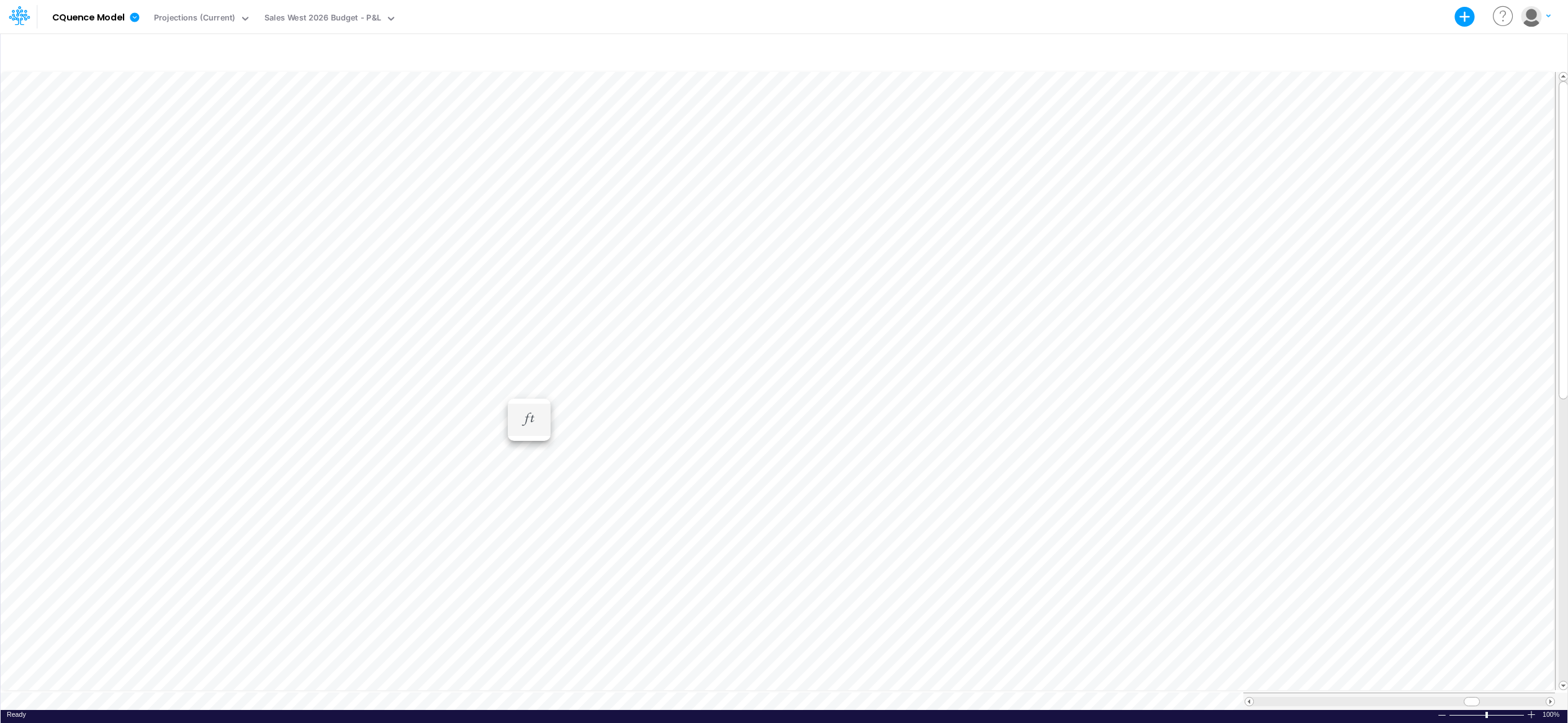
scroll to position [7, 1]
click at [529, 432] on icon "button" at bounding box center [529, 432] width 19 height 13
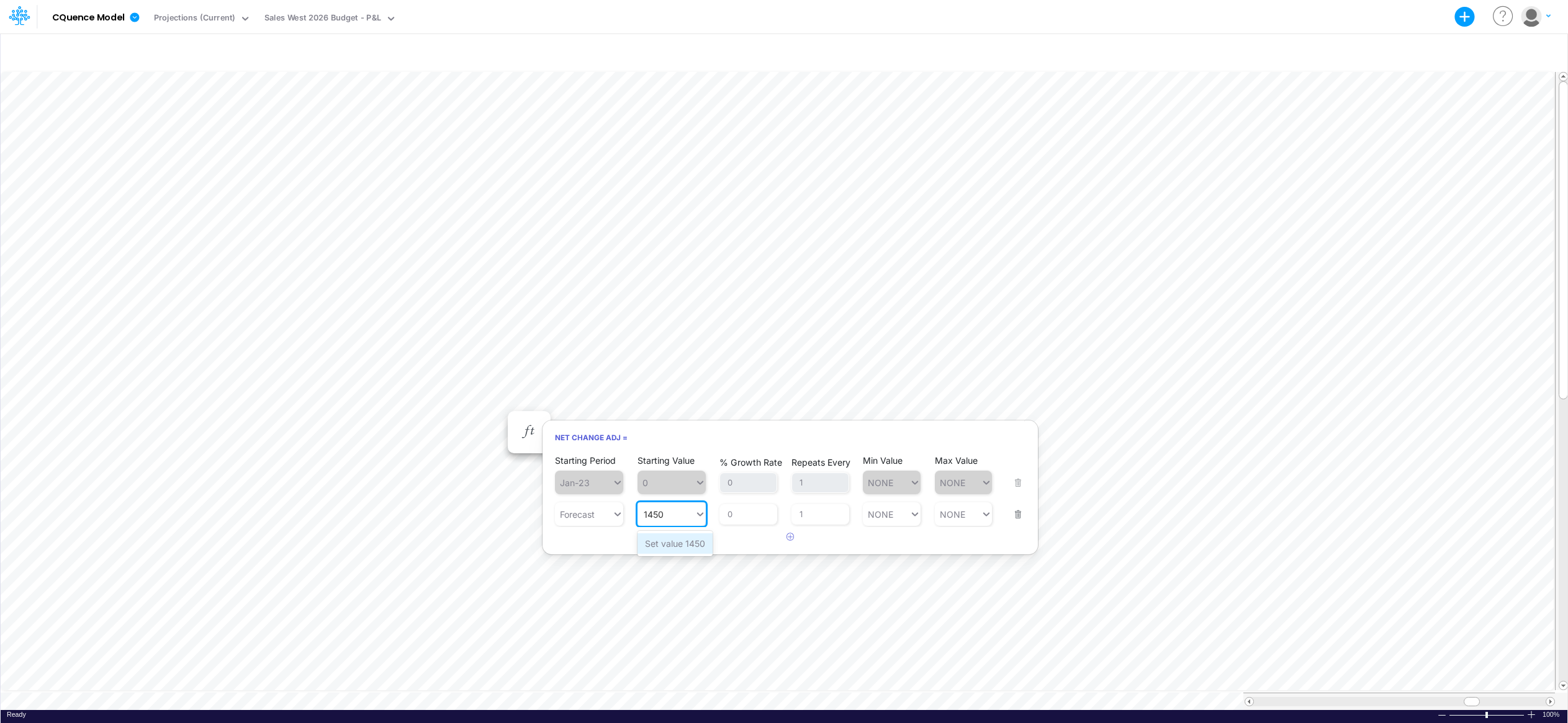
click at [693, 548] on div "Set value 1450" at bounding box center [674, 543] width 75 height 21
type input "1450"
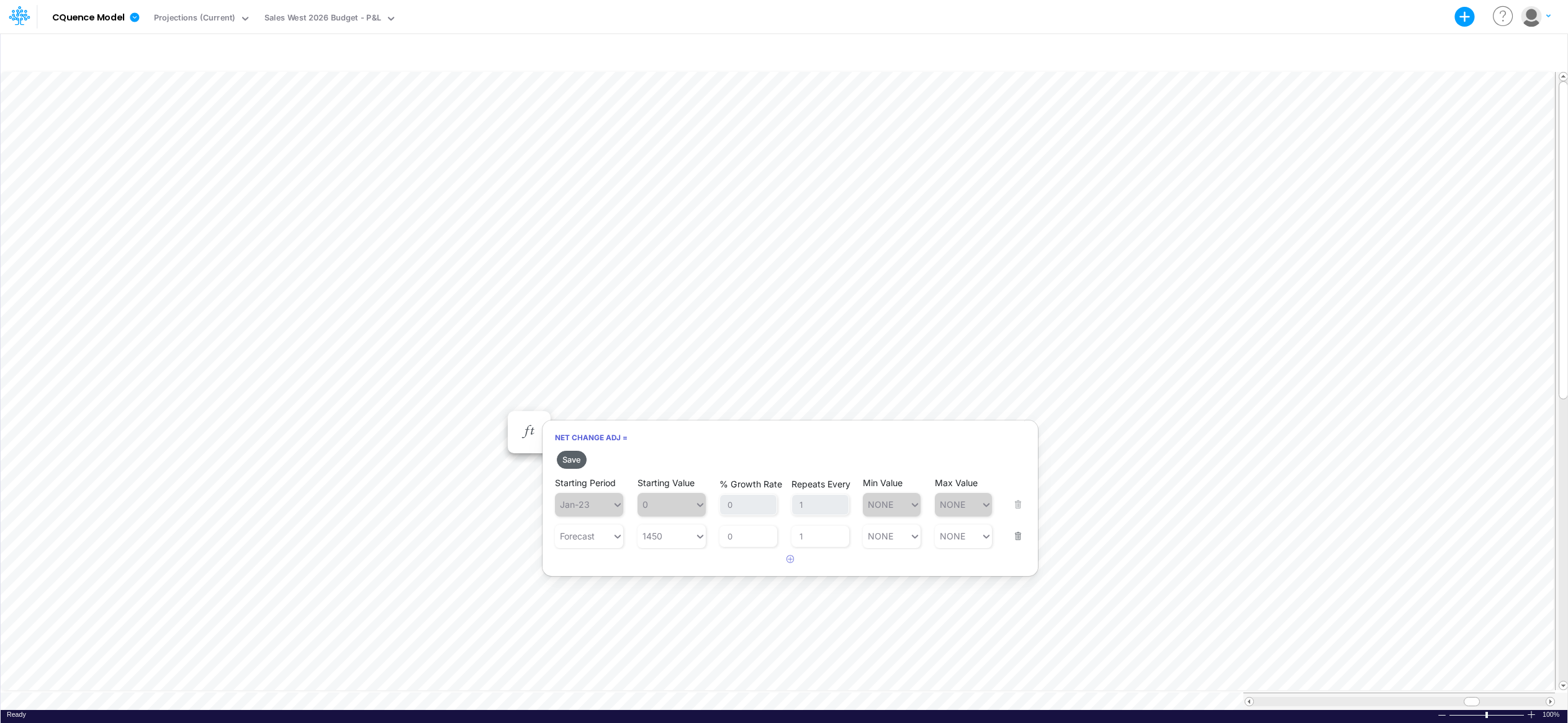
click at [569, 460] on button "Save" at bounding box center [571, 460] width 30 height 18
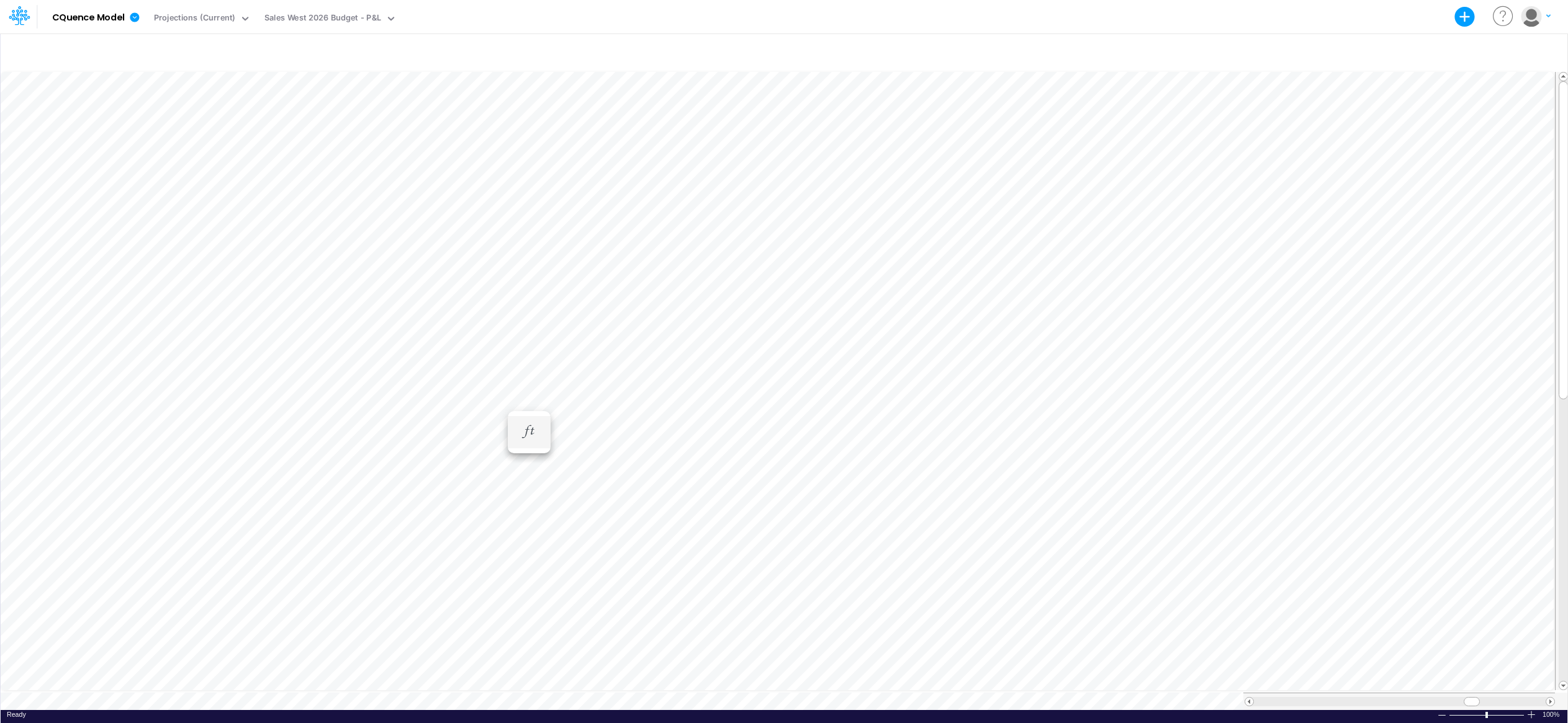
scroll to position [7, 1]
click at [529, 442] on icon "button" at bounding box center [529, 445] width 19 height 13
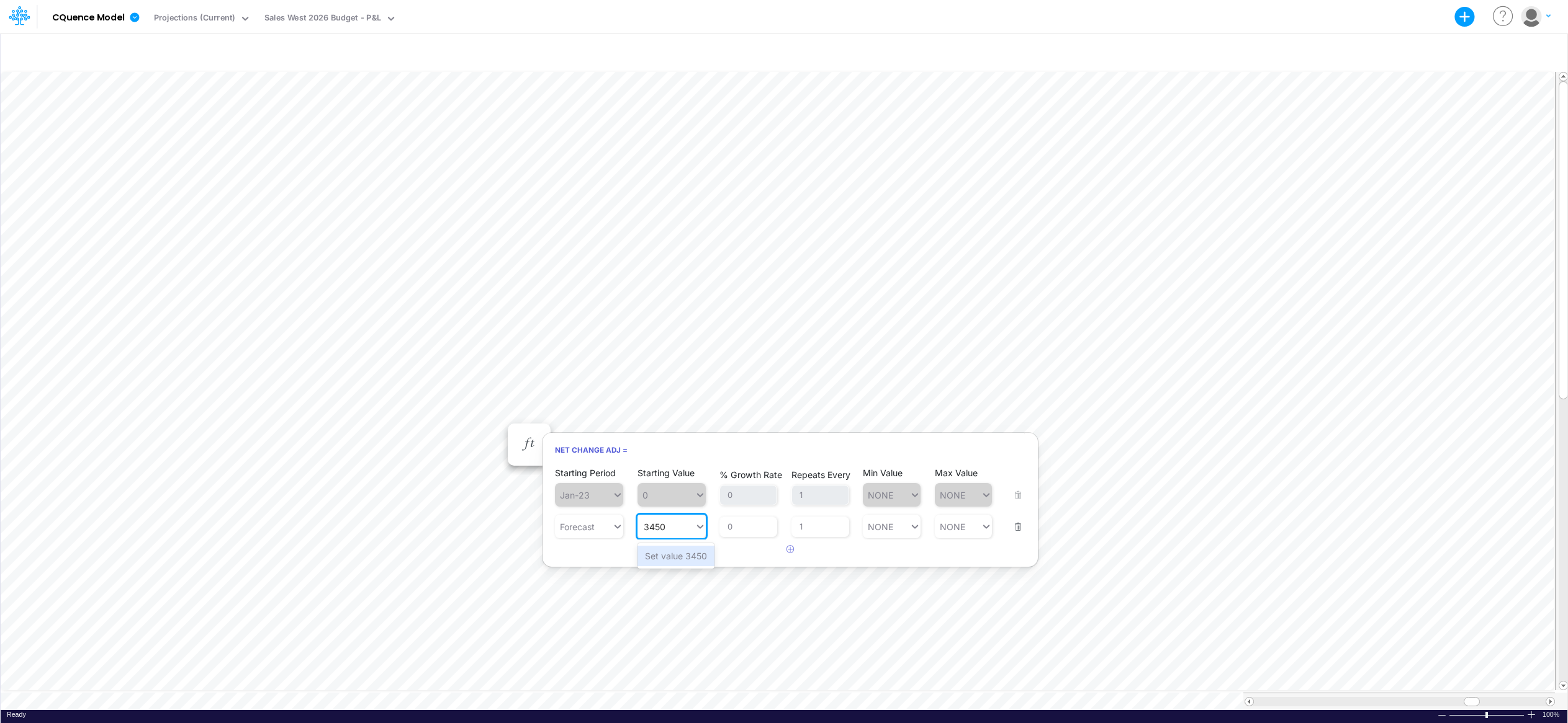
type input "3450"
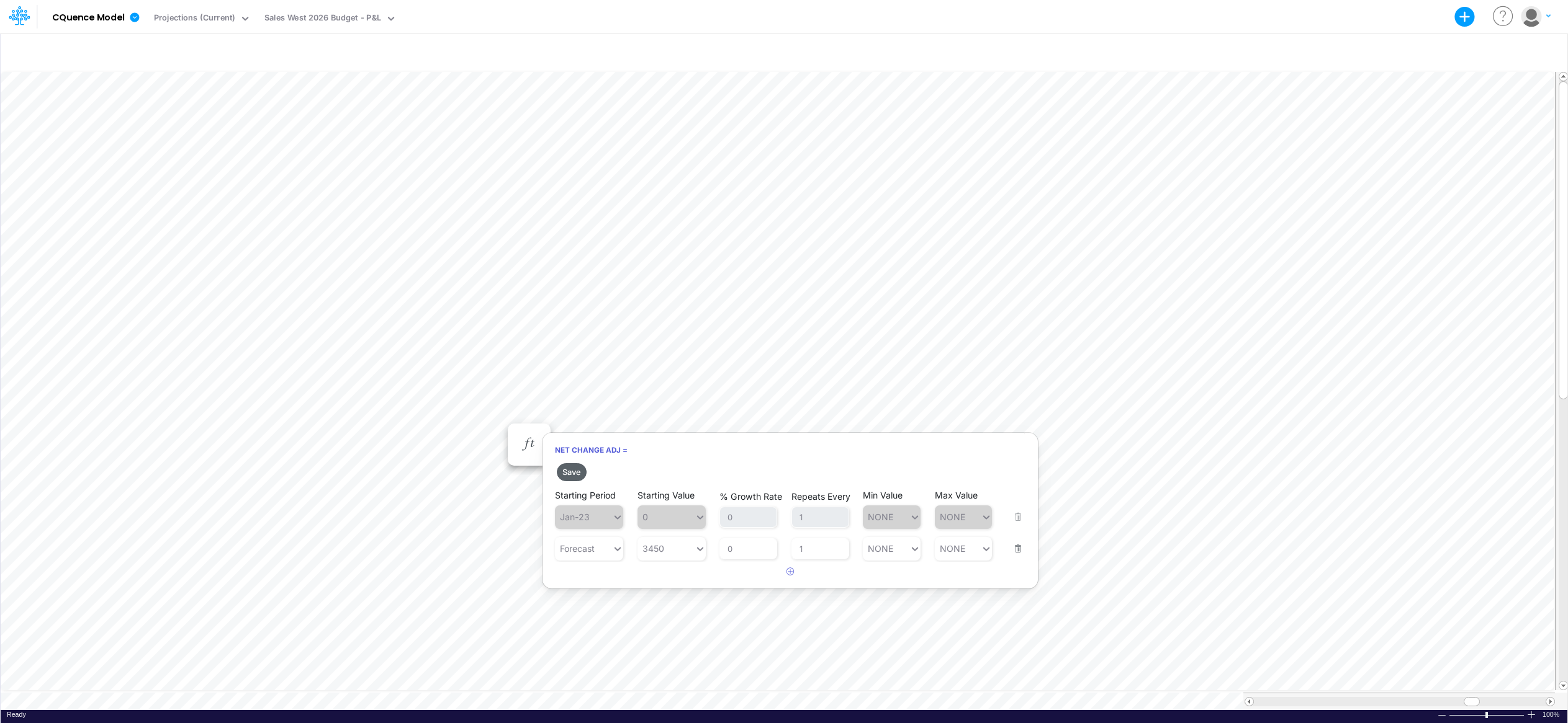
click at [568, 476] on button "Save" at bounding box center [571, 473] width 30 height 18
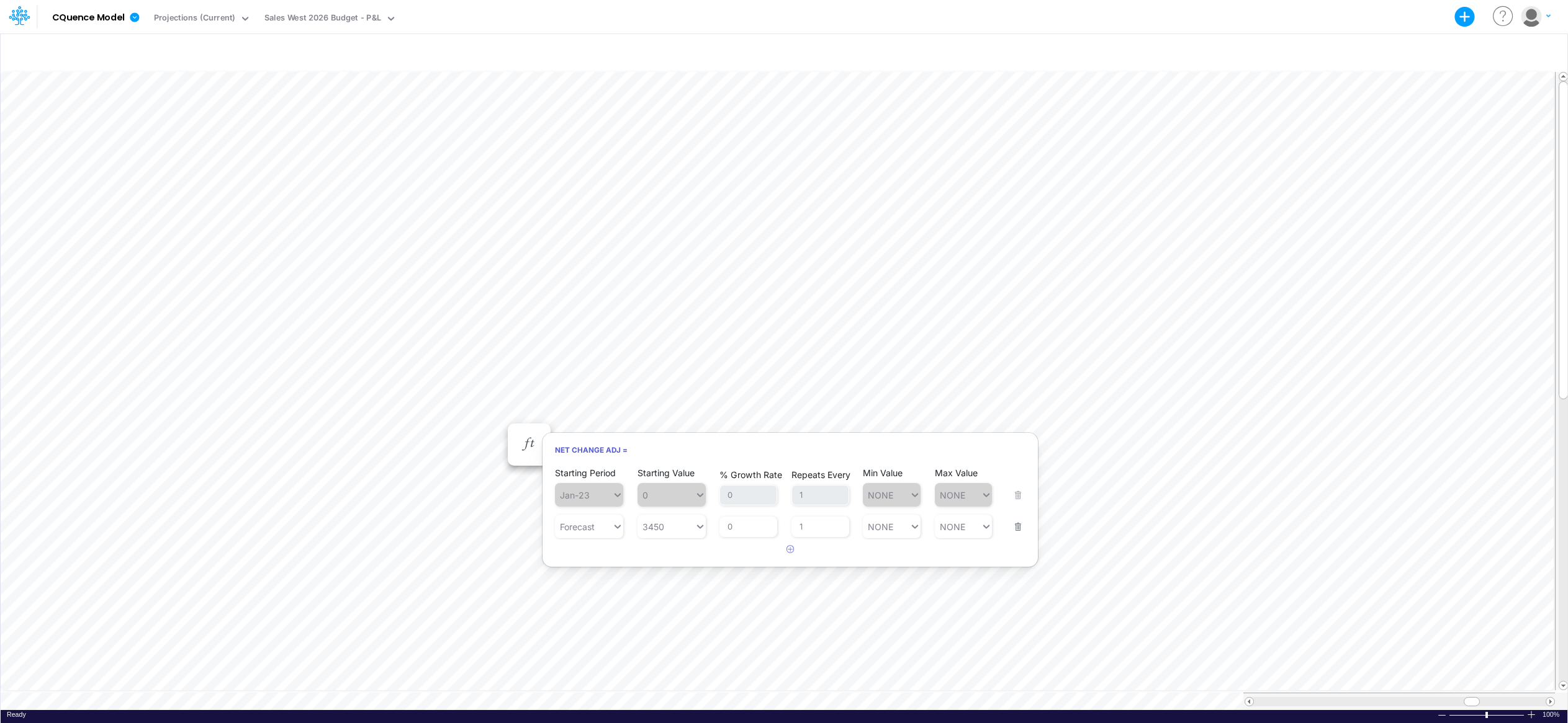
scroll to position [7, 1]
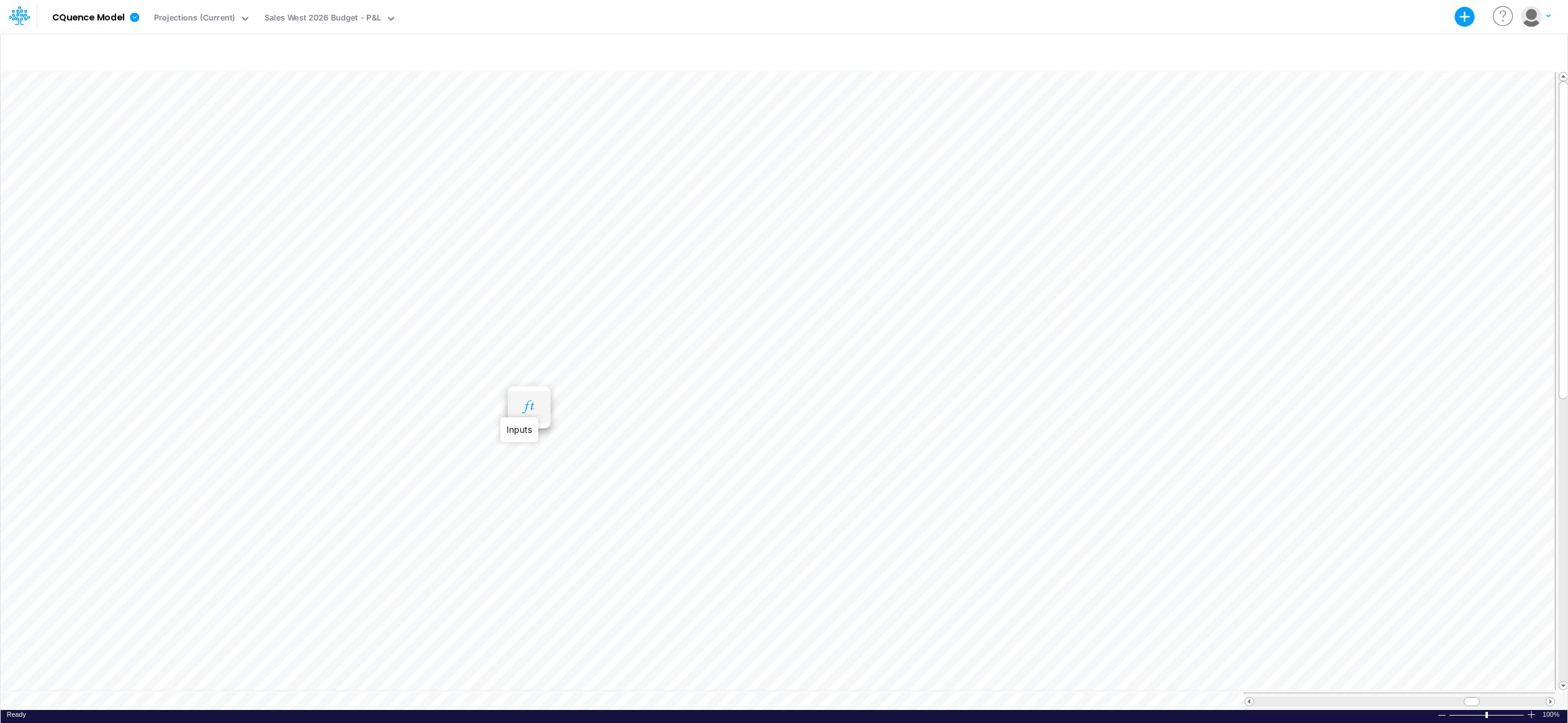
click at [534, 405] on icon "button" at bounding box center [529, 407] width 19 height 13
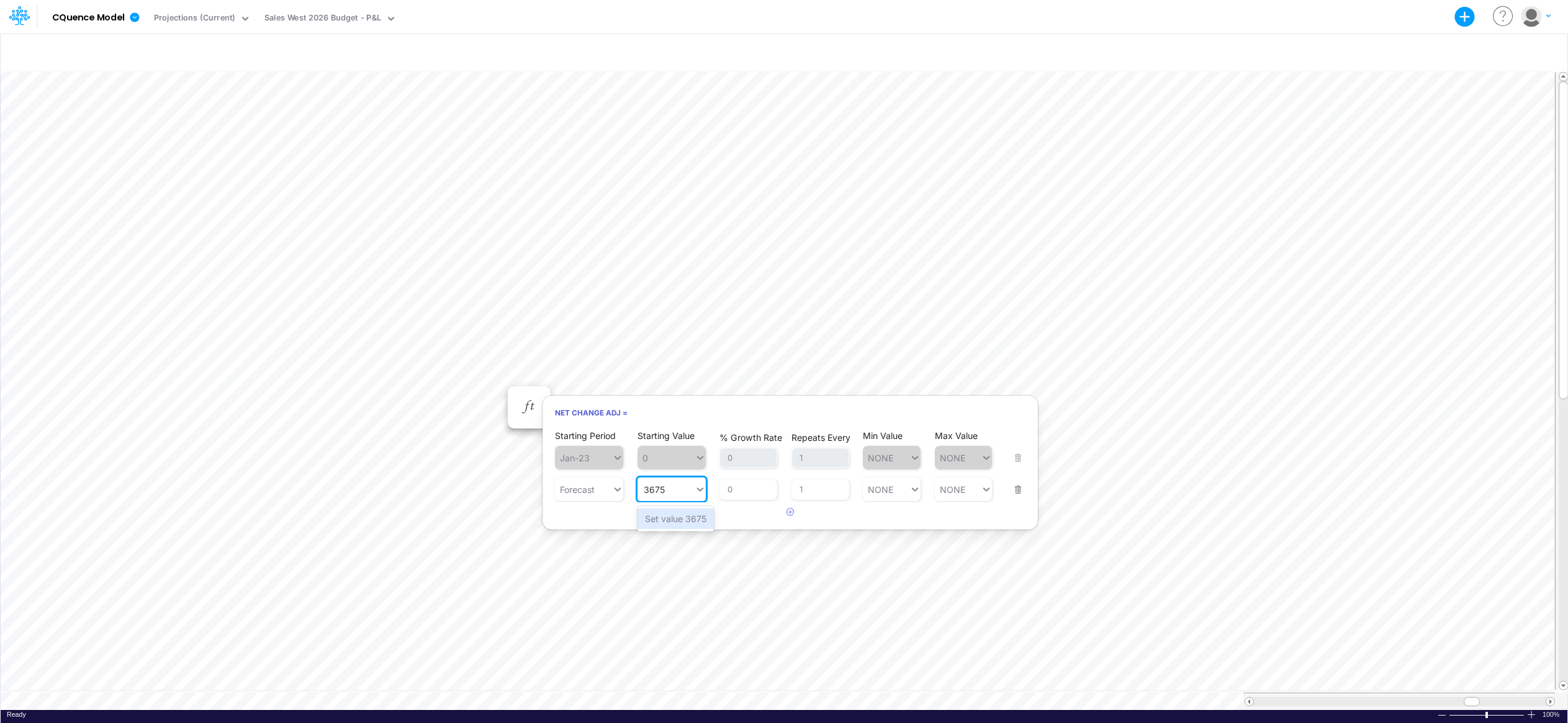
type input "3675"
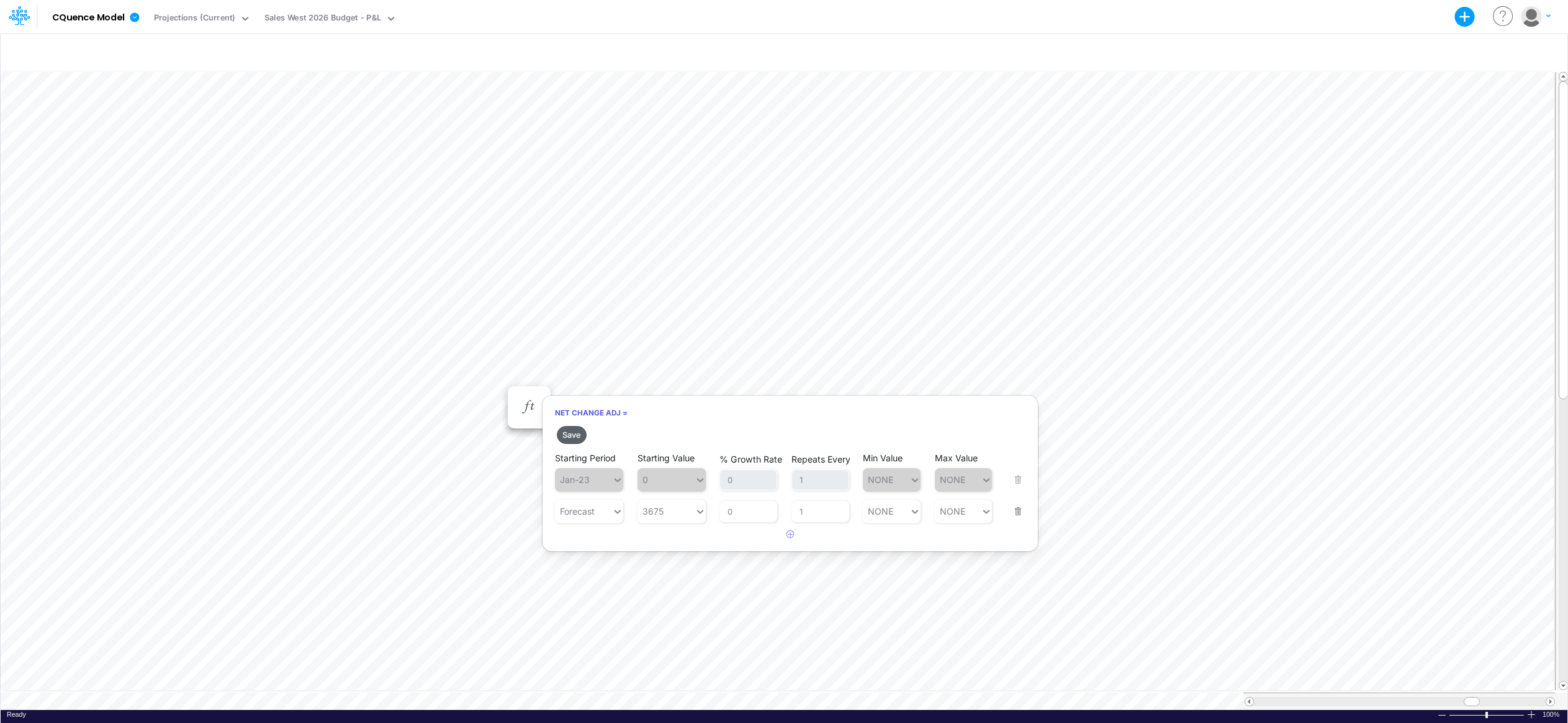
click at [569, 436] on button "Save" at bounding box center [571, 435] width 30 height 18
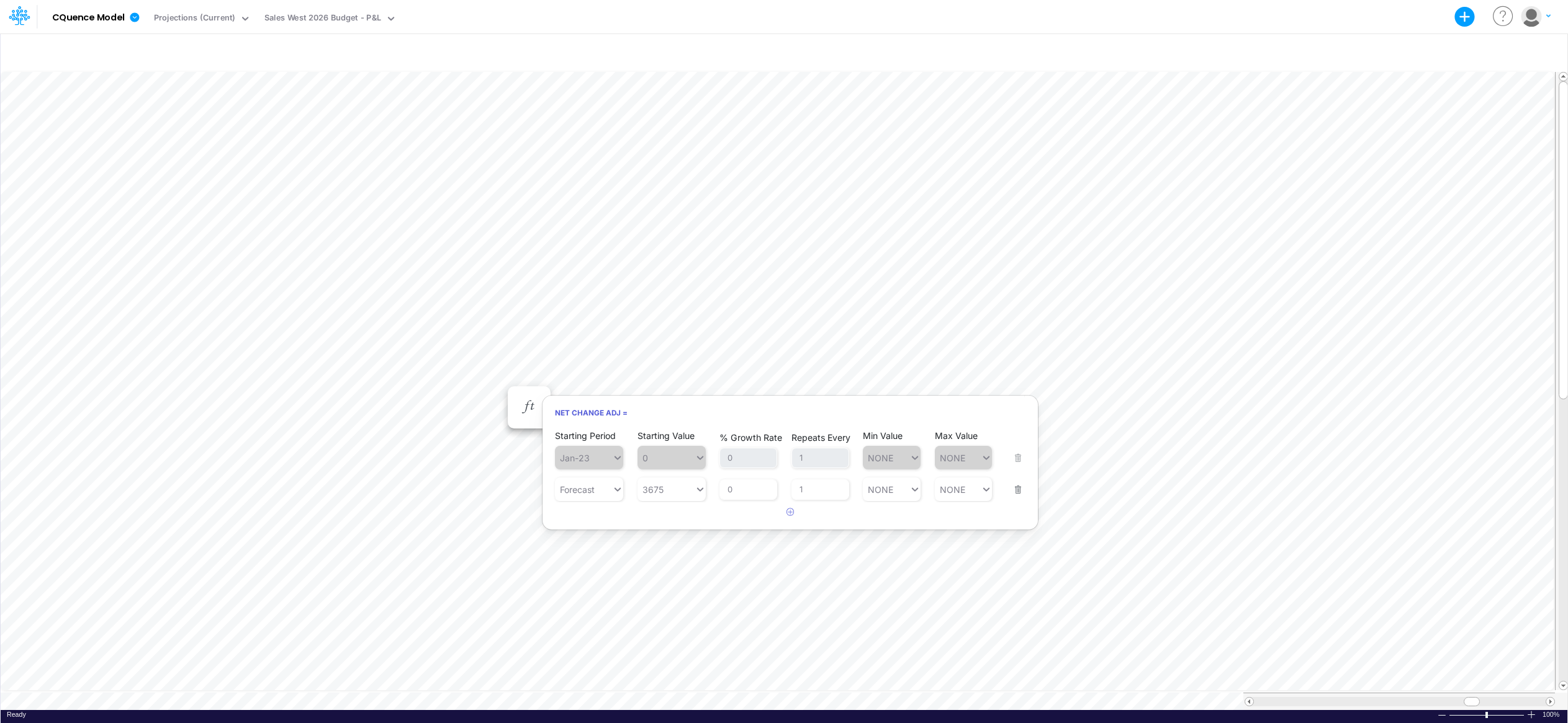
scroll to position [7, 1]
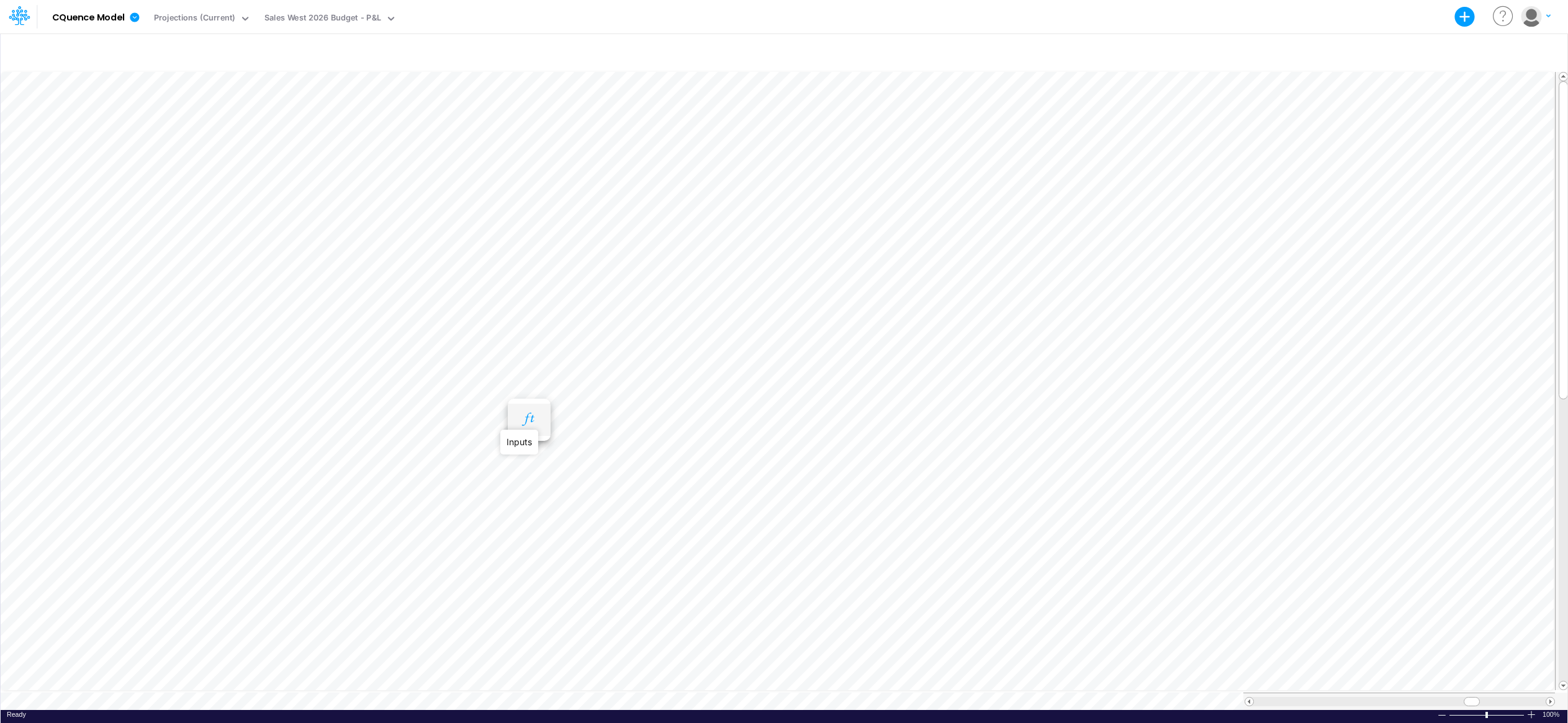
click at [528, 419] on icon "button" at bounding box center [529, 419] width 19 height 13
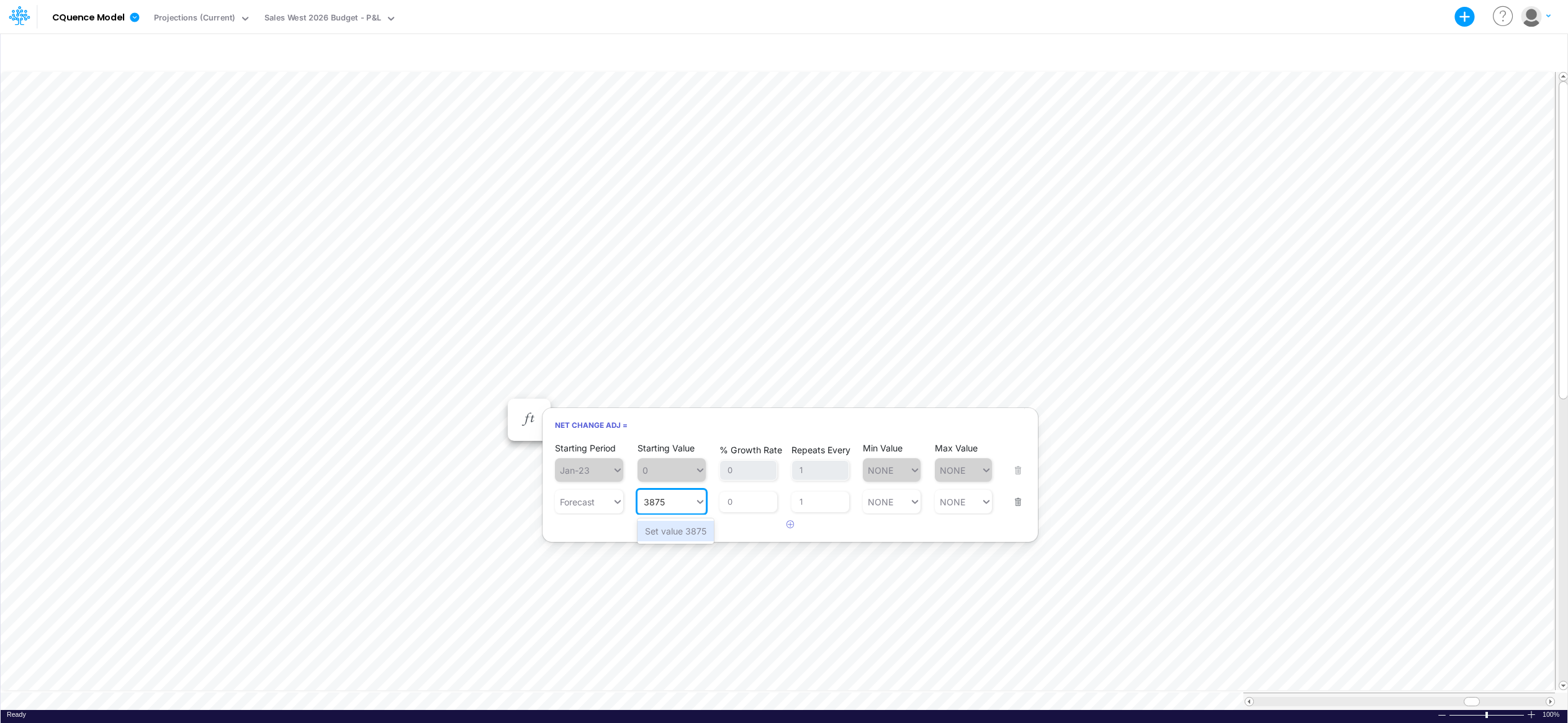
type input "3875"
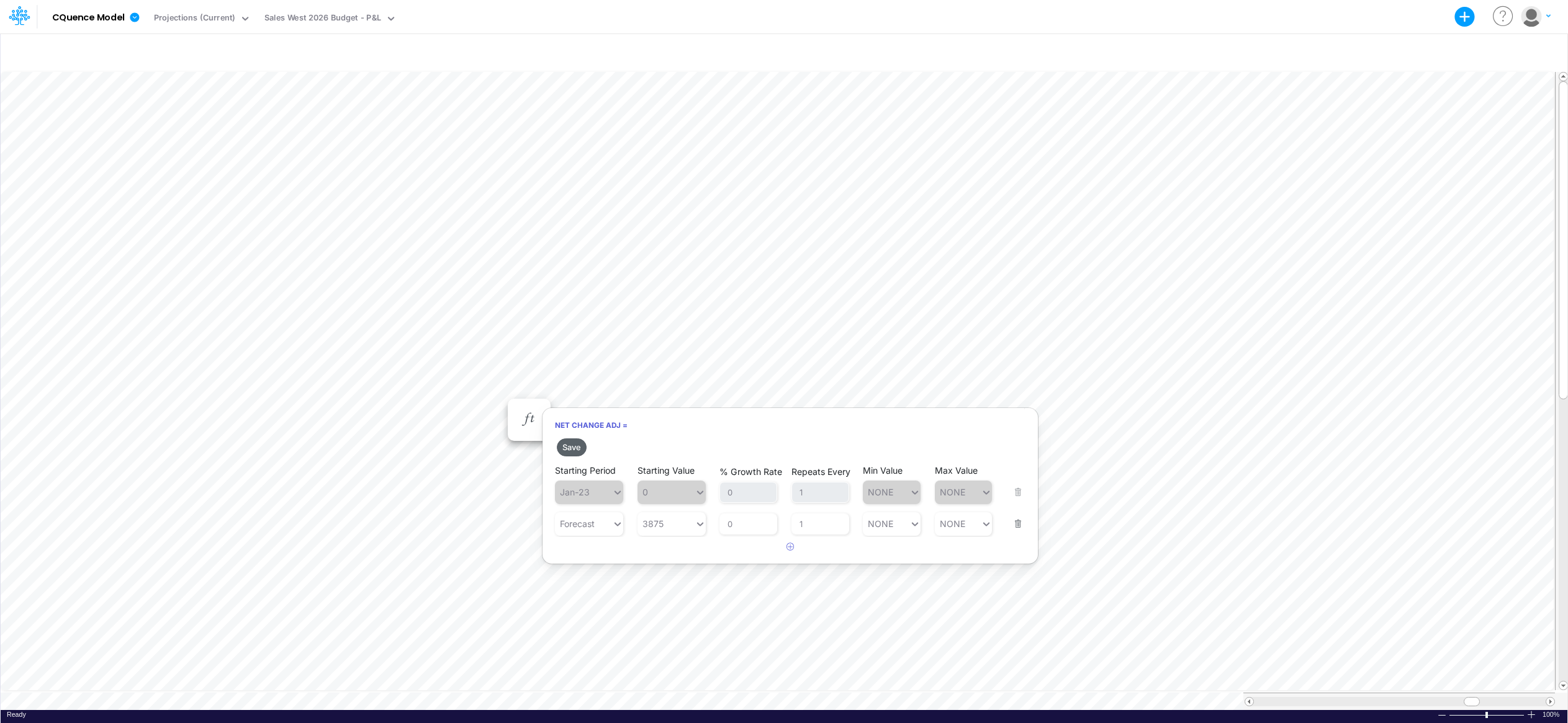
click at [575, 442] on button "Save" at bounding box center [571, 447] width 30 height 18
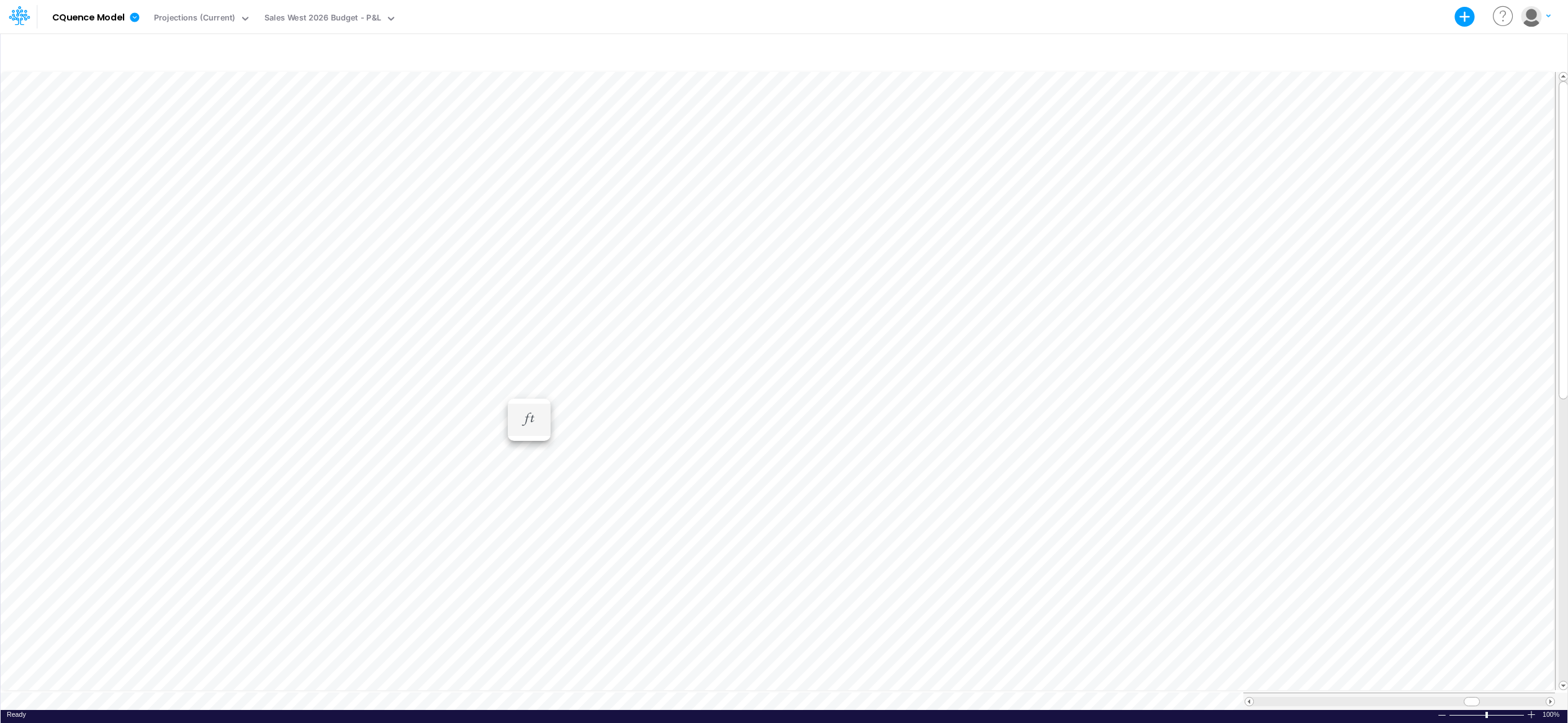
scroll to position [7, 1]
click at [536, 431] on li "Net Change Adj =" at bounding box center [529, 432] width 43 height 32
click at [526, 449] on icon "button" at bounding box center [529, 445] width 19 height 13
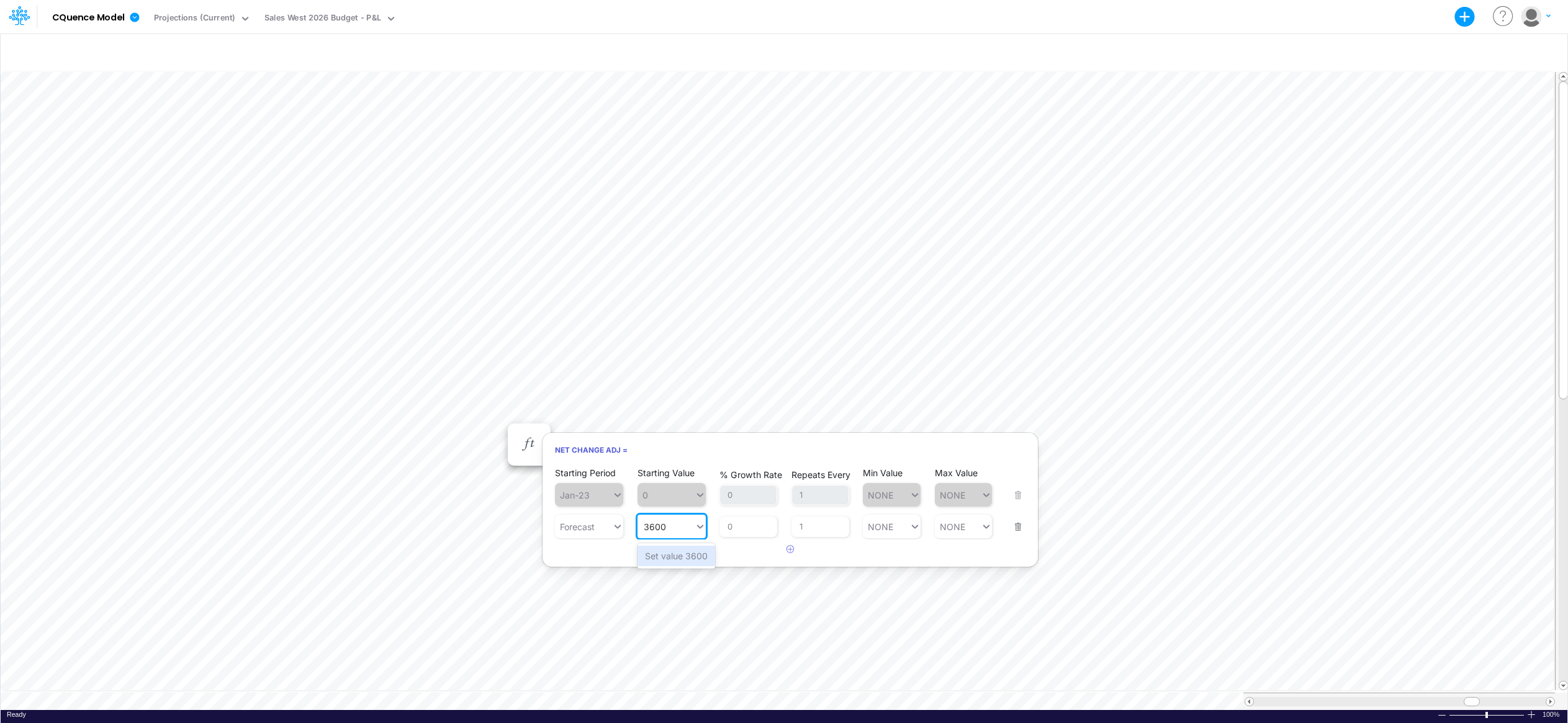
type input "3600"
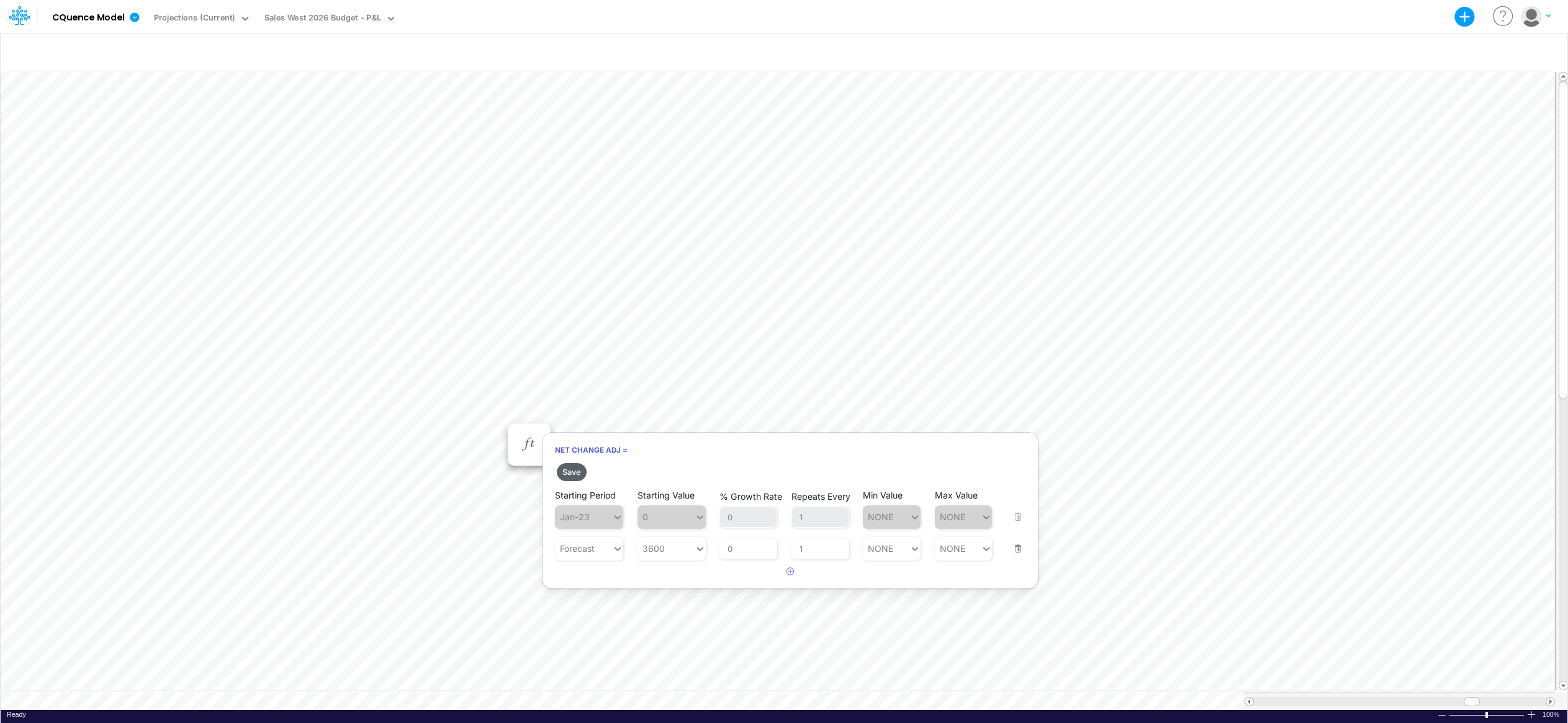
click at [576, 474] on button "Save" at bounding box center [571, 473] width 30 height 18
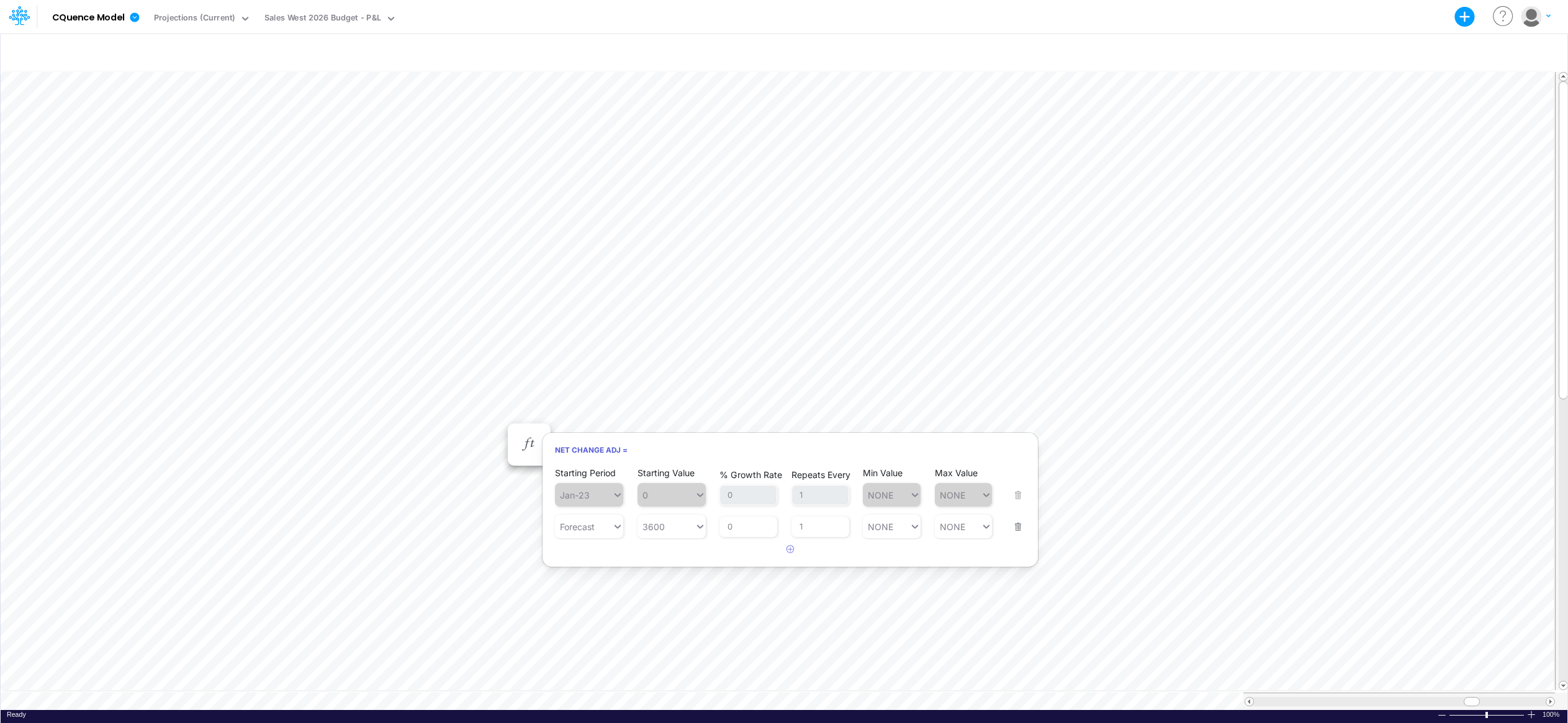
click at [681, 24] on div "Model CQuence Model Export Excel Scenario Projections (Current) View Sales West…" at bounding box center [783, 16] width 1410 height 34
